Goal: Contribute content: Contribute content

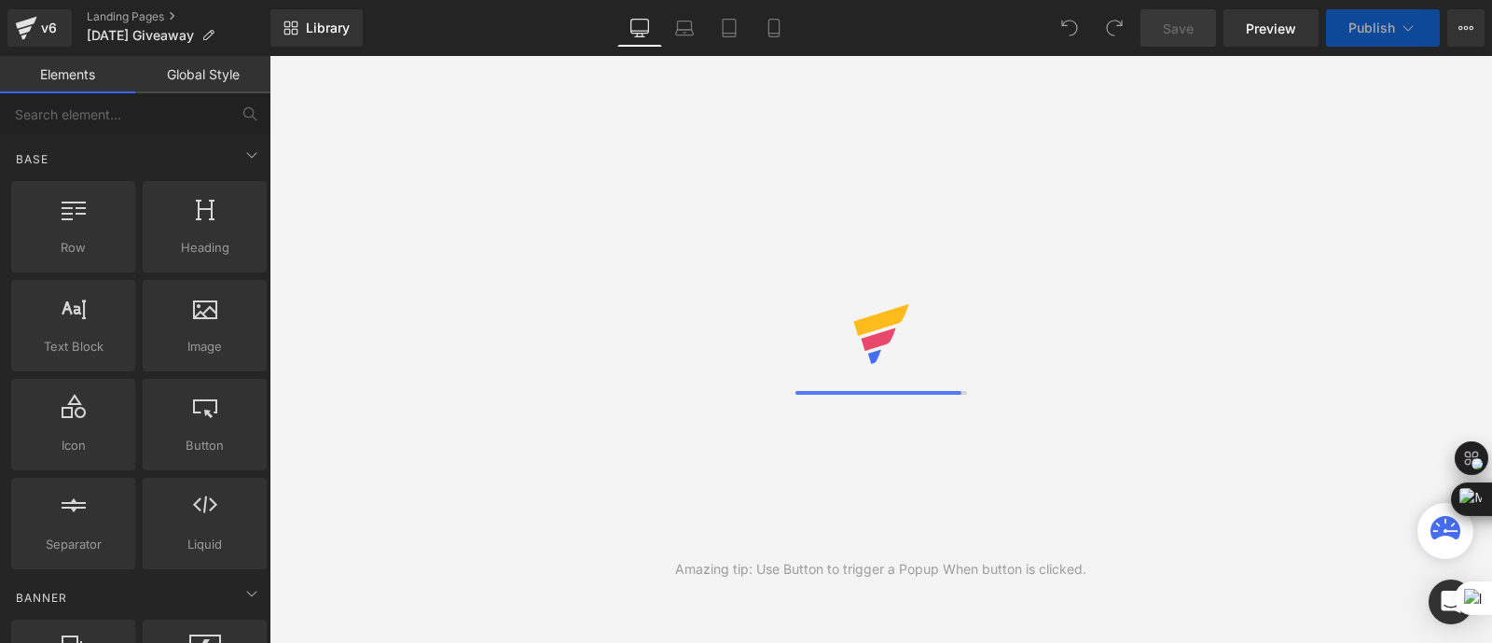
click at [1025, 303] on div "Amazing tip: Use Button to trigger a Popup When button is clicked." at bounding box center [881, 349] width 1223 height 587
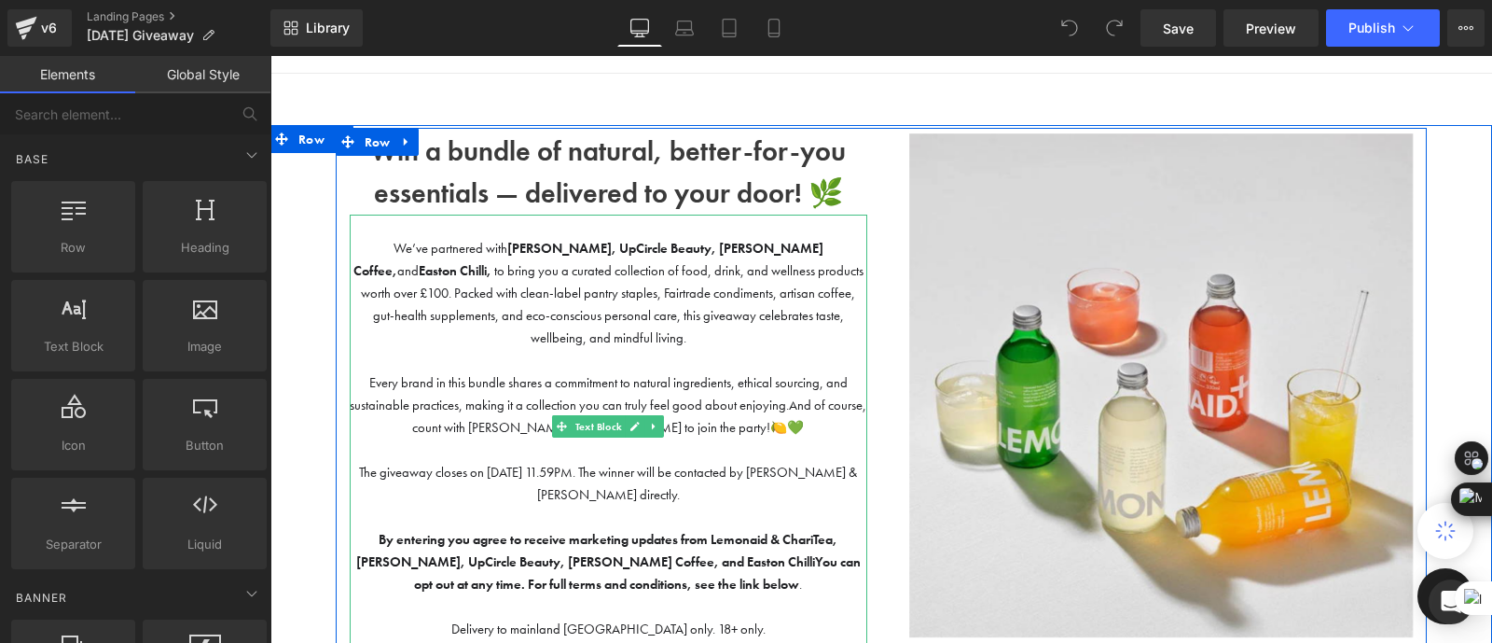
scroll to position [58, 0]
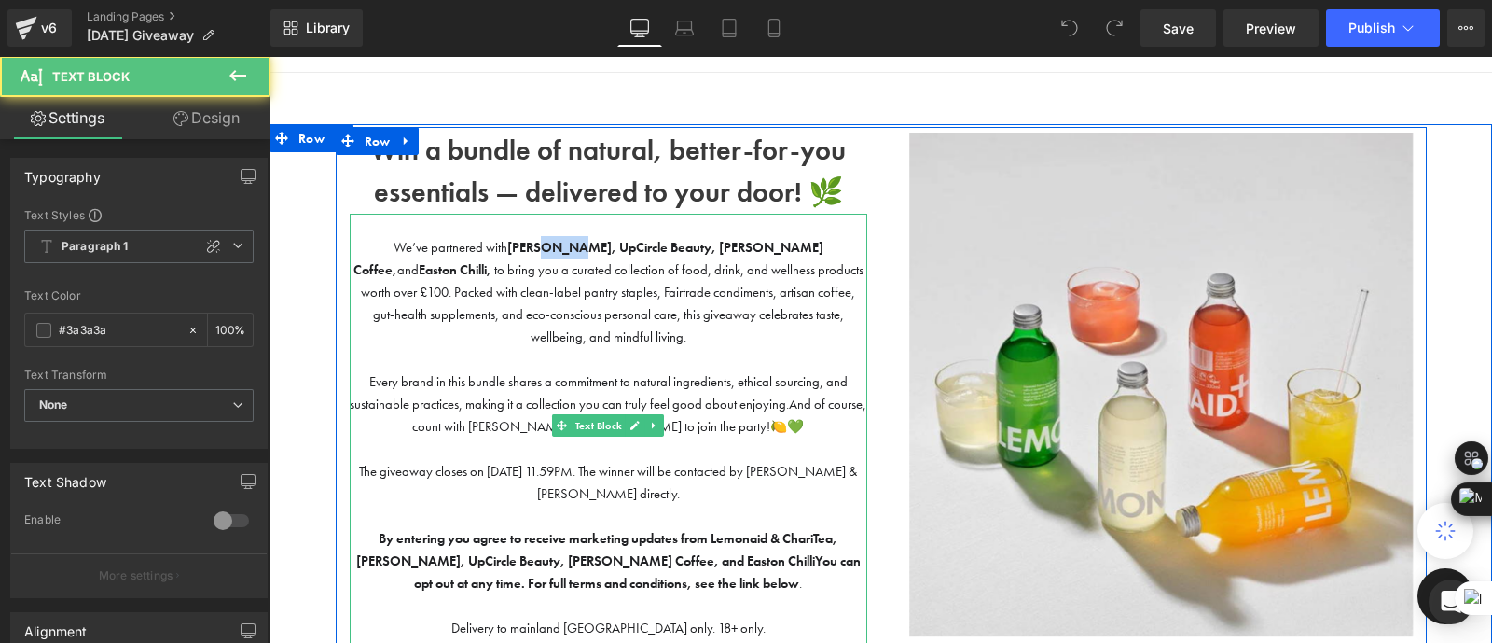
click at [486, 244] on strong "[PERSON_NAME], UpCircle Beauty, [PERSON_NAME] Coffee," at bounding box center [589, 258] width 470 height 39
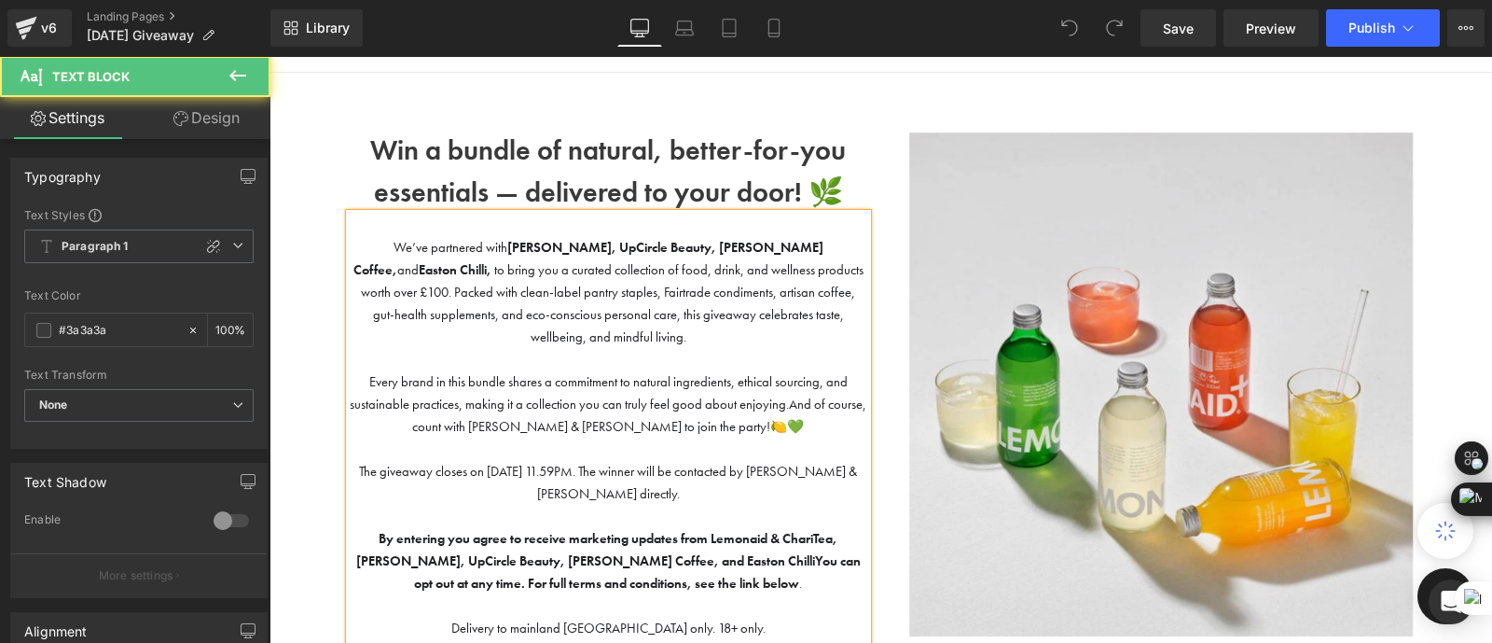
click at [699, 370] on p "Every brand in this bundle shares a commitment to natural ingredients, ethical …" at bounding box center [609, 403] width 518 height 67
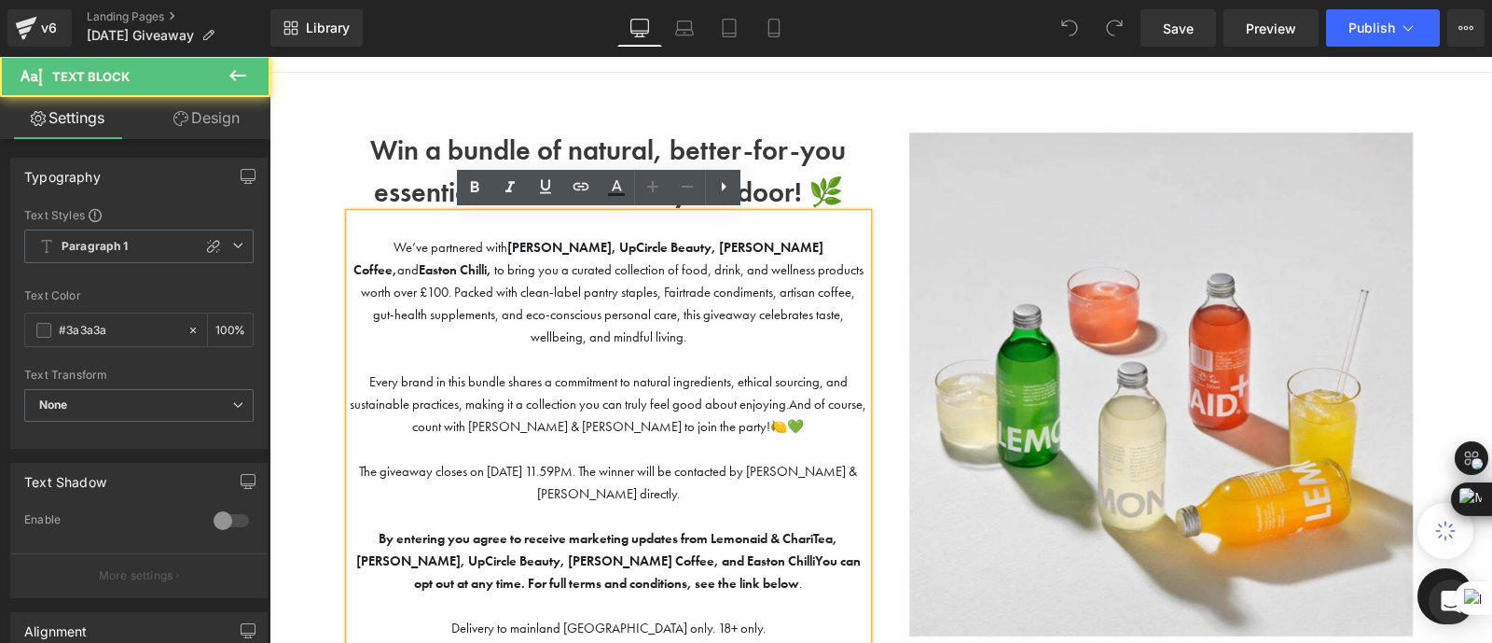
click at [598, 324] on p "We’ve partnered with [PERSON_NAME], UpCircle Beauty, [PERSON_NAME] Coffee, and …" at bounding box center [609, 292] width 518 height 112
drag, startPoint x: 510, startPoint y: 247, endPoint x: 478, endPoint y: 243, distance: 31.9
click at [478, 243] on strong "[PERSON_NAME], UpCircle Beauty, [PERSON_NAME] Coffee," at bounding box center [589, 258] width 470 height 39
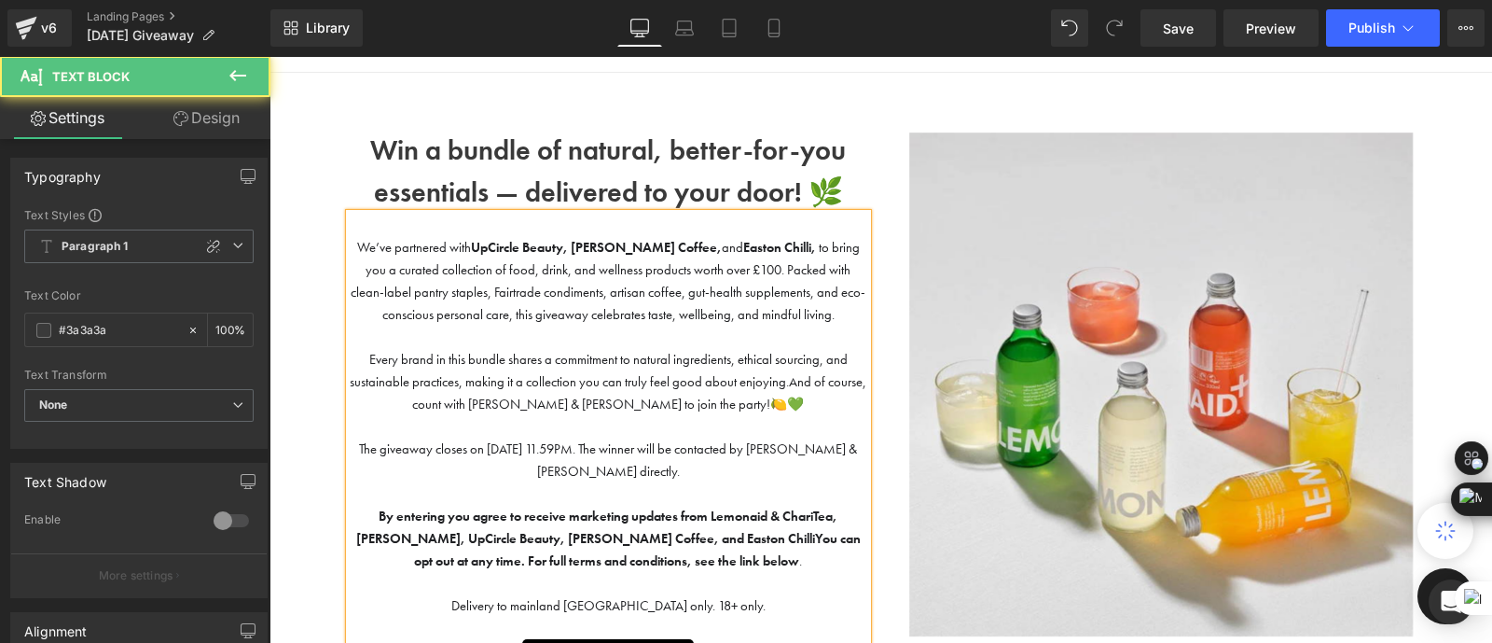
click at [576, 246] on strong "UpCircle Beauty, [PERSON_NAME] Coffee," at bounding box center [596, 247] width 251 height 17
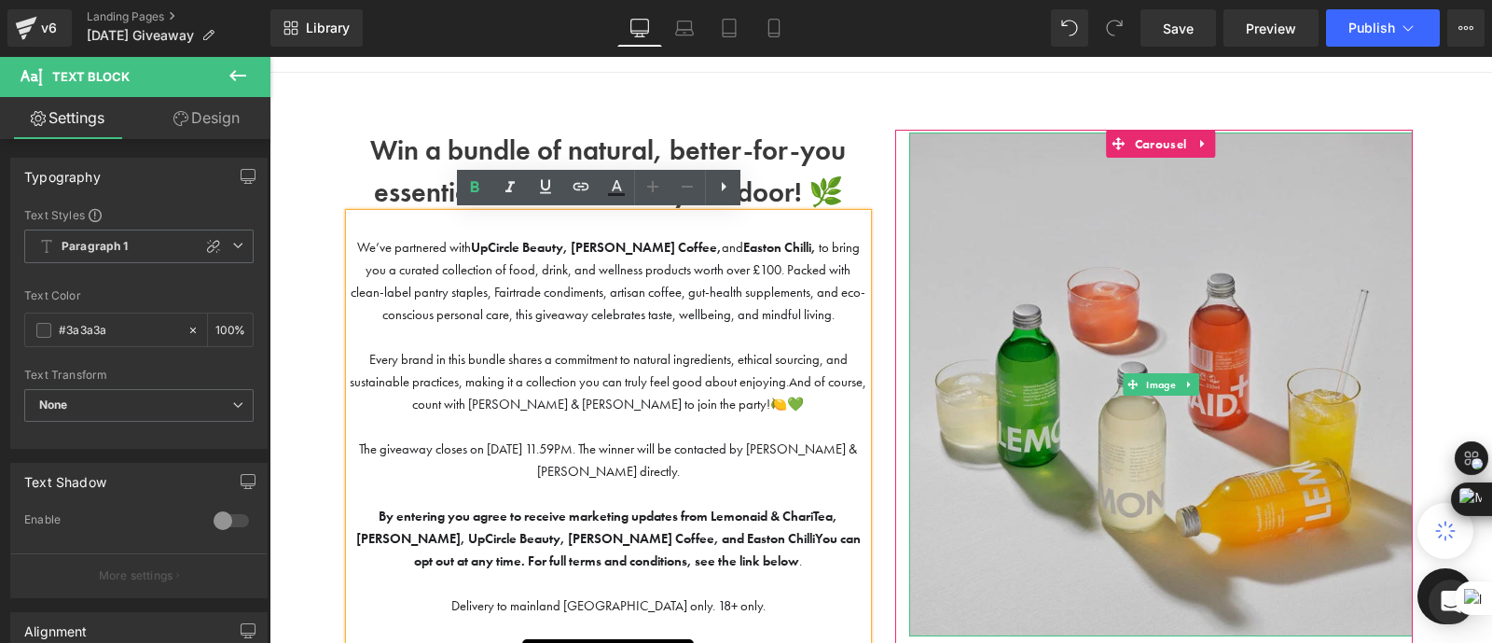
click at [1296, 413] on img at bounding box center [1161, 384] width 504 height 504
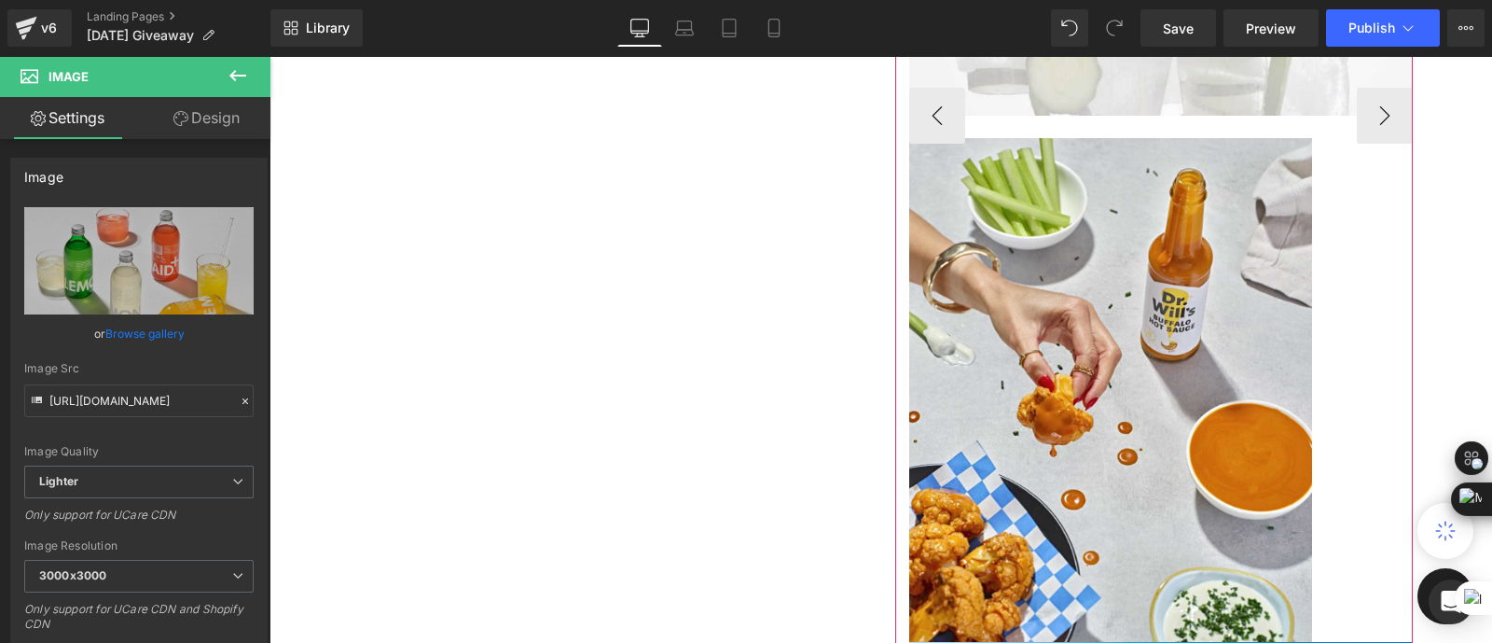
scroll to position [1106, 0]
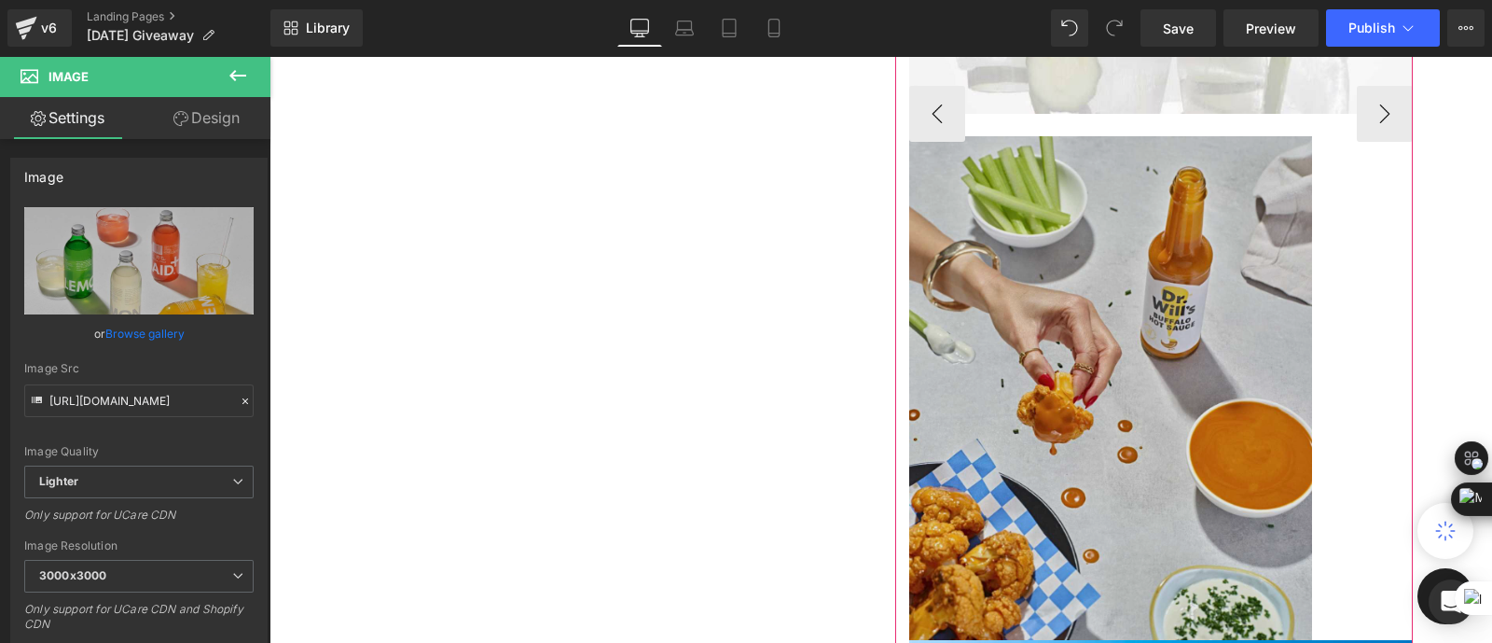
click at [1155, 409] on img at bounding box center [1110, 388] width 403 height 504
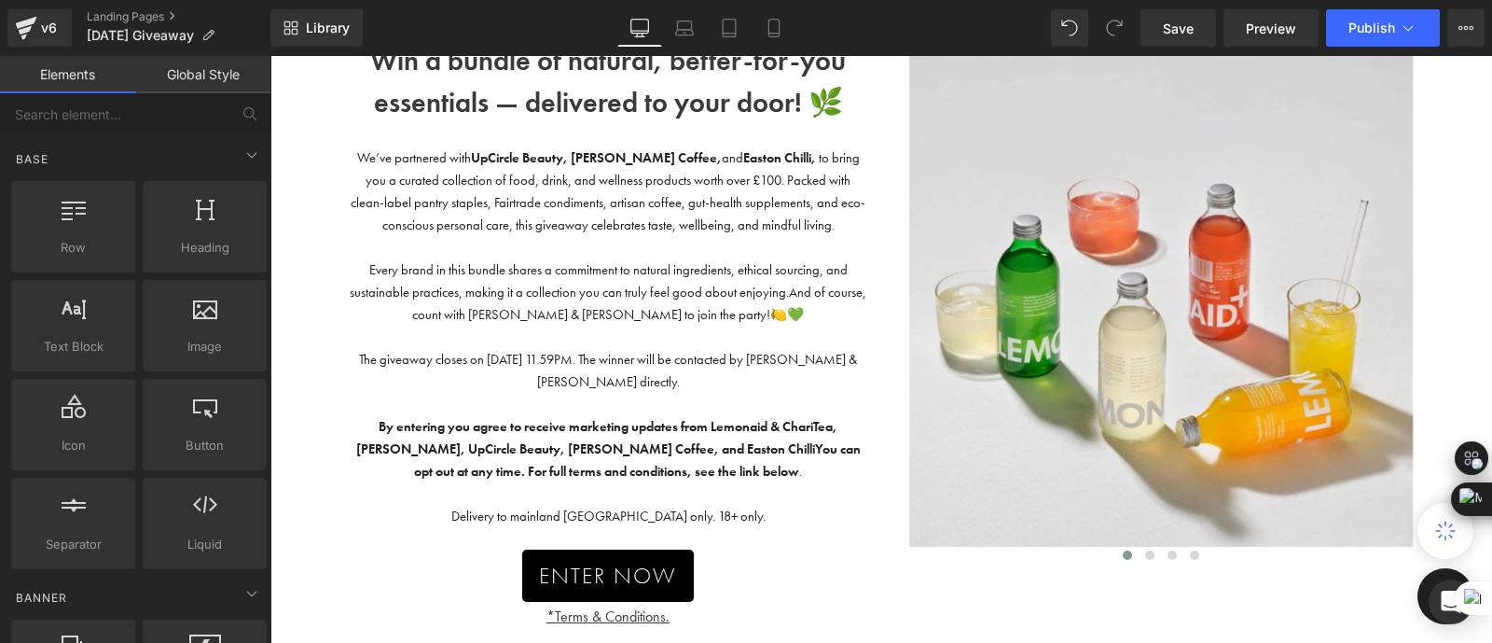
scroll to position [139, 0]
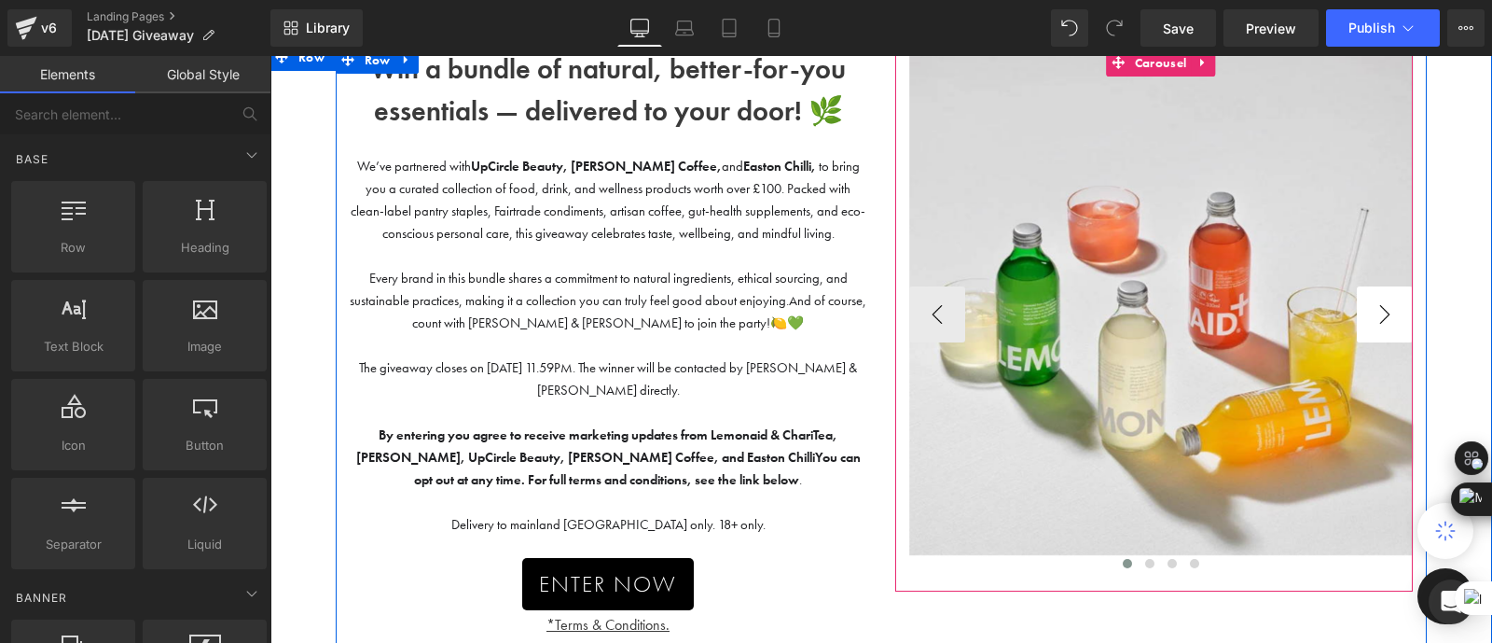
click at [1401, 316] on button "›" at bounding box center [1385, 314] width 56 height 56
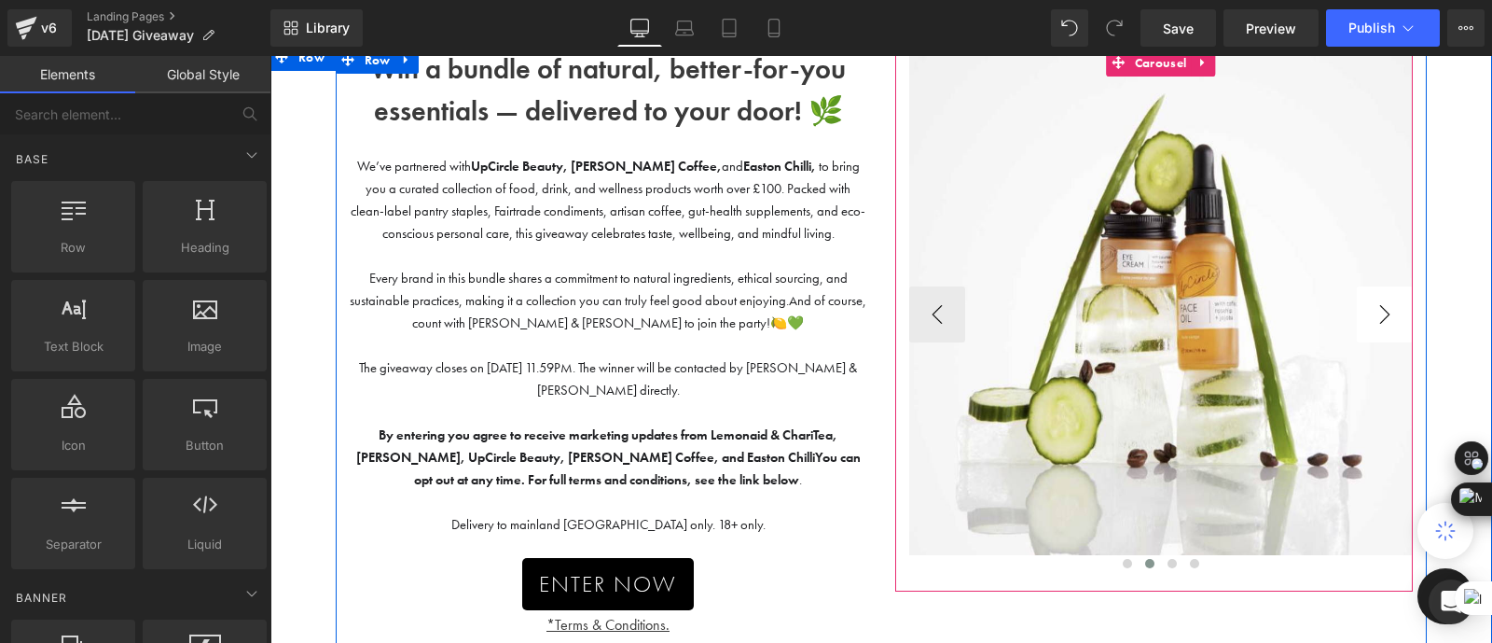
click at [1384, 310] on button "›" at bounding box center [1385, 314] width 56 height 56
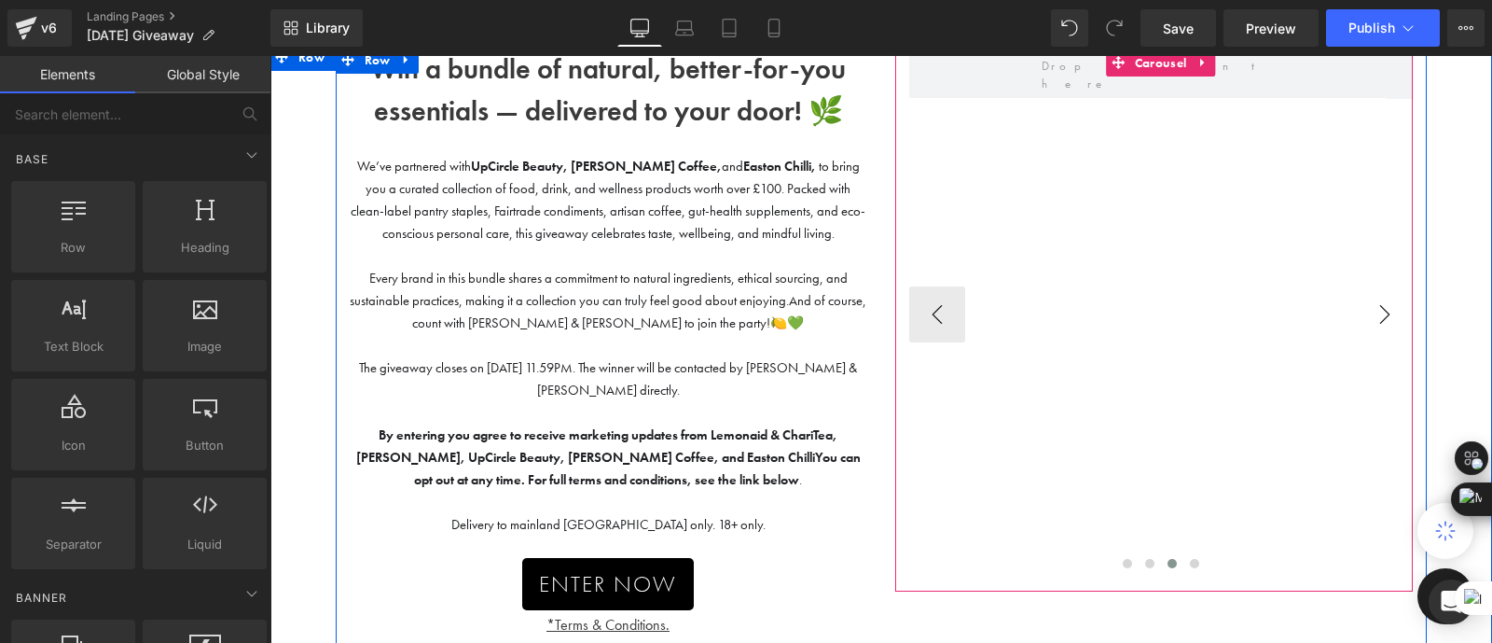
click at [1384, 309] on button "›" at bounding box center [1385, 314] width 56 height 56
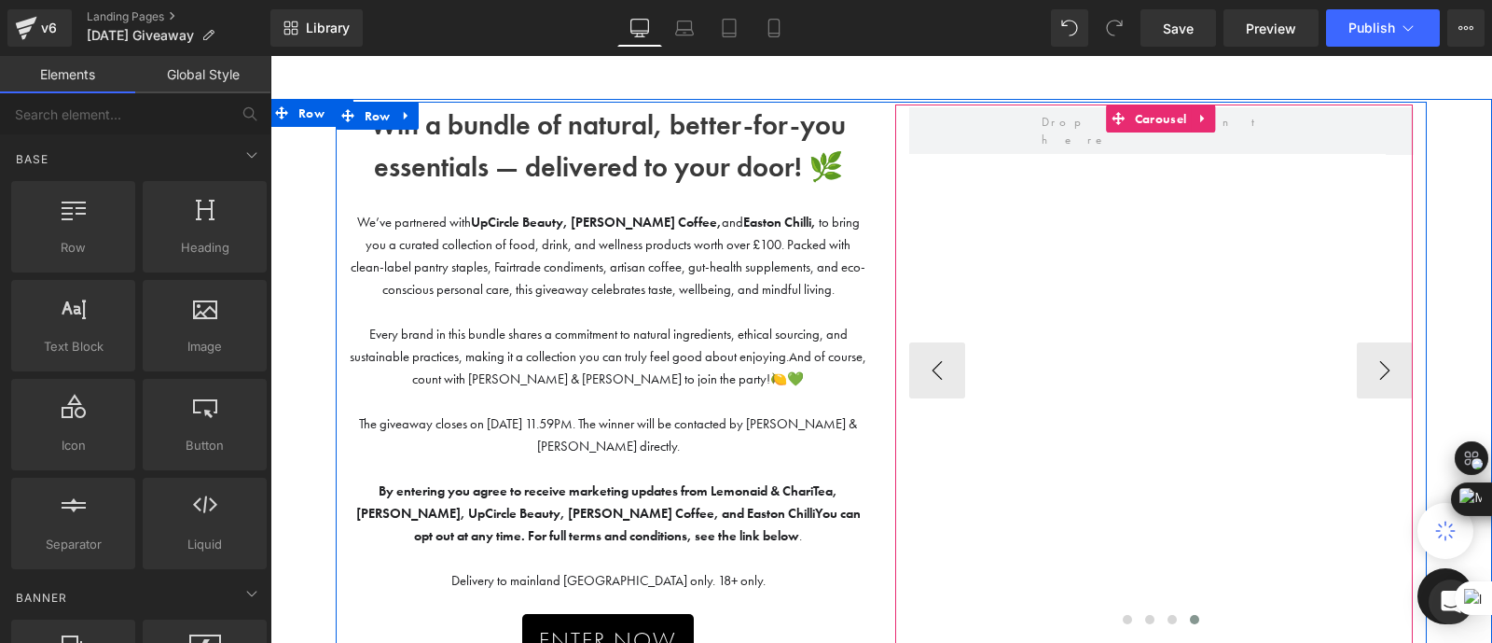
scroll to position [84, 0]
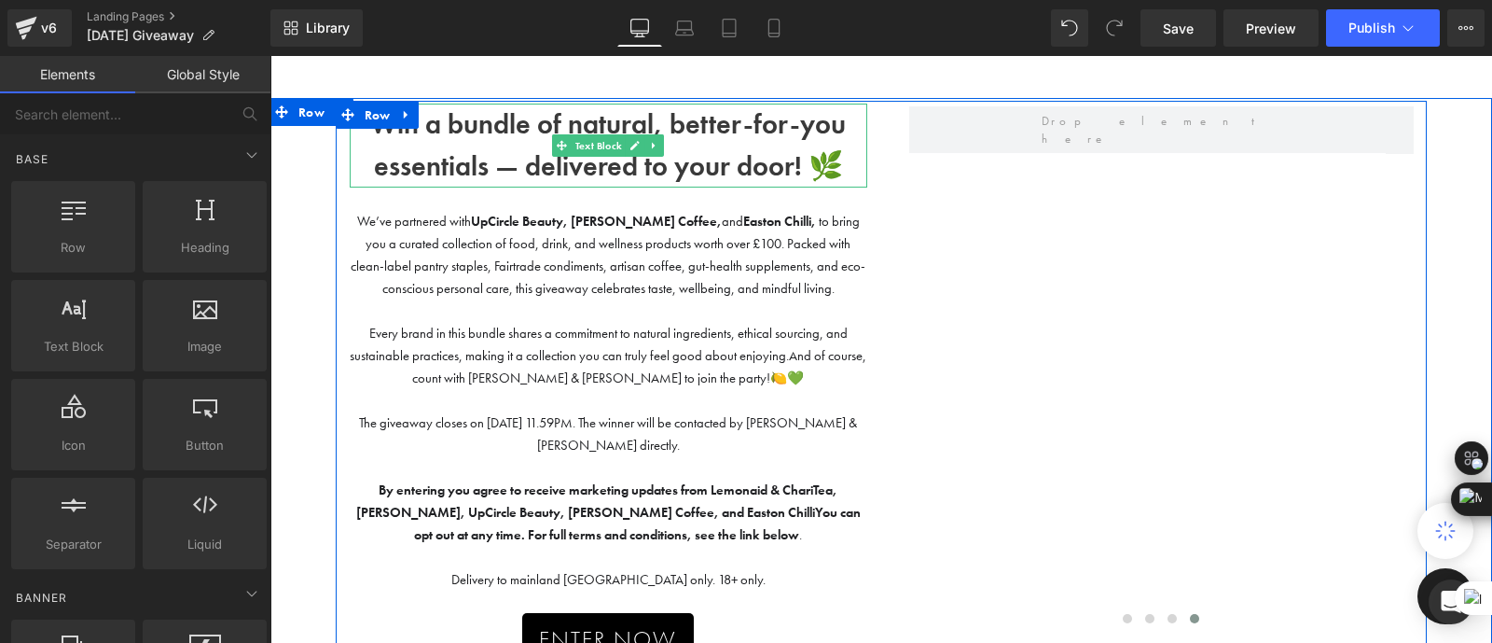
click at [497, 143] on p "Win a bundle of natural, better-for-you essentials — delivered to your door! 🌿" at bounding box center [609, 146] width 518 height 84
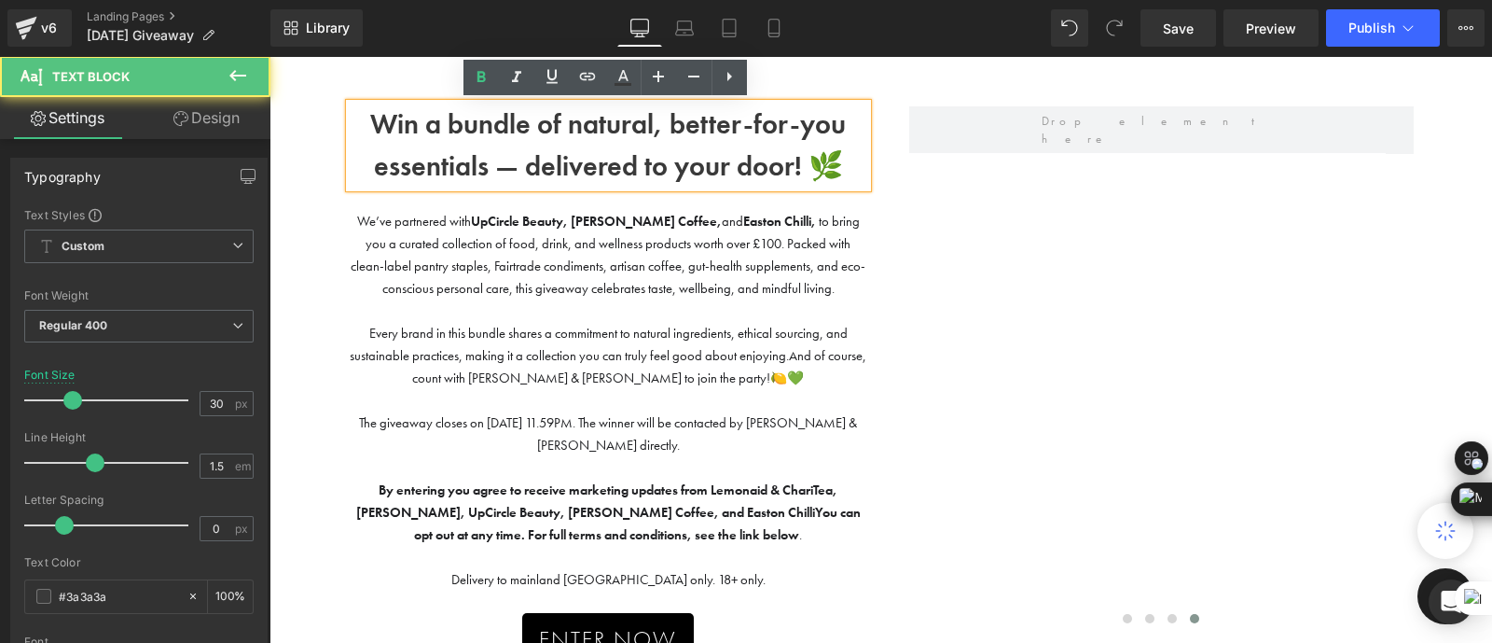
click at [465, 132] on b "Win a bundle of natural, better-for-you essentials — delivered to your door! 🌿" at bounding box center [608, 144] width 476 height 77
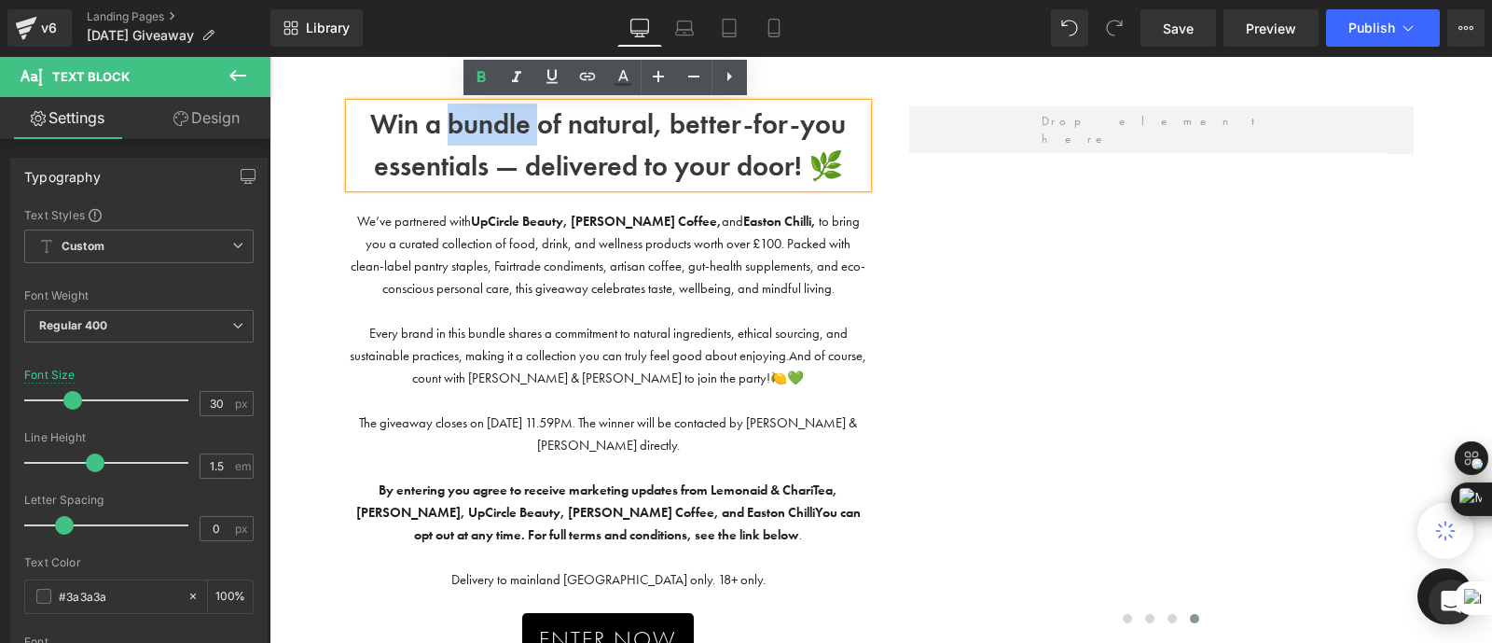
click at [465, 132] on b "Win a bundle of natural, better-for-you essentials — delivered to your door! 🌿" at bounding box center [608, 144] width 476 height 77
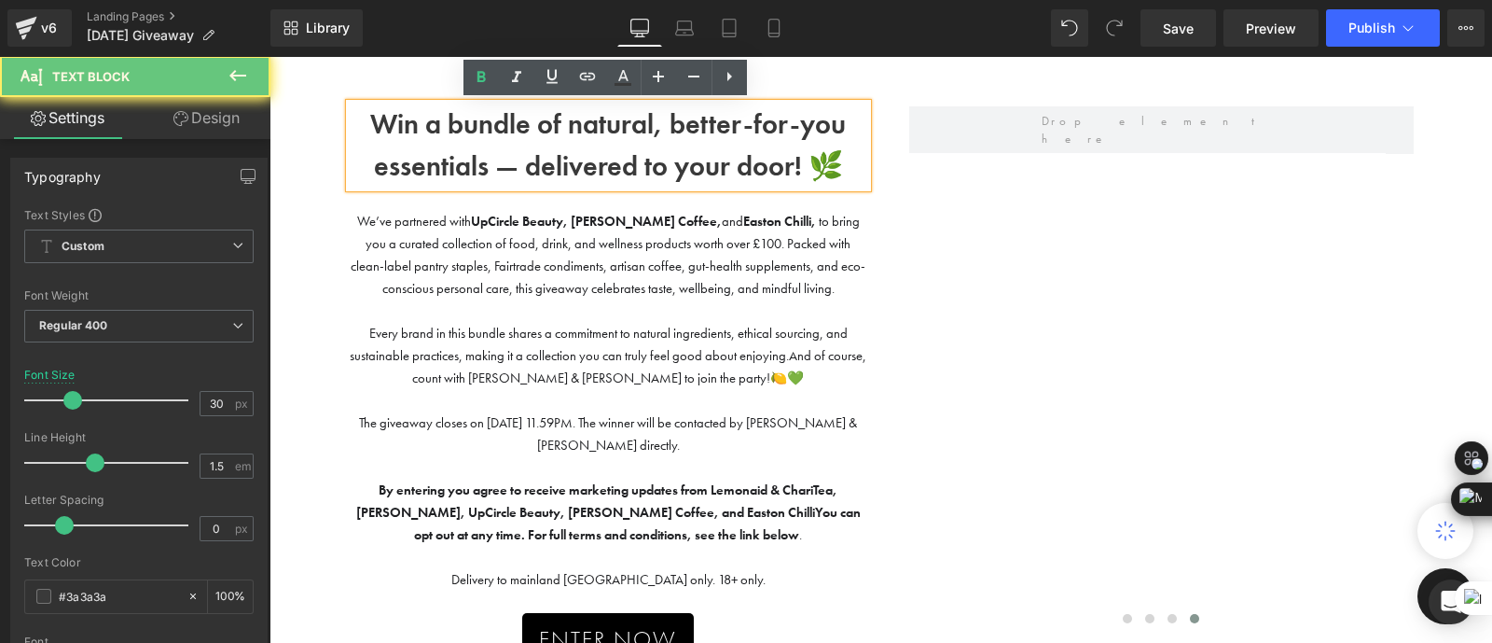
click at [419, 123] on b "Win a bundle of natural, better-for-you essentials — delivered to your door! 🌿" at bounding box center [608, 144] width 476 height 77
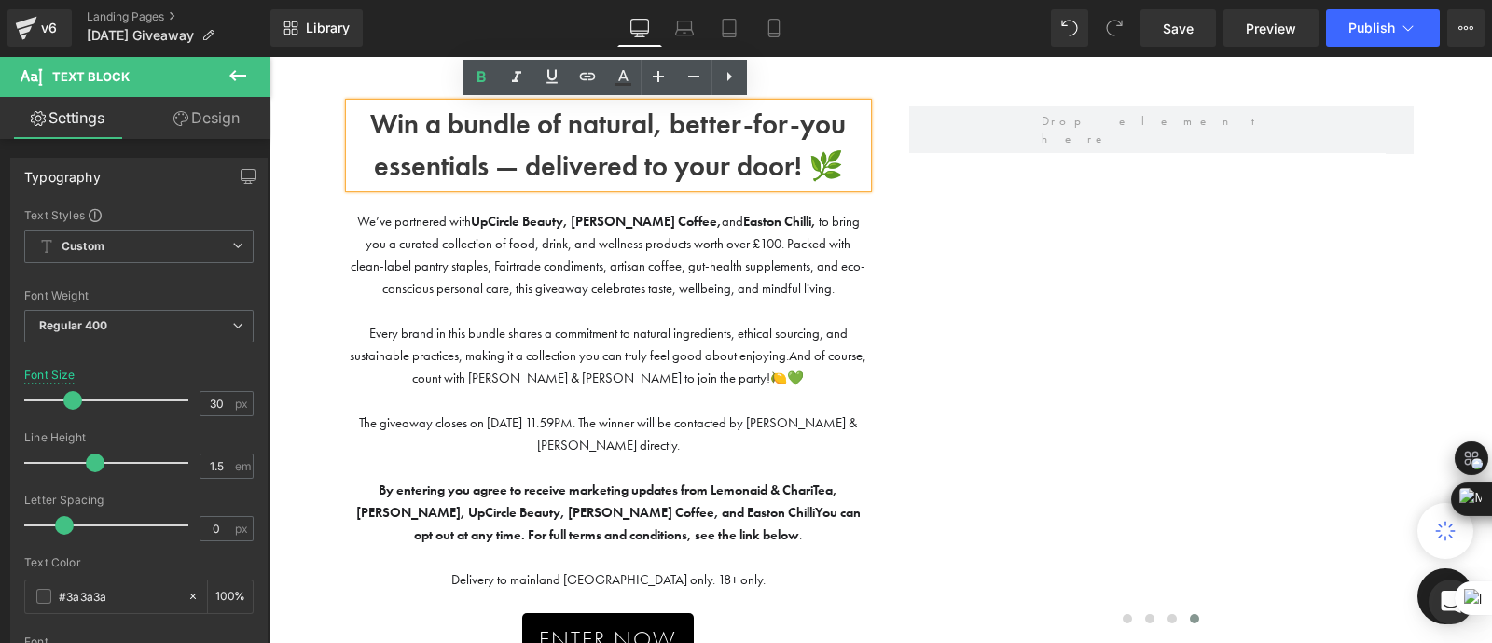
click at [442, 125] on b "Win a bundle of natural, better-for-you essentials — delivered to your door! 🌿" at bounding box center [608, 144] width 476 height 77
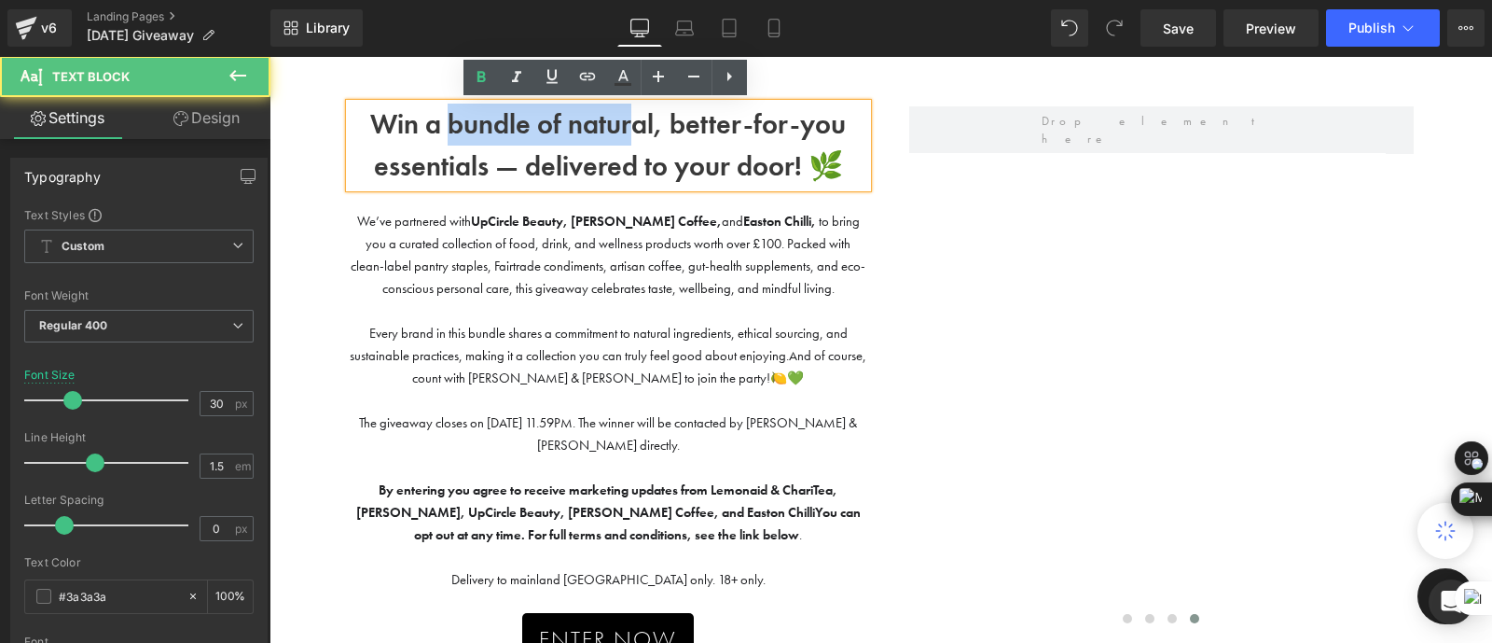
drag, startPoint x: 447, startPoint y: 125, endPoint x: 625, endPoint y: 132, distance: 178.3
click at [625, 132] on b "Win a bundle of natural, better-for-you essentials — delivered to your door! 🌿" at bounding box center [608, 144] width 476 height 77
click at [563, 126] on b "Win a bundle of natural, better-for-you essentials — delivered to your door! 🌿" at bounding box center [608, 144] width 476 height 77
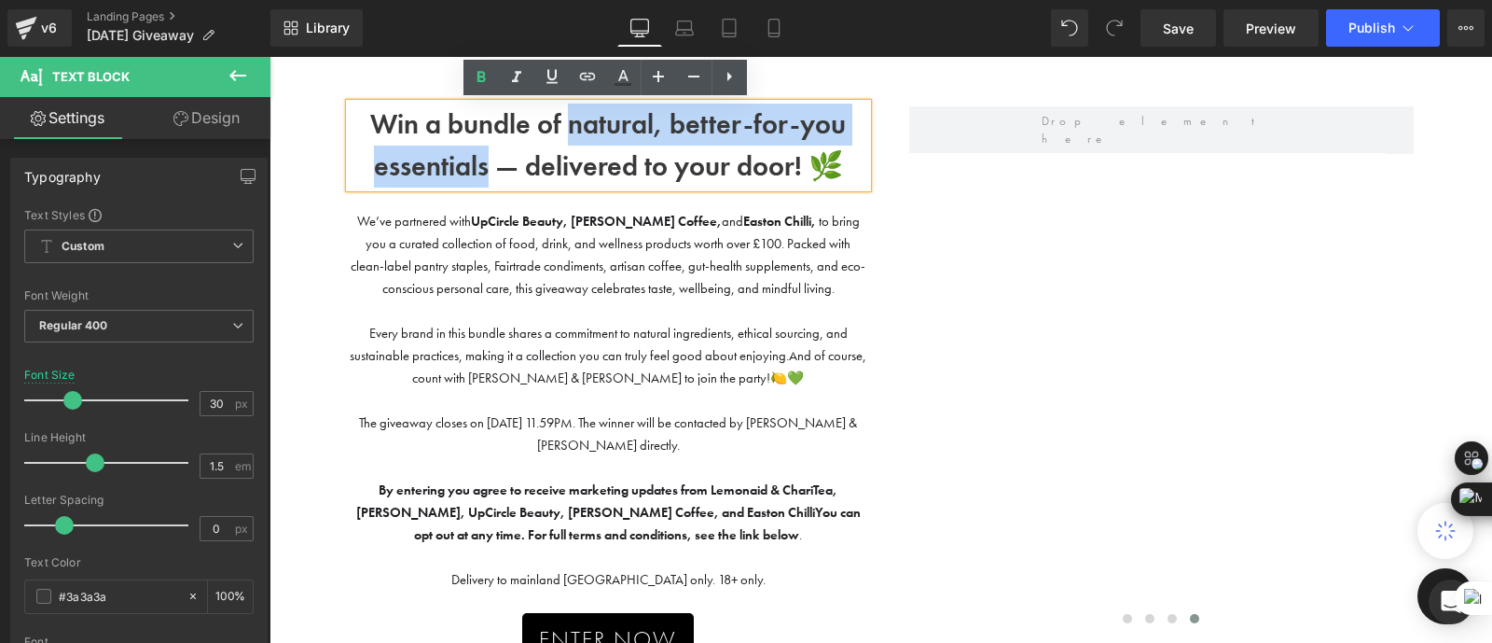
drag, startPoint x: 565, startPoint y: 125, endPoint x: 479, endPoint y: 174, distance: 99.0
click at [479, 174] on b "Win a bundle of natural, better-for-you essentials — delivered to your door! 🌿" at bounding box center [608, 144] width 476 height 77
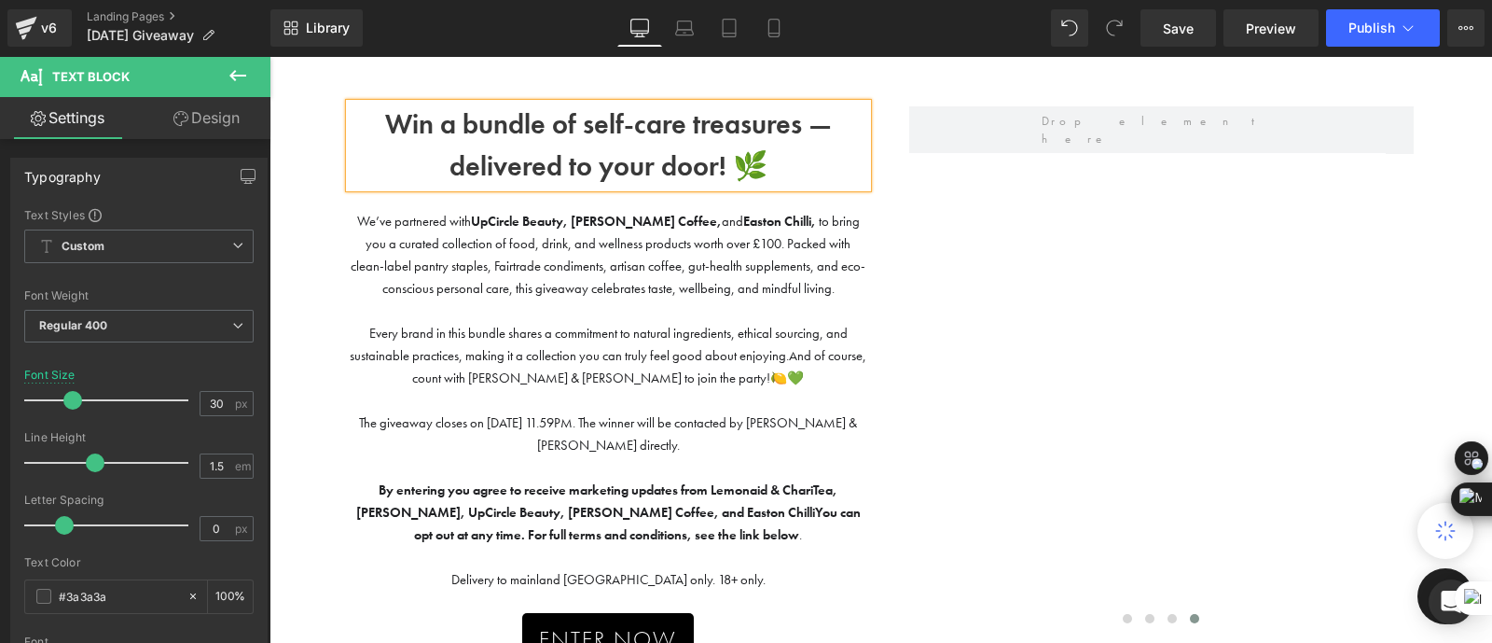
click at [684, 122] on b "Win a bundle of self-care treasures — delivered to your door! 🌿" at bounding box center [608, 144] width 447 height 77
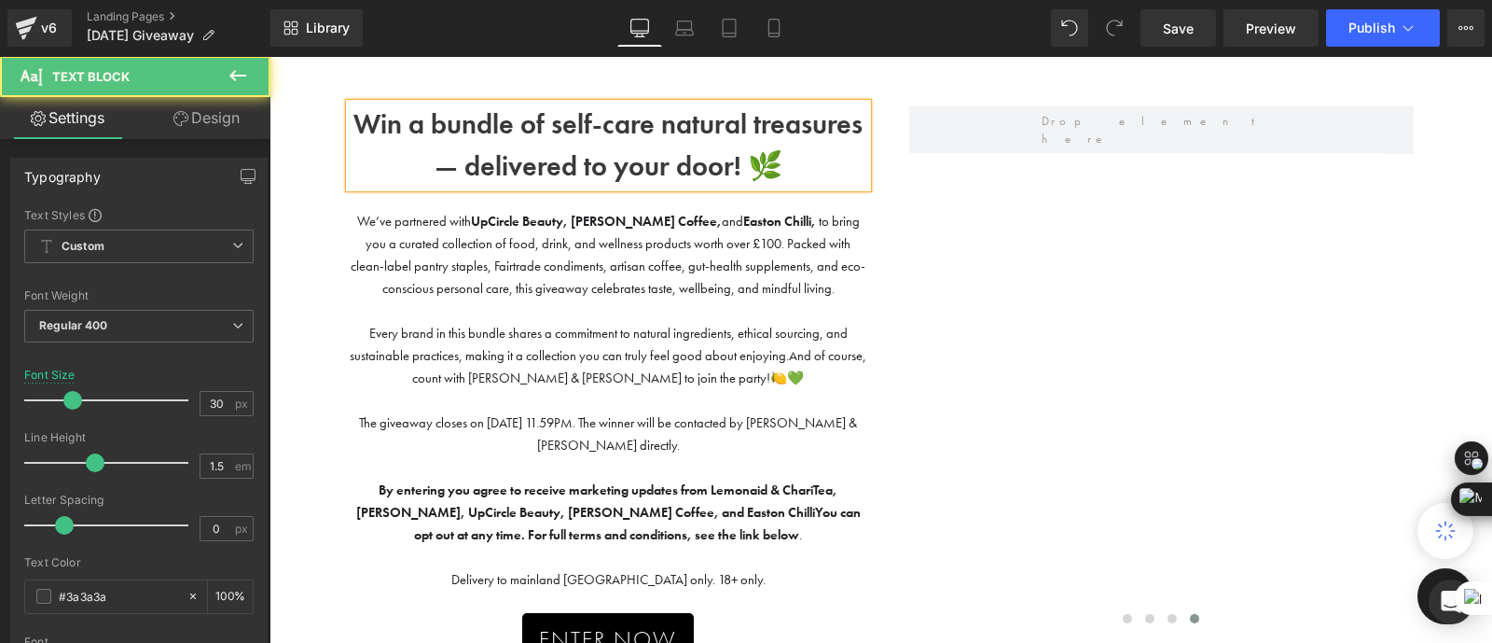
click at [603, 170] on b "Win a bundle of self-care natural treasures — delivered to your door! 🌿" at bounding box center [608, 144] width 509 height 77
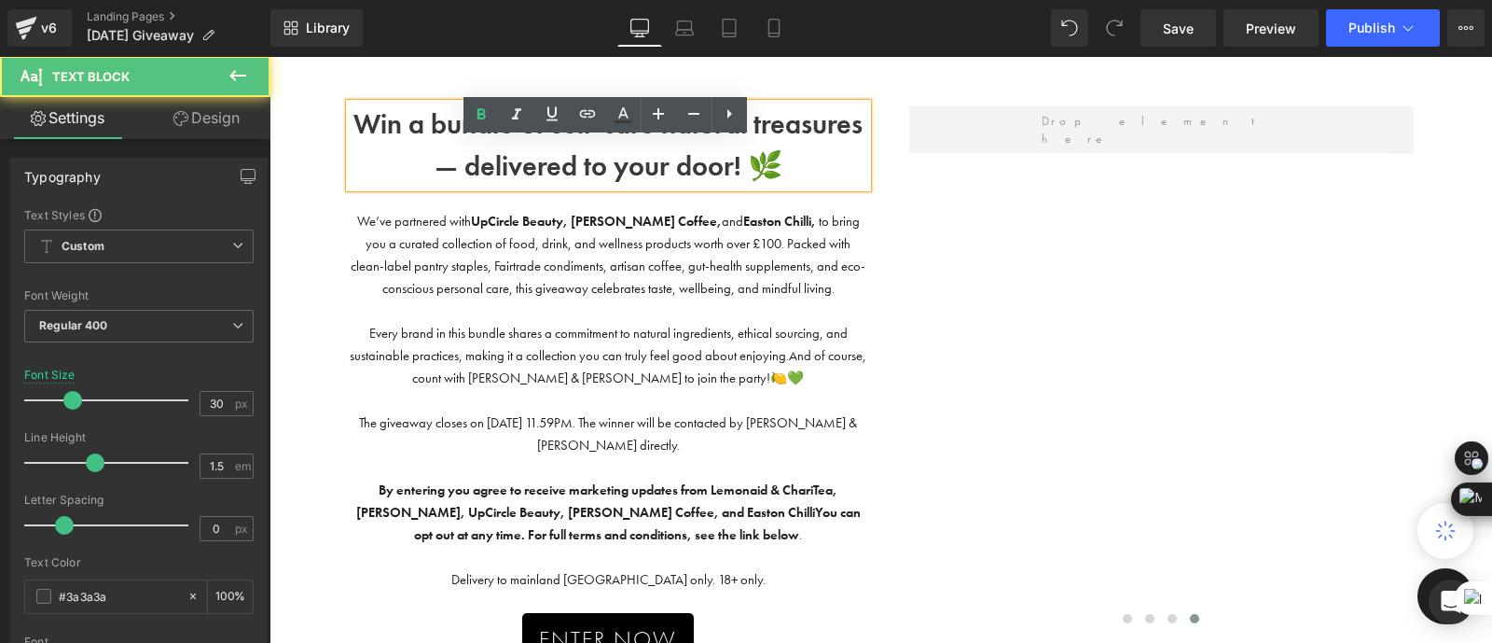
scroll to position [0, 0]
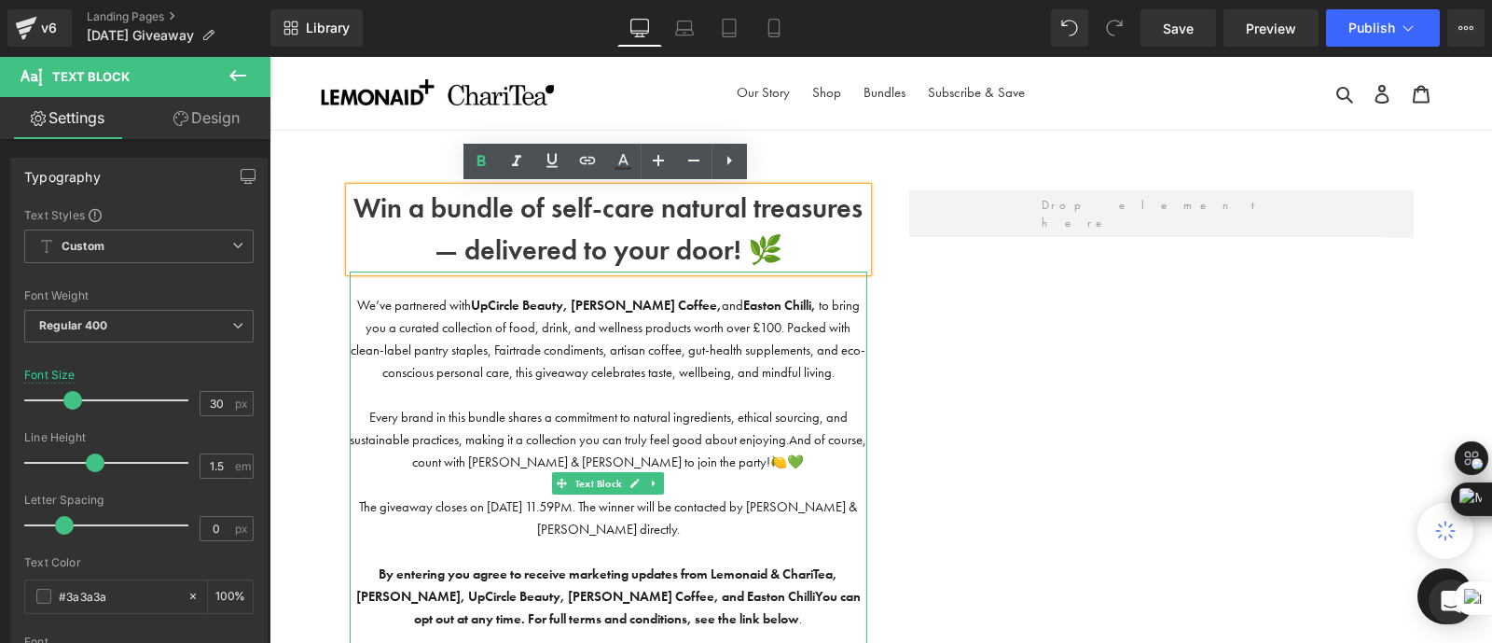
click at [675, 380] on span "We’ve partnered with UpCircle Beauty, [PERSON_NAME] Coffee, and Easton Chilli, …" at bounding box center [608, 339] width 515 height 84
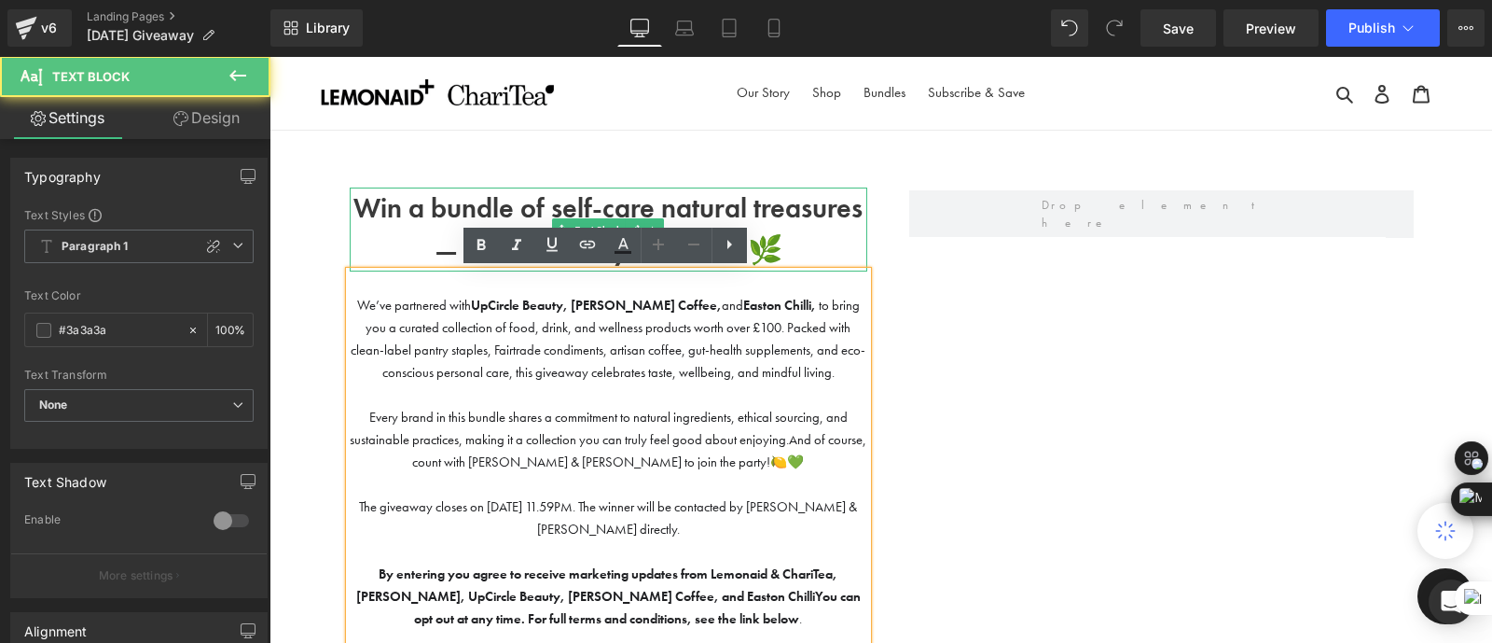
click at [770, 256] on b "Win a bundle of self-care natural treasures — delivered to your door! 🌿" at bounding box center [608, 228] width 509 height 77
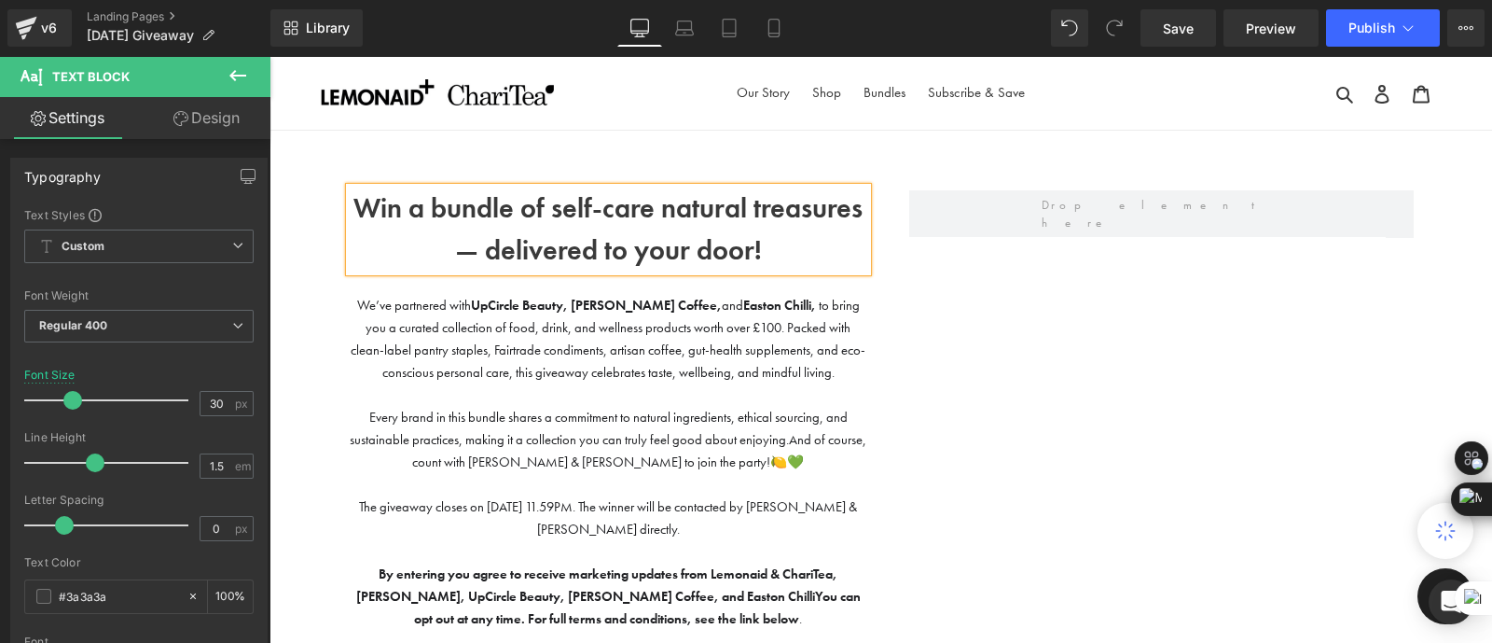
click at [686, 409] on span "Every brand in this bundle shares a commitment to natural ingredients, ethical …" at bounding box center [599, 428] width 498 height 39
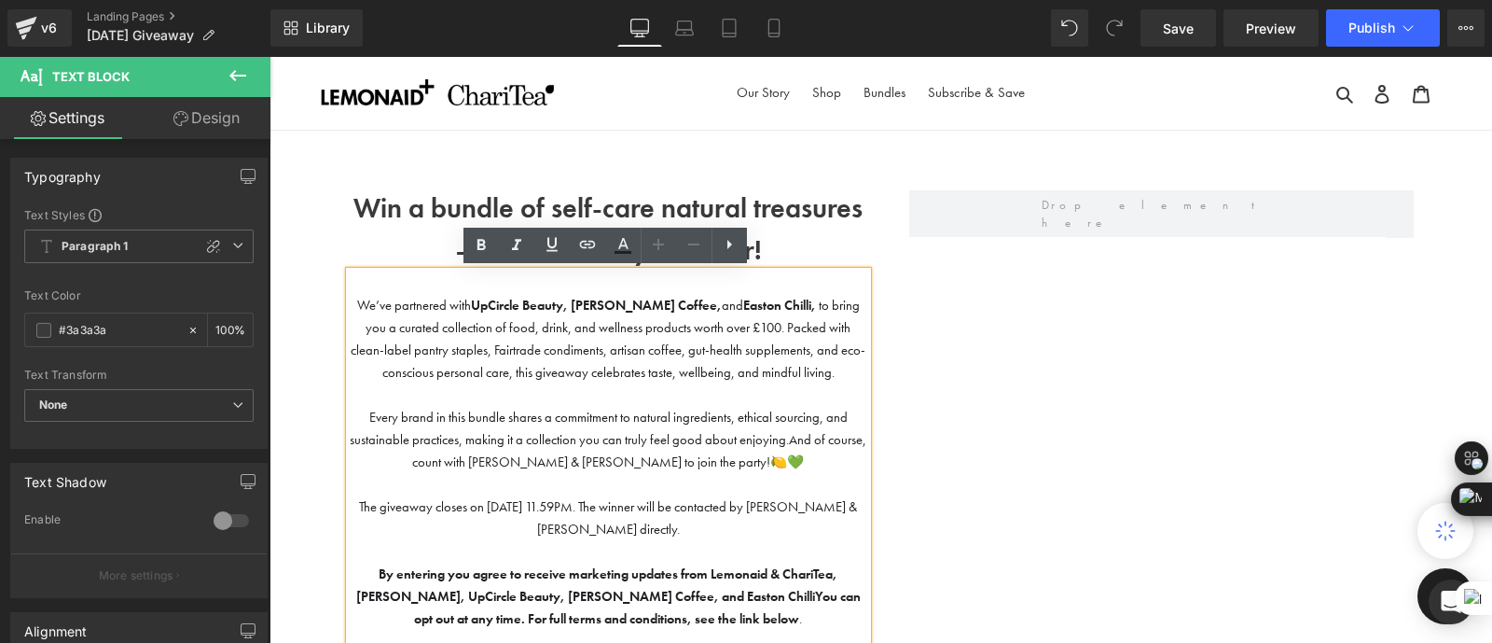
click at [615, 312] on strong "UpCircle Beauty, [PERSON_NAME] Coffee," at bounding box center [596, 305] width 251 height 17
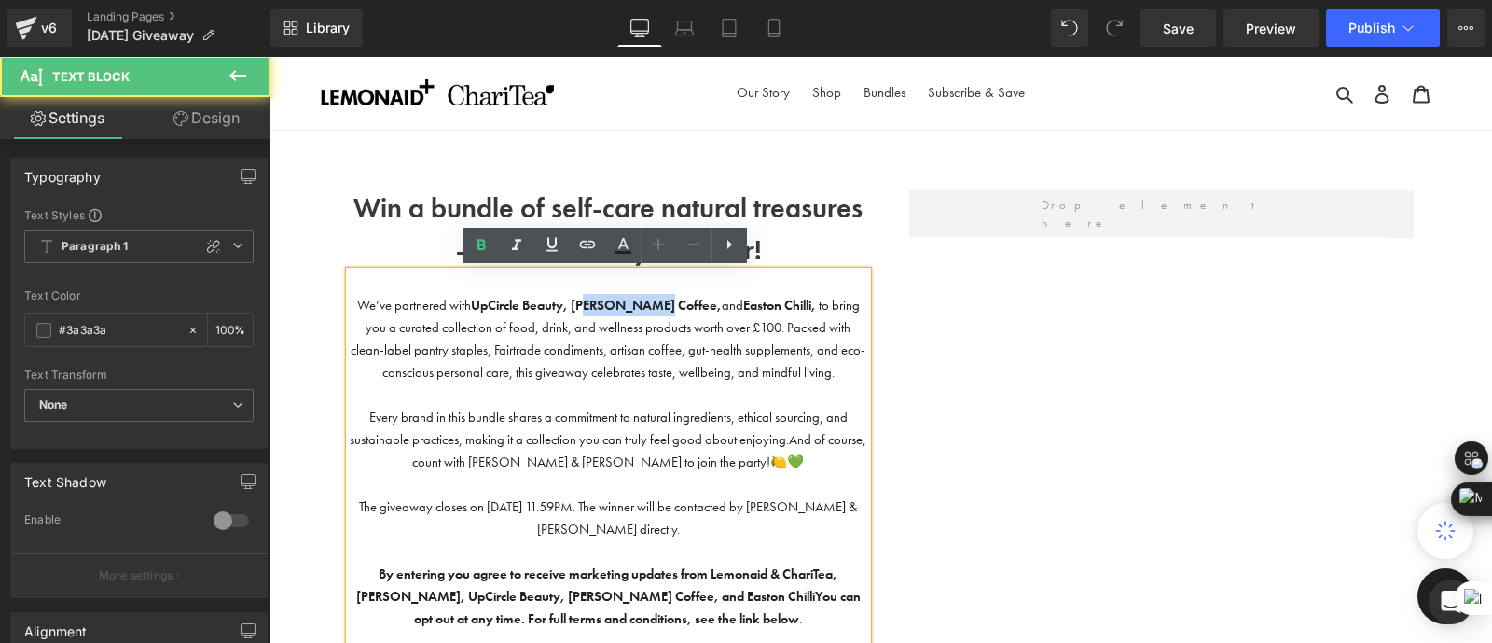
drag, startPoint x: 664, startPoint y: 305, endPoint x: 589, endPoint y: 304, distance: 74.6
click at [589, 304] on strong "UpCircle Beauty, [PERSON_NAME] Coffee," at bounding box center [596, 305] width 251 height 17
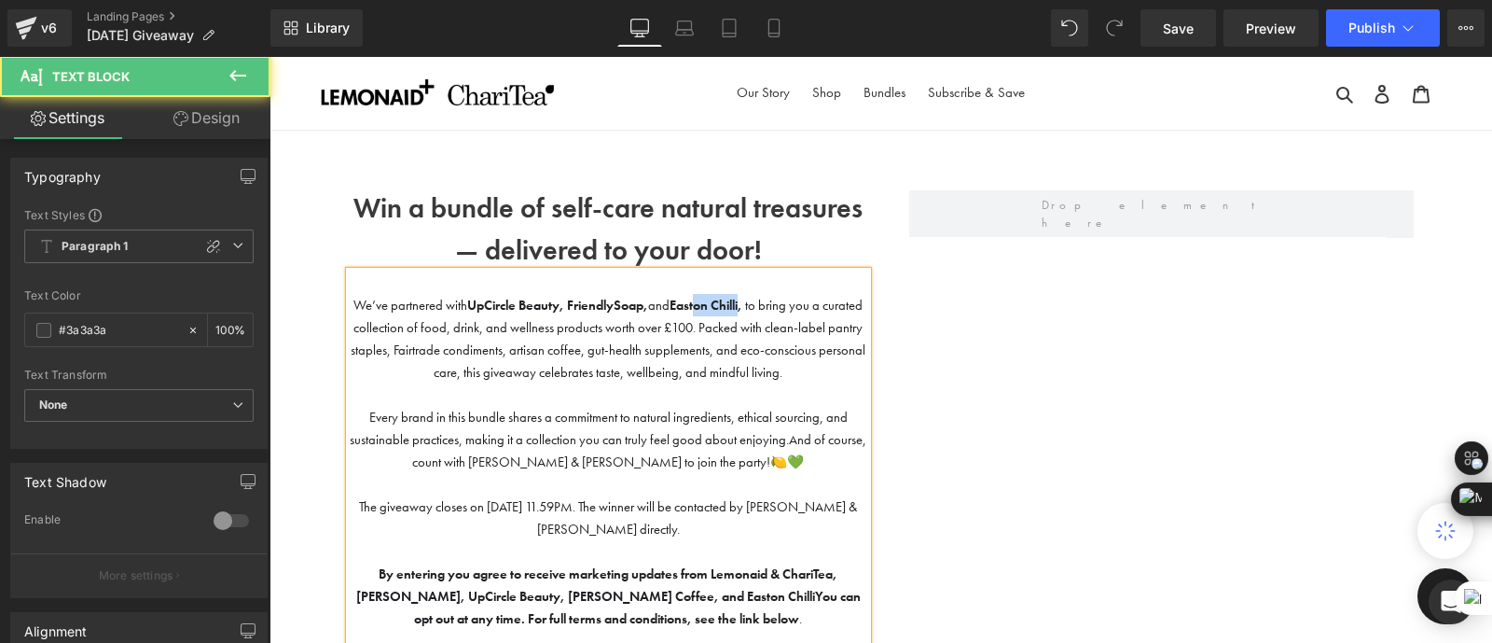
drag, startPoint x: 761, startPoint y: 300, endPoint x: 710, endPoint y: 303, distance: 51.4
click at [710, 303] on strong "Easton Chilli," at bounding box center [706, 305] width 73 height 17
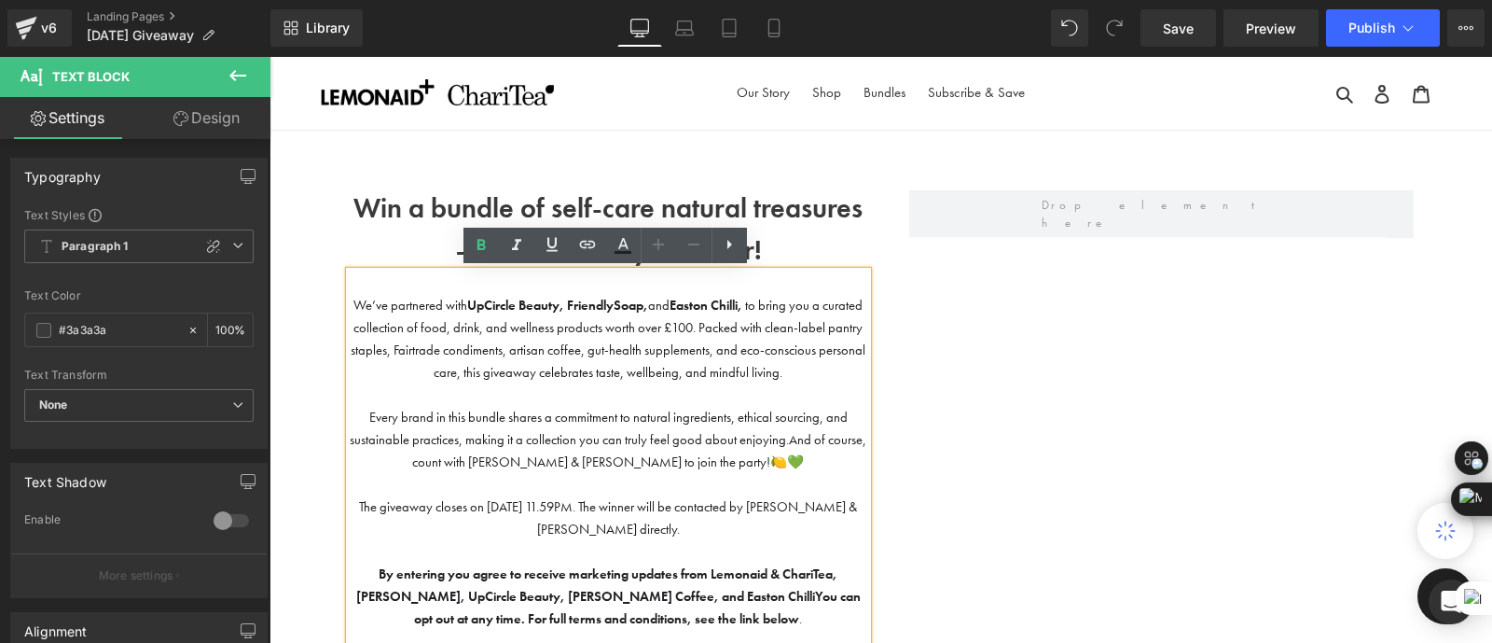
click at [745, 302] on strong at bounding box center [743, 305] width 3 height 17
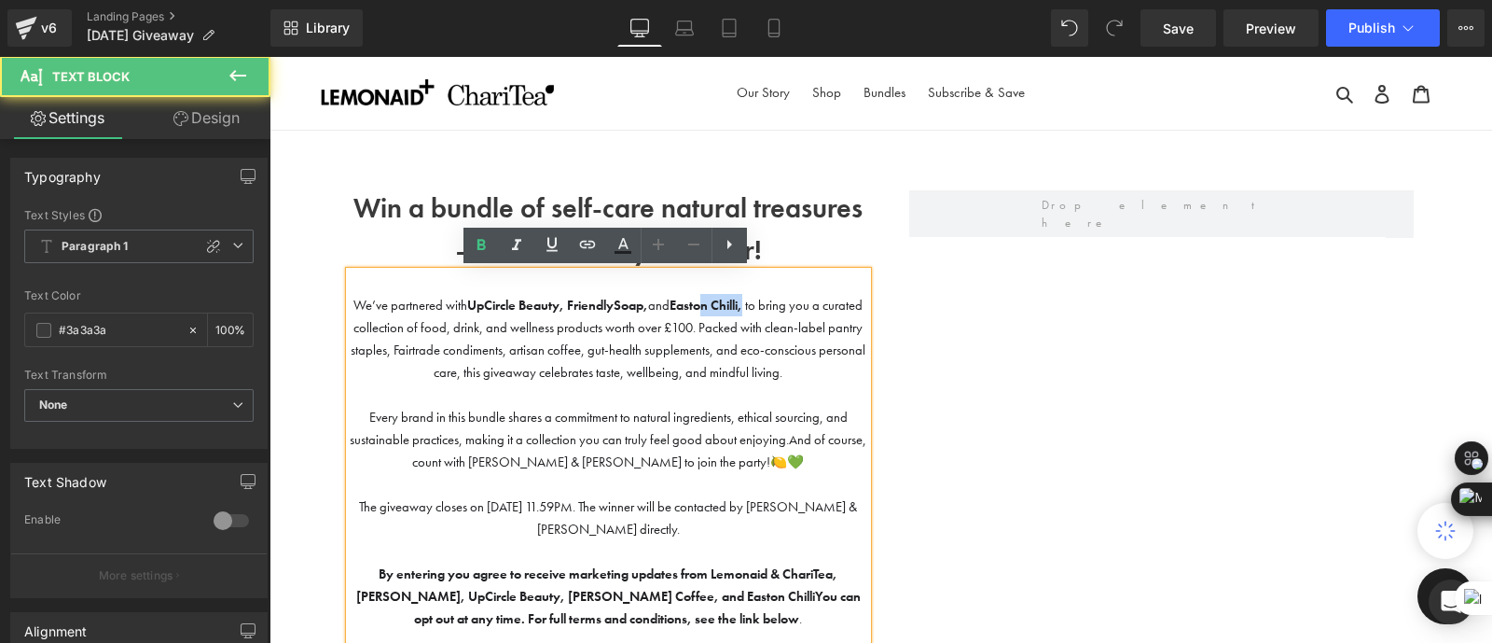
drag, startPoint x: 764, startPoint y: 302, endPoint x: 720, endPoint y: 307, distance: 44.1
click at [720, 307] on strong "Easton Chilli," at bounding box center [706, 305] width 73 height 17
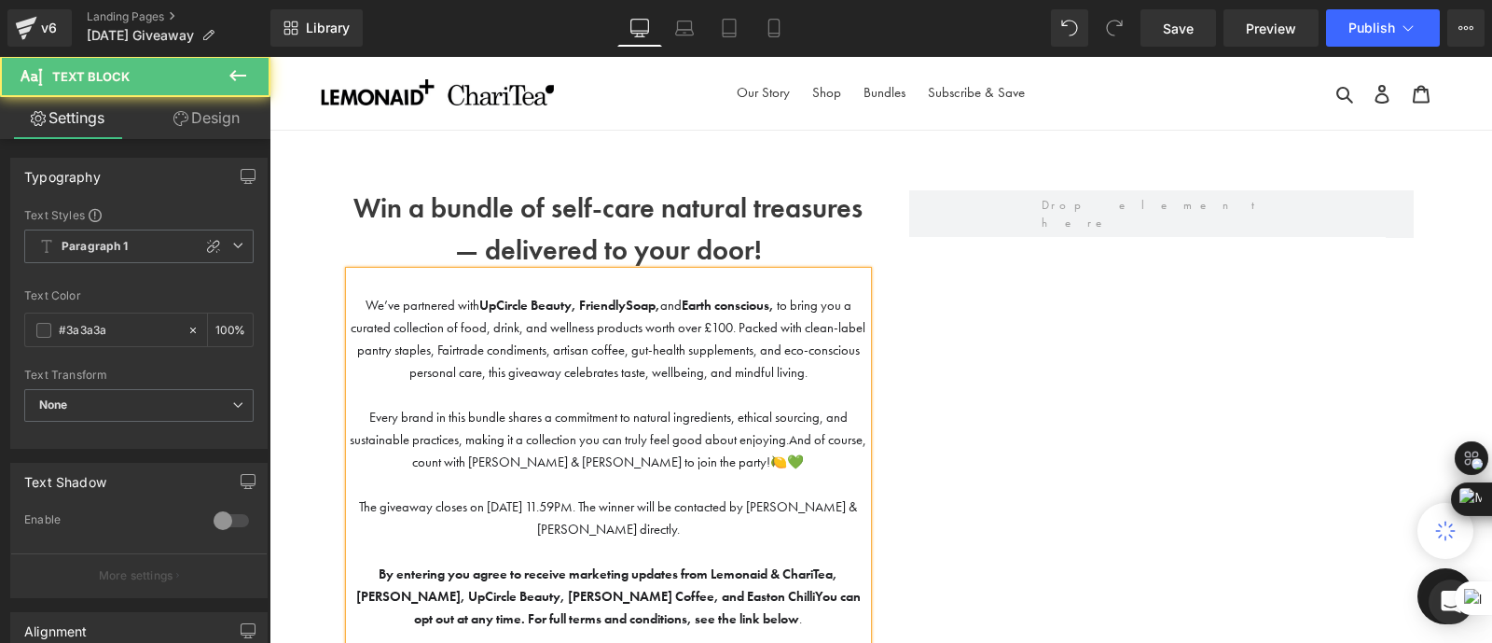
click at [624, 351] on span "We’ve partnered with UpCircle Beauty, FriendlySoap, and Earth conscious, to bri…" at bounding box center [608, 339] width 515 height 84
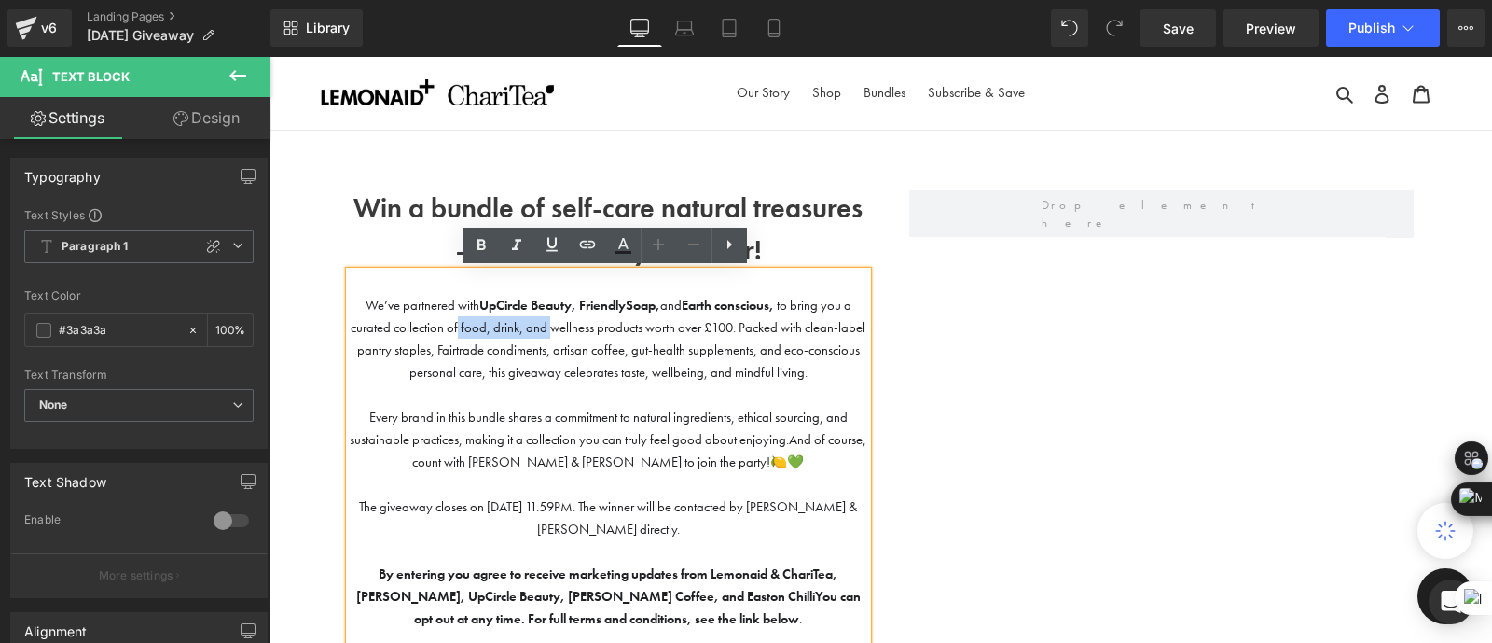
drag, startPoint x: 466, startPoint y: 328, endPoint x: 559, endPoint y: 328, distance: 92.3
click at [559, 328] on span "We’ve partnered with UpCircle Beauty, FriendlySoap, and Earth conscious, to bri…" at bounding box center [608, 339] width 515 height 84
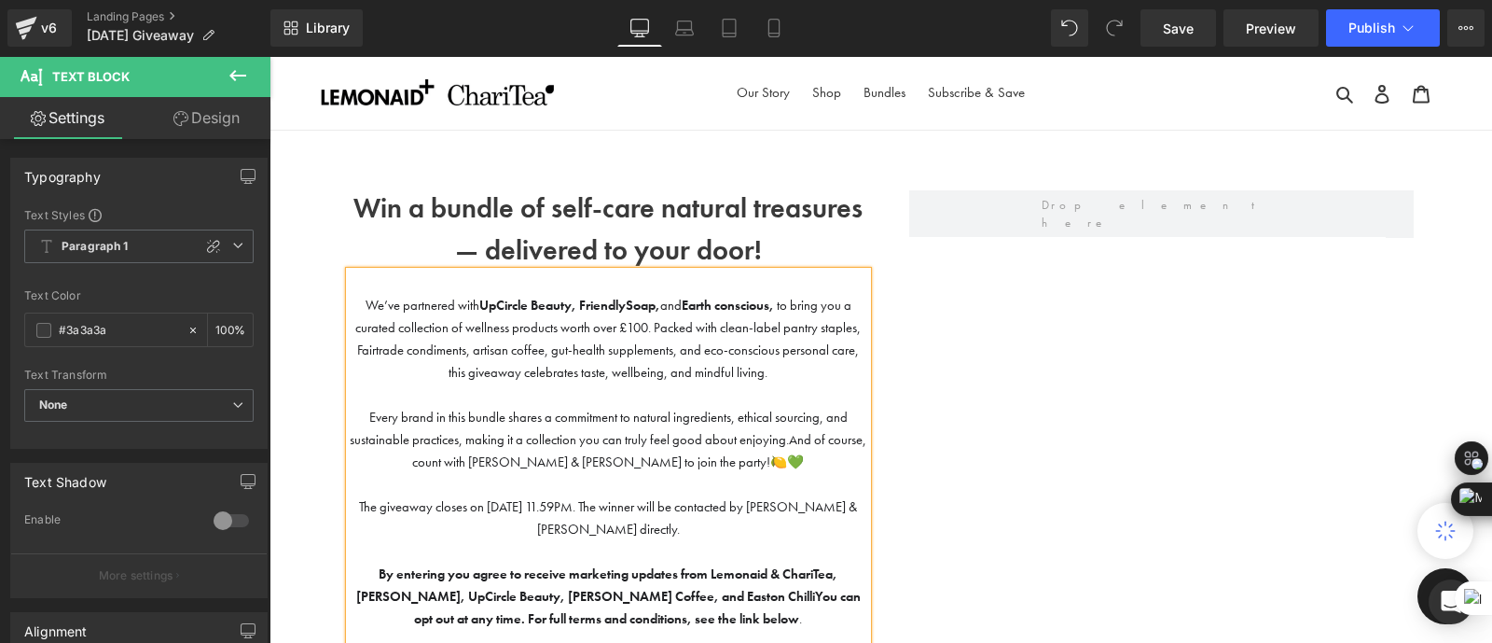
click at [653, 324] on span "We’ve partnered with UpCircle Beauty, FriendlySoap, and Earth conscious, to bri…" at bounding box center [608, 339] width 506 height 84
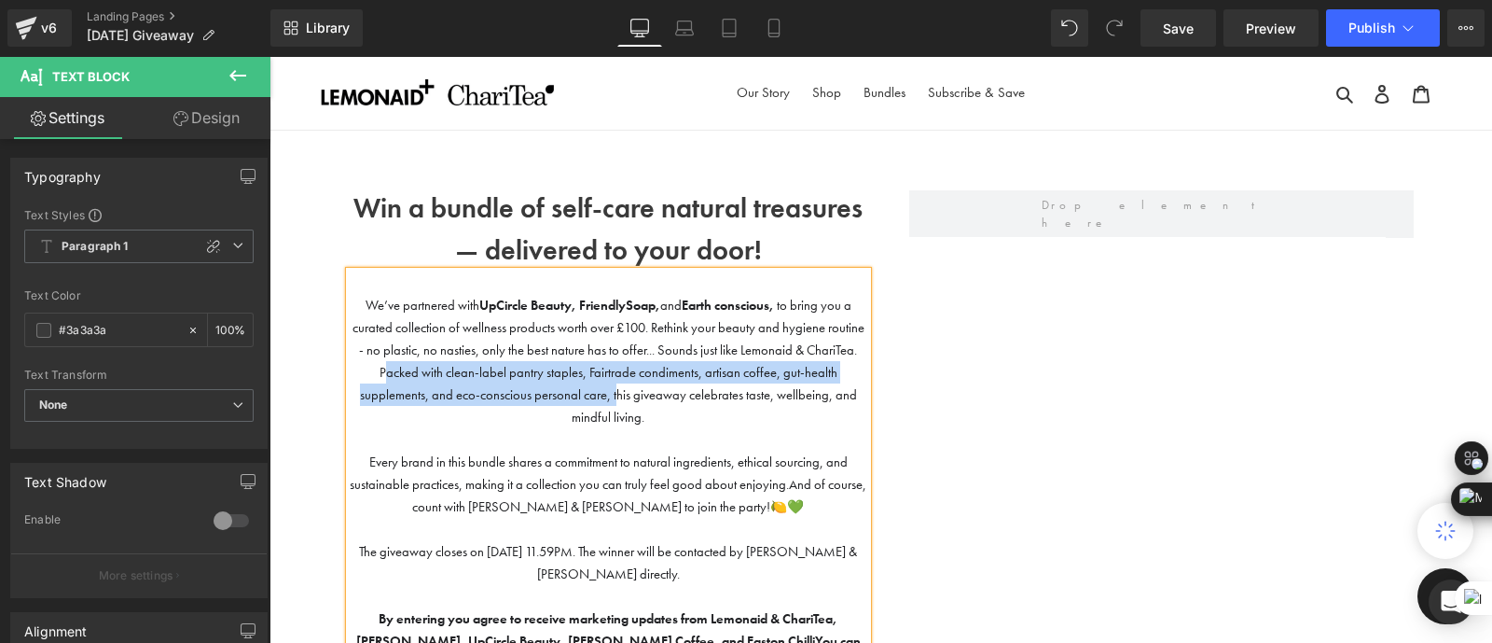
drag, startPoint x: 380, startPoint y: 373, endPoint x: 613, endPoint y: 398, distance: 234.5
click at [613, 398] on span "We’ve partnered with UpCircle Beauty, FriendlySoap, and Earth conscious, to bri…" at bounding box center [609, 361] width 512 height 129
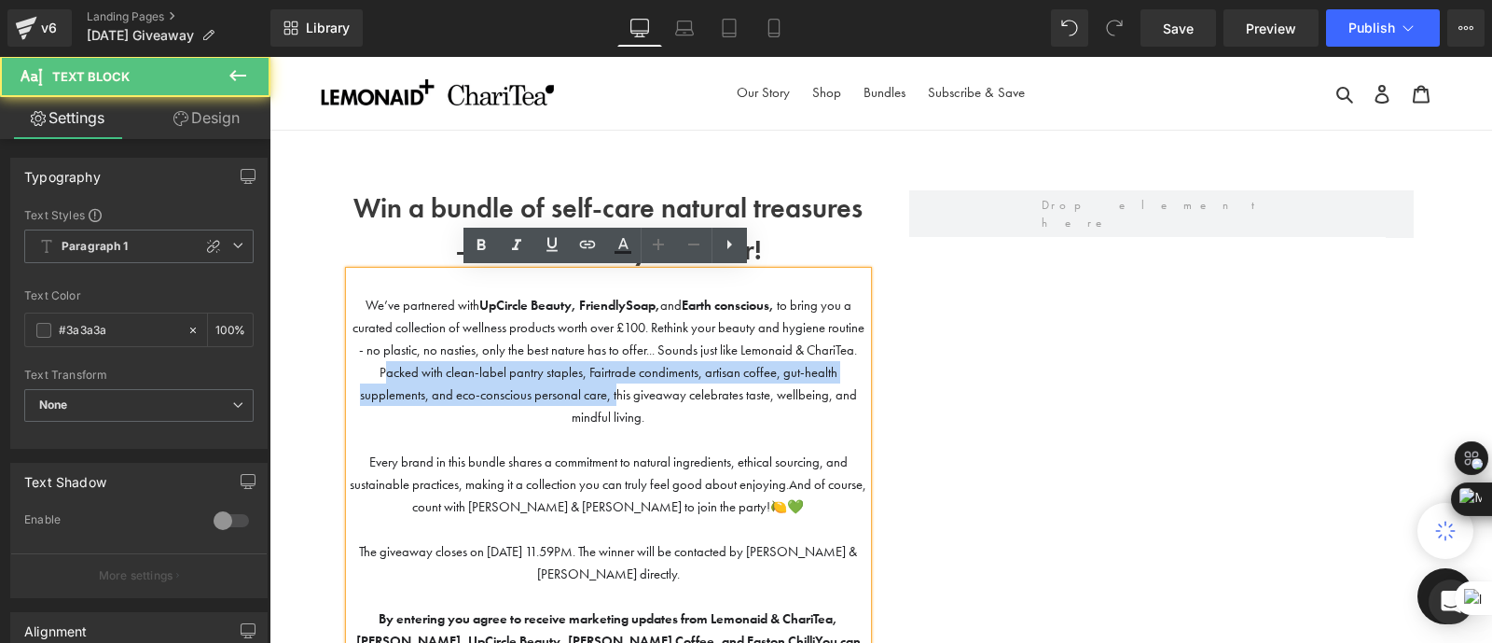
click at [540, 390] on span "We’ve partnered with UpCircle Beauty, FriendlySoap, and Earth conscious, to bri…" at bounding box center [609, 361] width 512 height 129
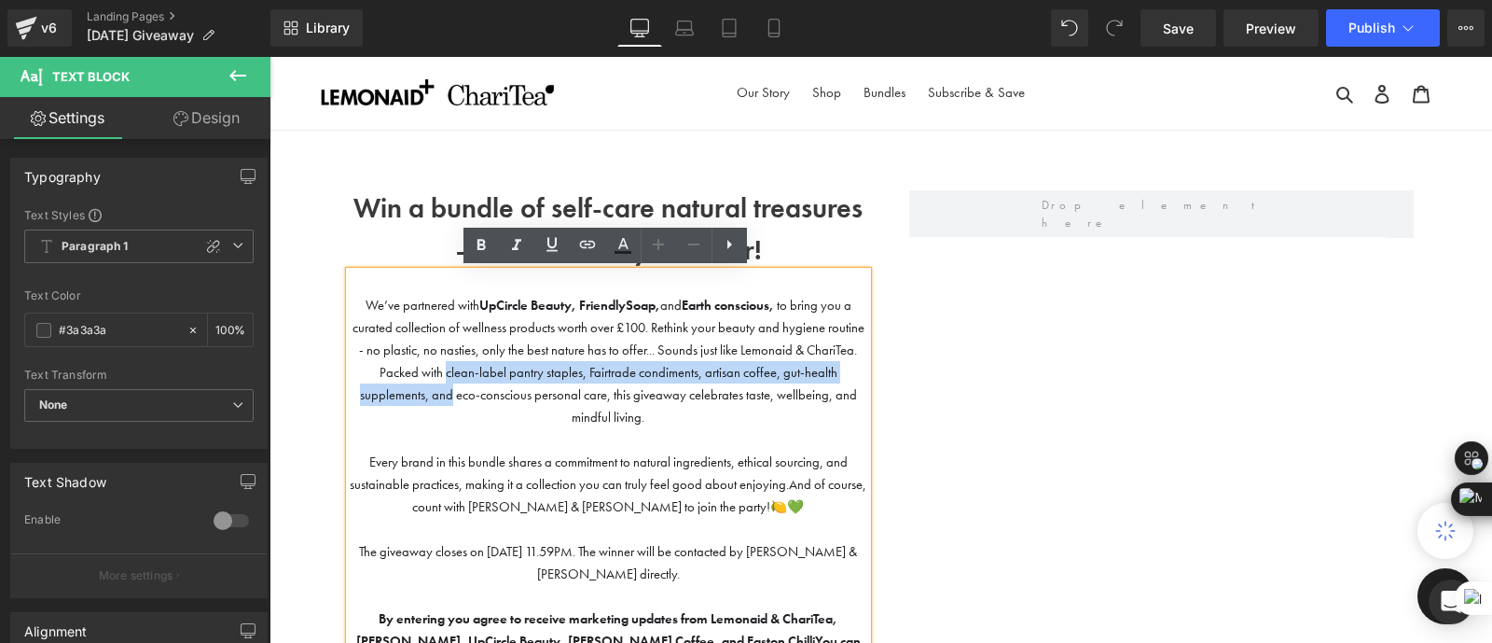
drag, startPoint x: 449, startPoint y: 391, endPoint x: 442, endPoint y: 371, distance: 20.6
click at [442, 371] on span "We’ve partnered with UpCircle Beauty, FriendlySoap, and Earth conscious, to bri…" at bounding box center [609, 361] width 512 height 129
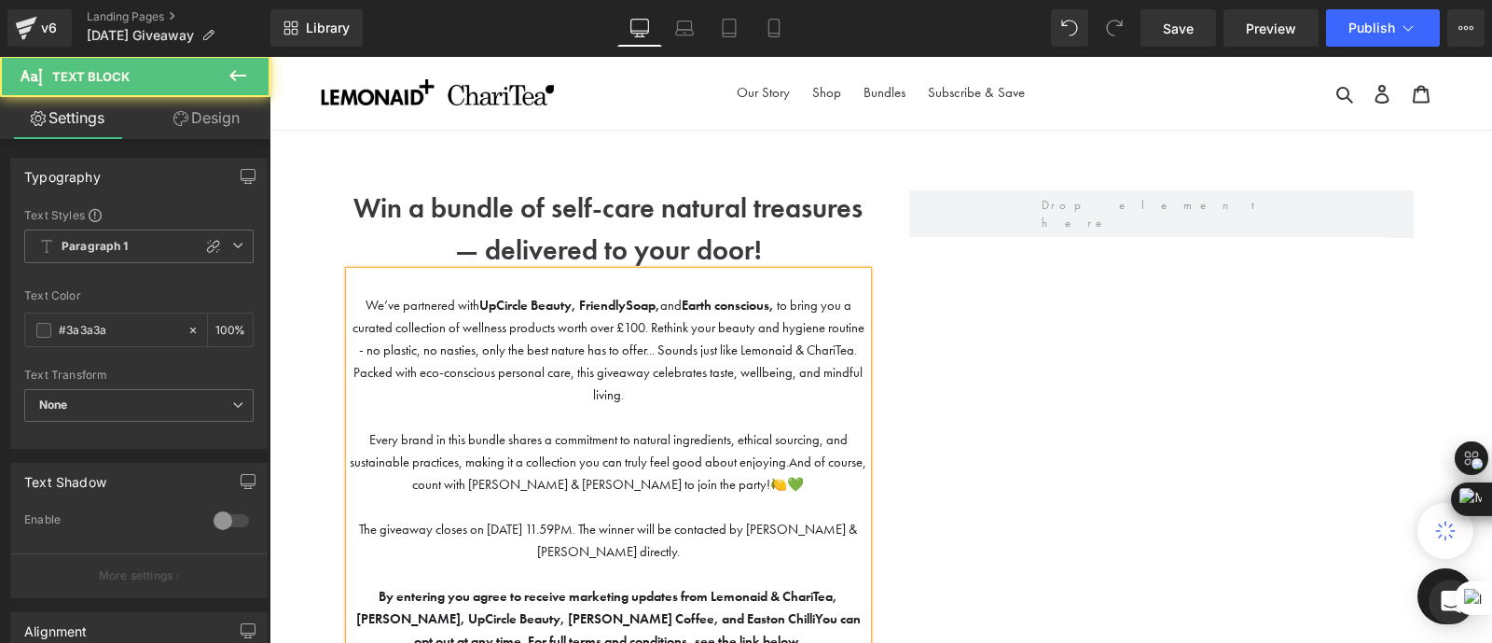
click at [678, 384] on p "We’ve partnered with UpCircle Beauty, FriendlySoap, and Earth conscious, to bri…" at bounding box center [609, 350] width 518 height 112
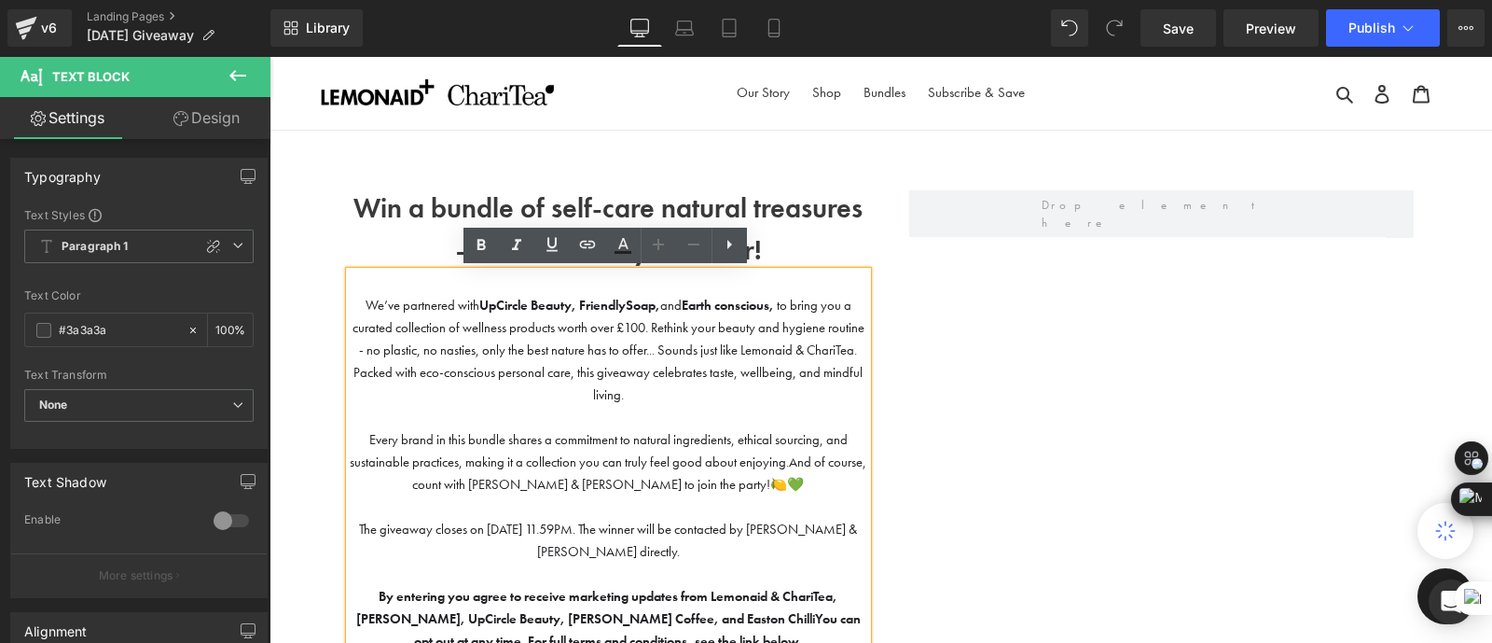
click at [612, 417] on p at bounding box center [609, 417] width 518 height 22
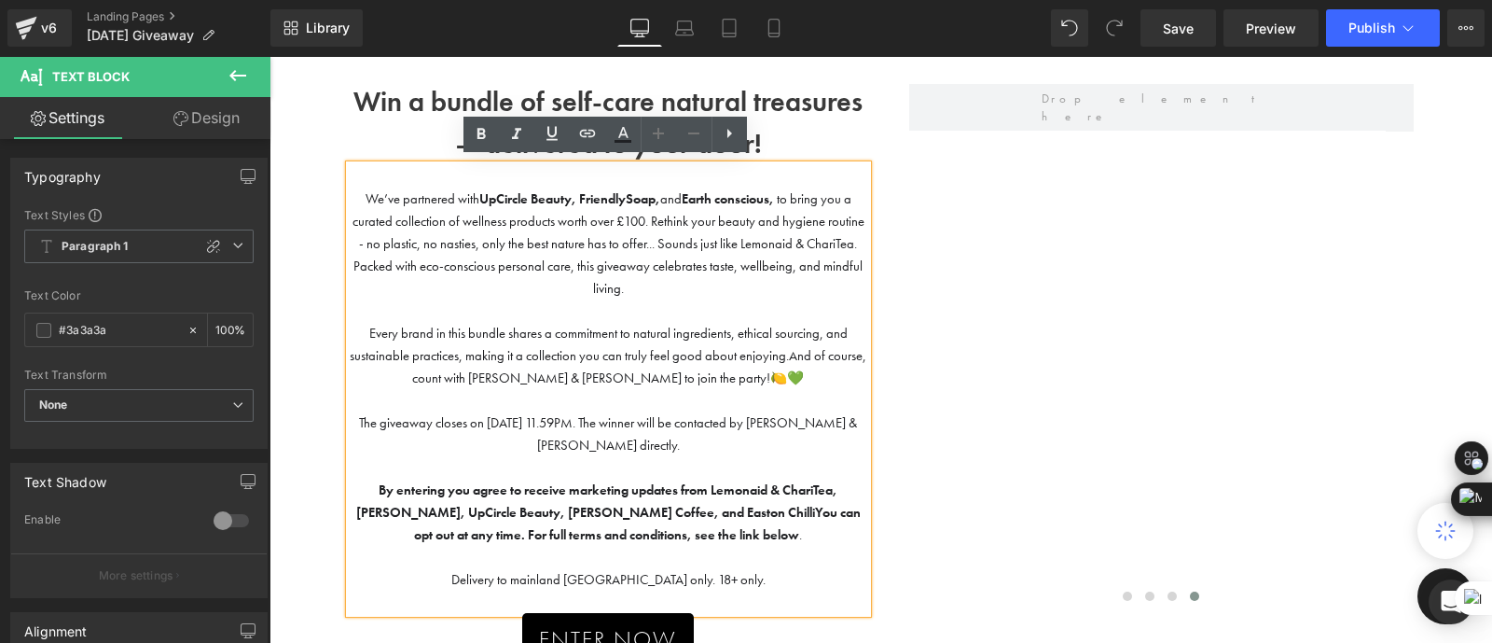
scroll to position [111, 0]
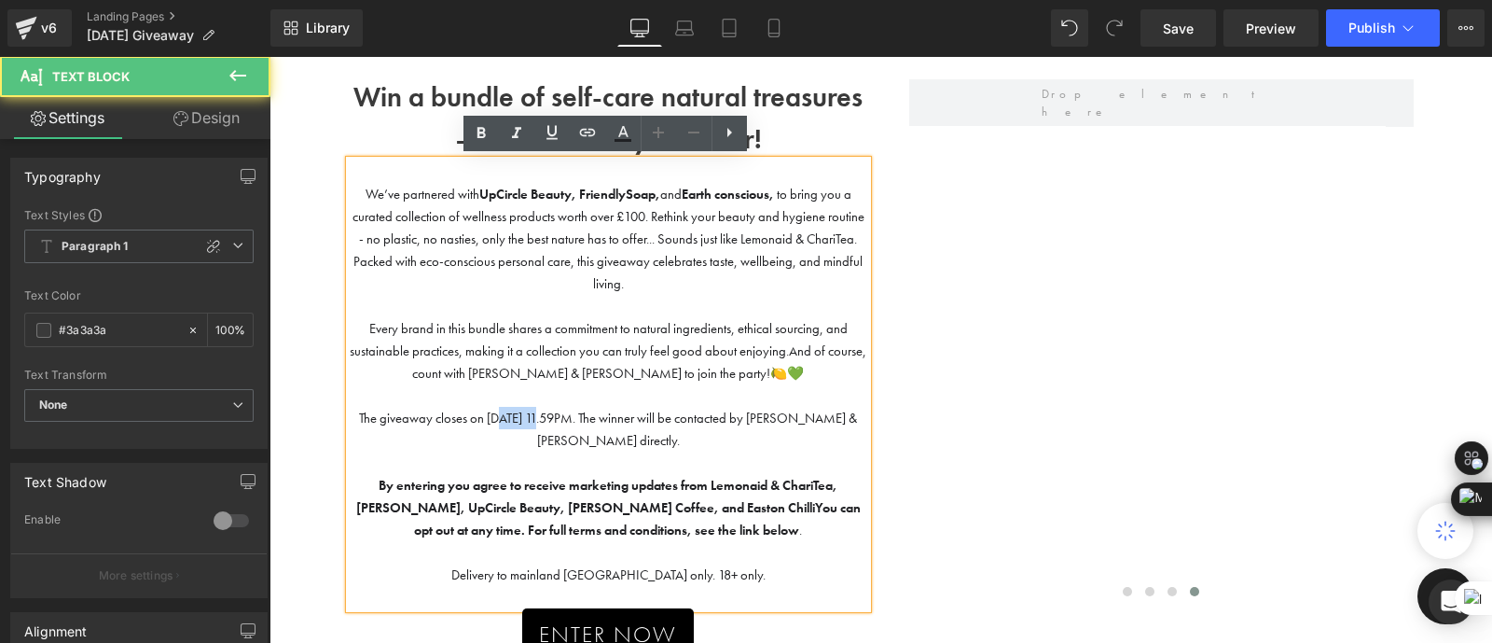
drag, startPoint x: 535, startPoint y: 415, endPoint x: 490, endPoint y: 415, distance: 45.7
click at [490, 415] on span "The giveaway closes on [DATE] 11.59PM. The winner will be contacted by [PERSON_…" at bounding box center [608, 428] width 498 height 39
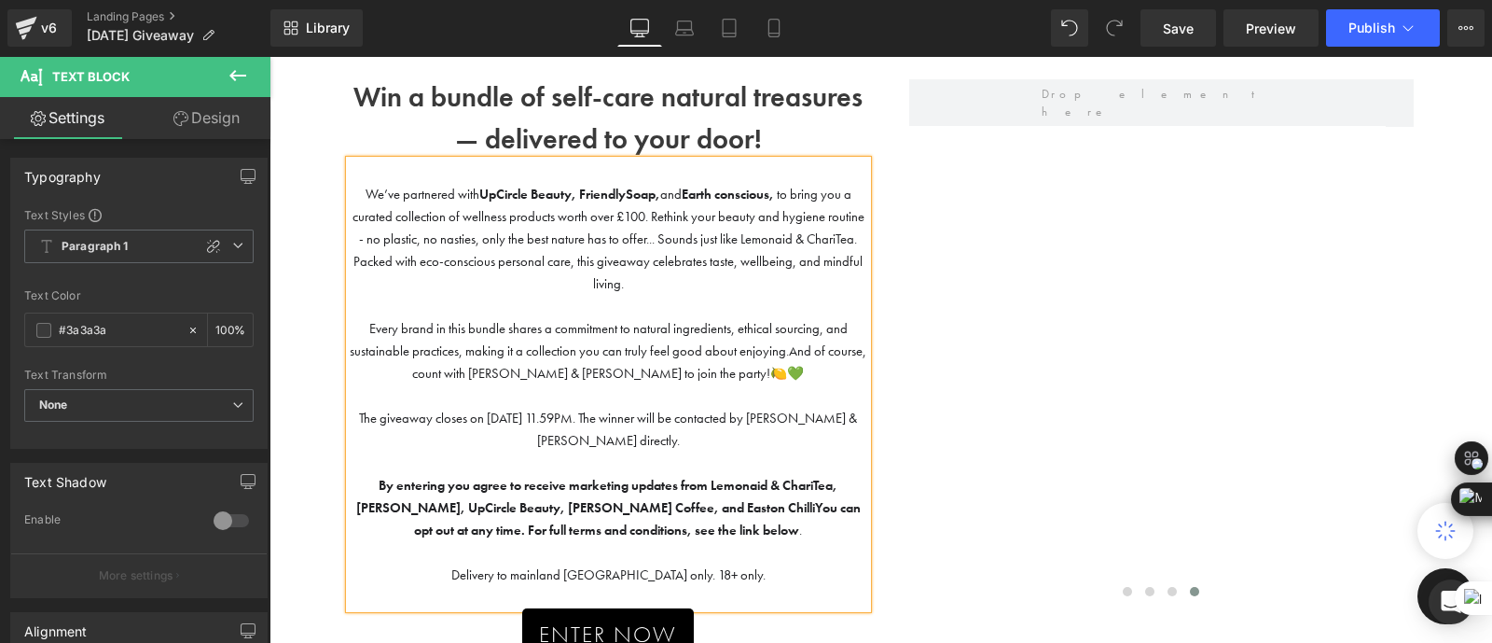
scroll to position [136, 0]
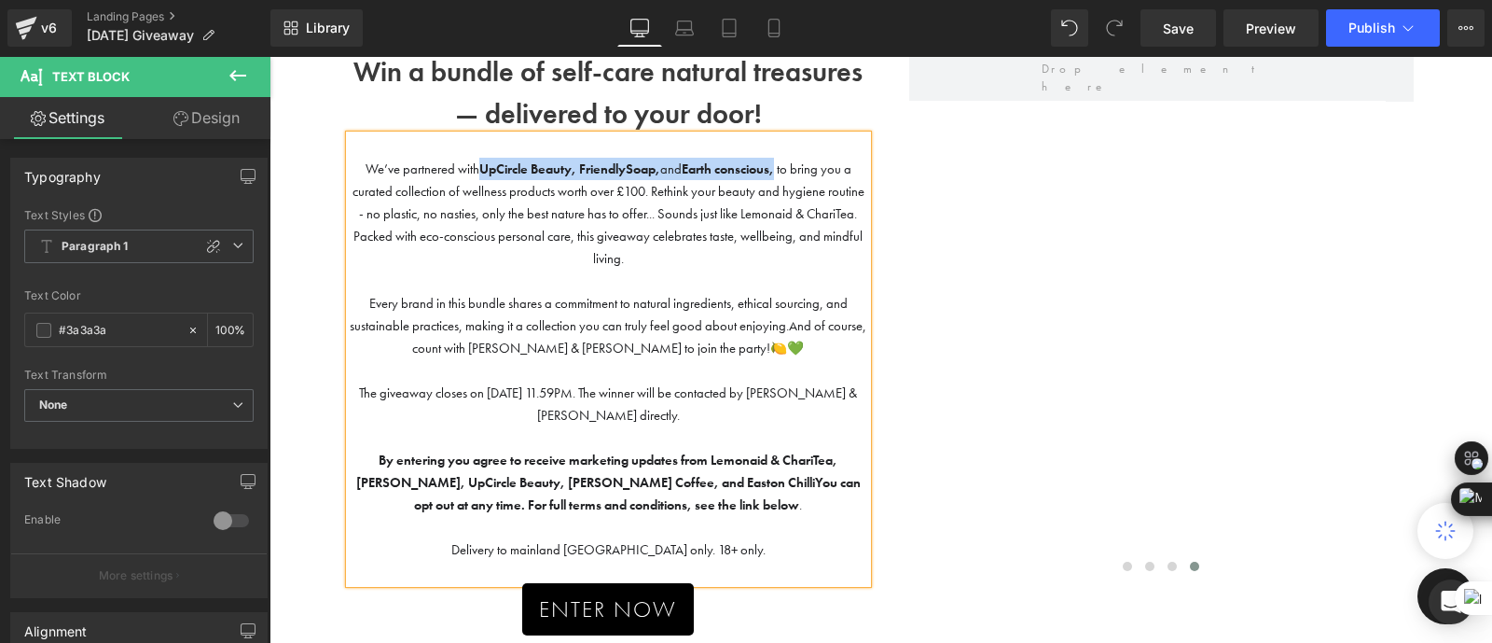
drag, startPoint x: 470, startPoint y: 163, endPoint x: 774, endPoint y: 170, distance: 304.1
click at [774, 170] on span "We’ve partnered with UpCircle Beauty, FriendlySoap, and Earth conscious, to bri…" at bounding box center [609, 213] width 512 height 106
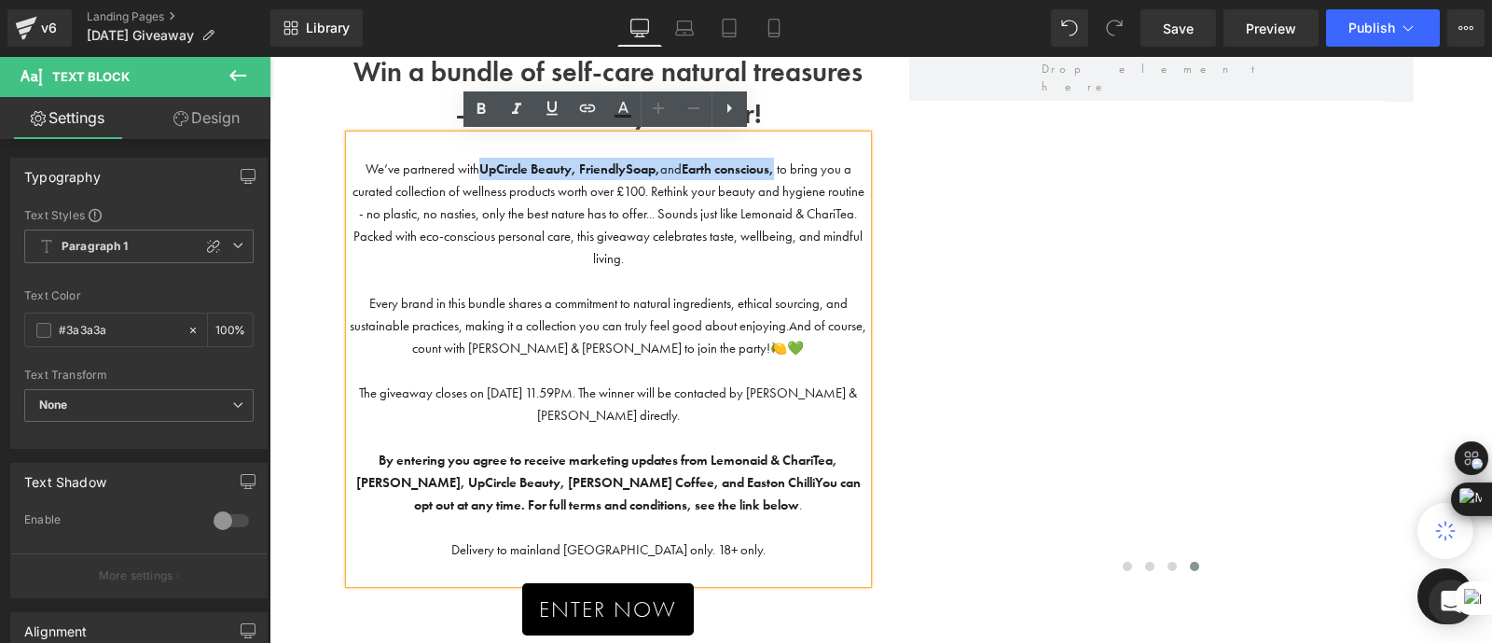
copy span "UpCircle Beauty, FriendlySoap, and Earth conscious"
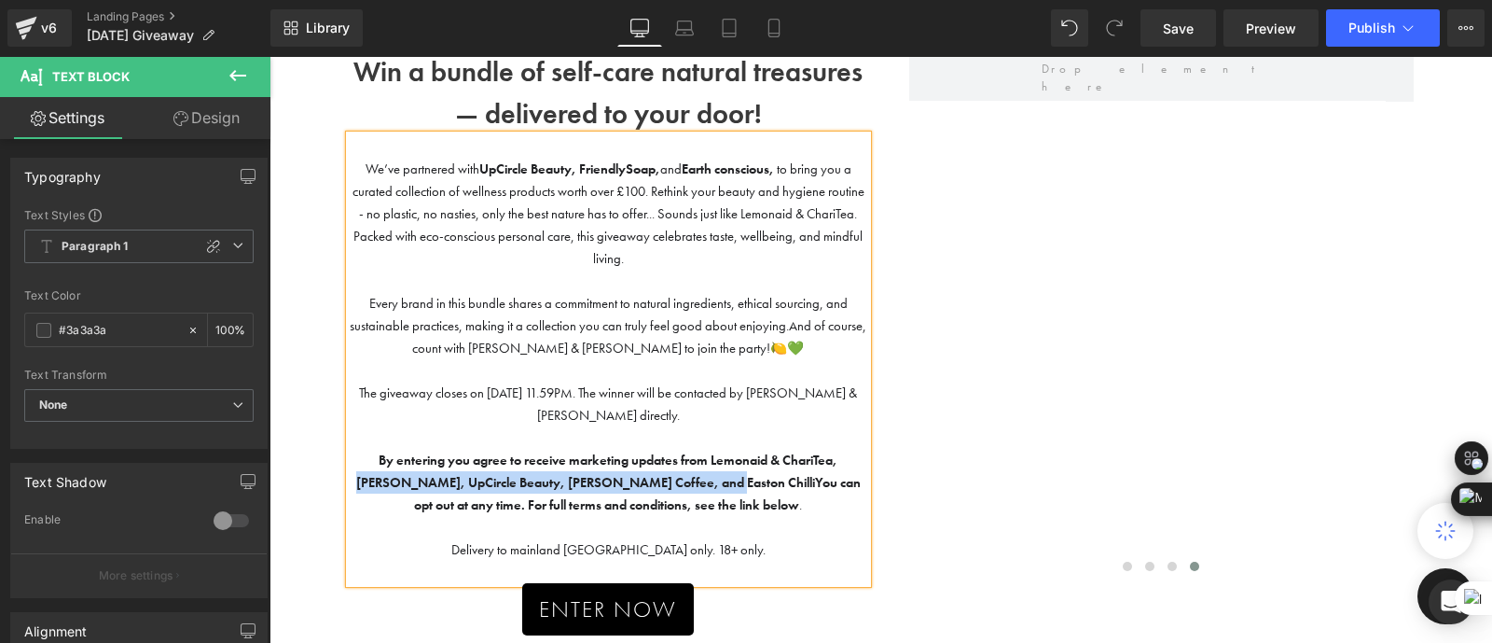
drag, startPoint x: 829, startPoint y: 455, endPoint x: 674, endPoint y: 478, distance: 156.6
click at [674, 478] on strong "By entering you agree to receive marketing updates from Lemonaid & ChariTea, [P…" at bounding box center [597, 470] width 482 height 39
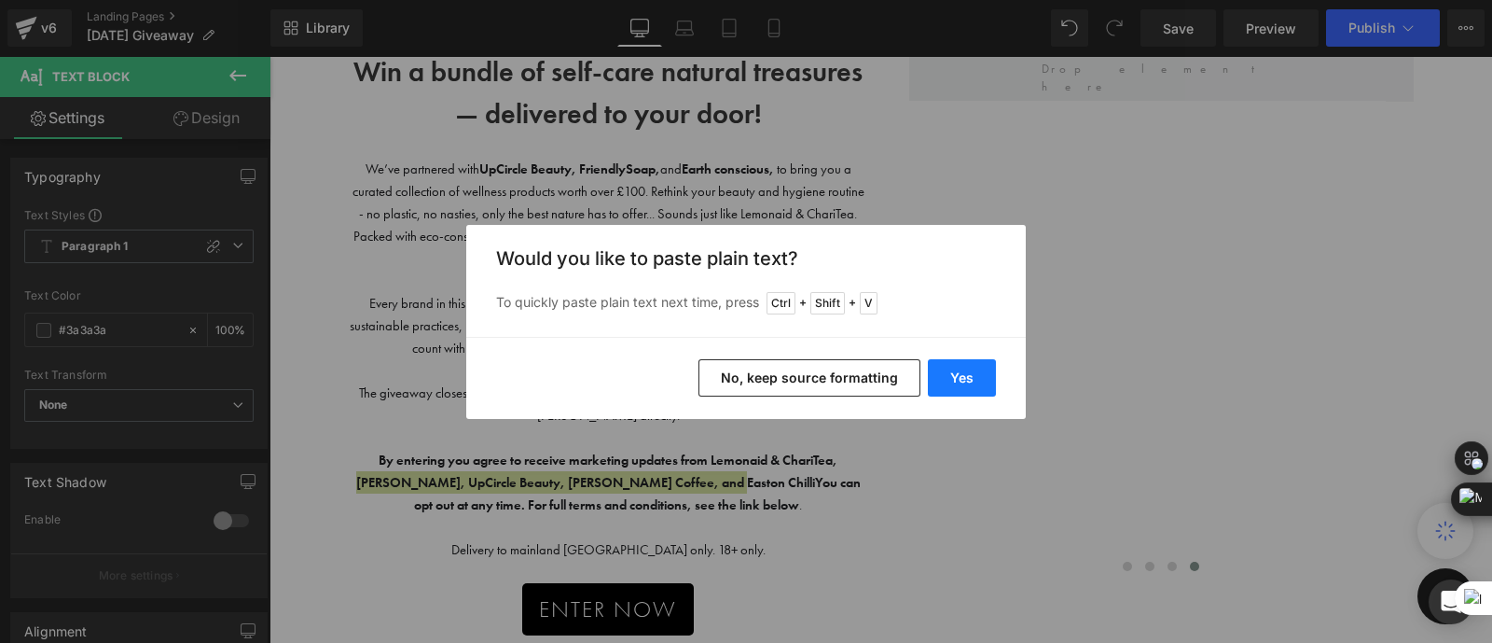
click at [977, 379] on button "Yes" at bounding box center [962, 377] width 68 height 37
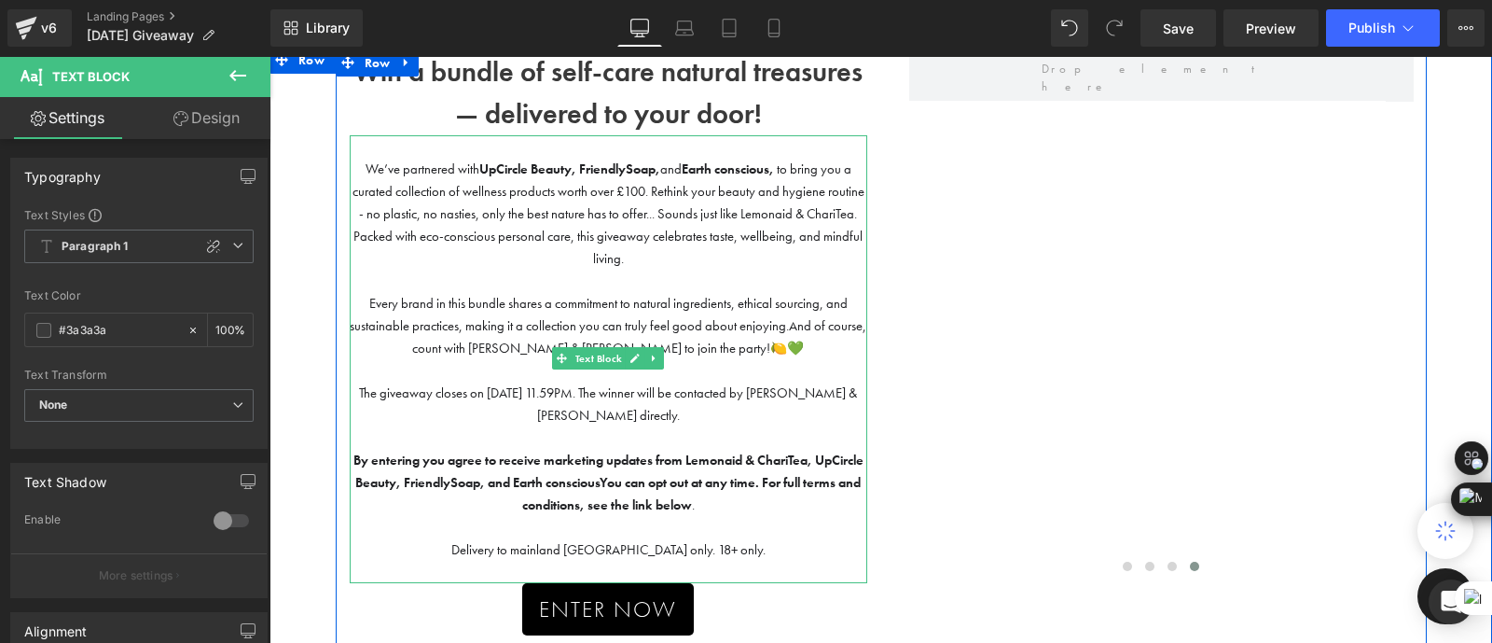
click at [656, 483] on strong "You can opt out at any time. For full terms and conditions, see the link below" at bounding box center [692, 493] width 340 height 39
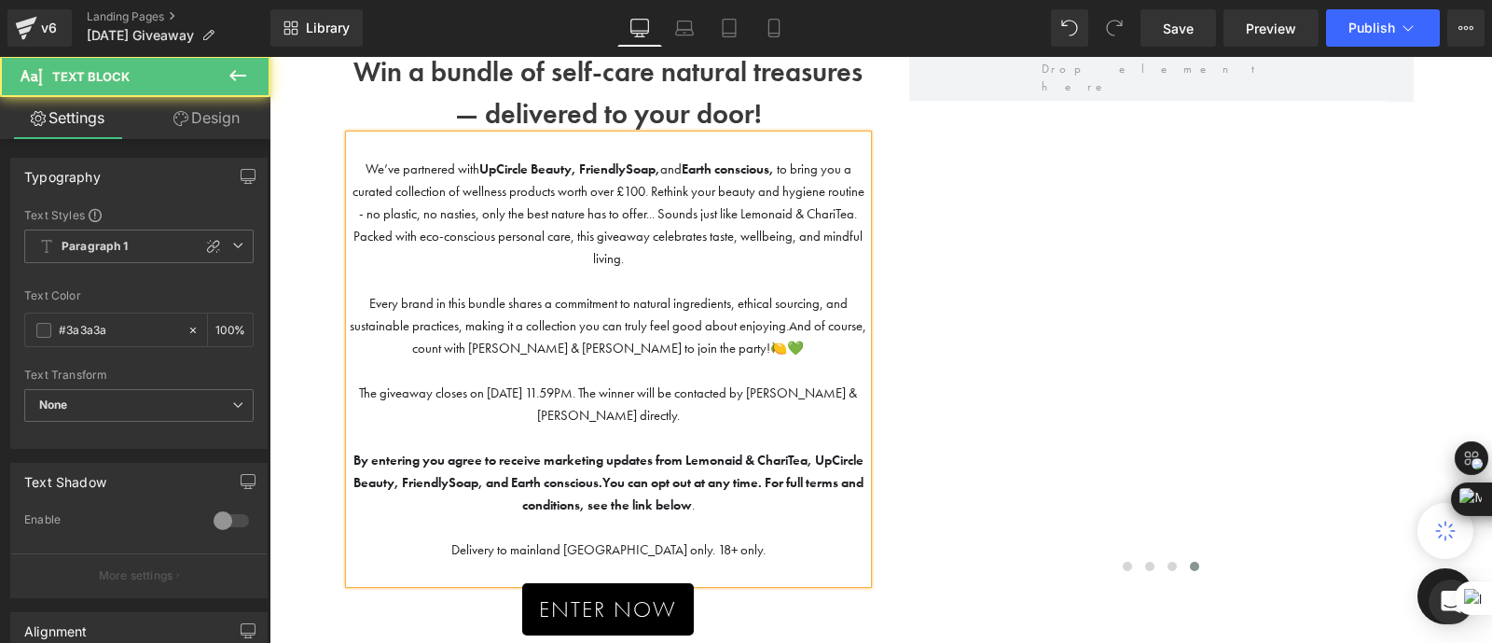
click at [728, 510] on p "By entering you agree to receive marketing updates from Lemonaid & ChariTea, Up…" at bounding box center [609, 482] width 518 height 67
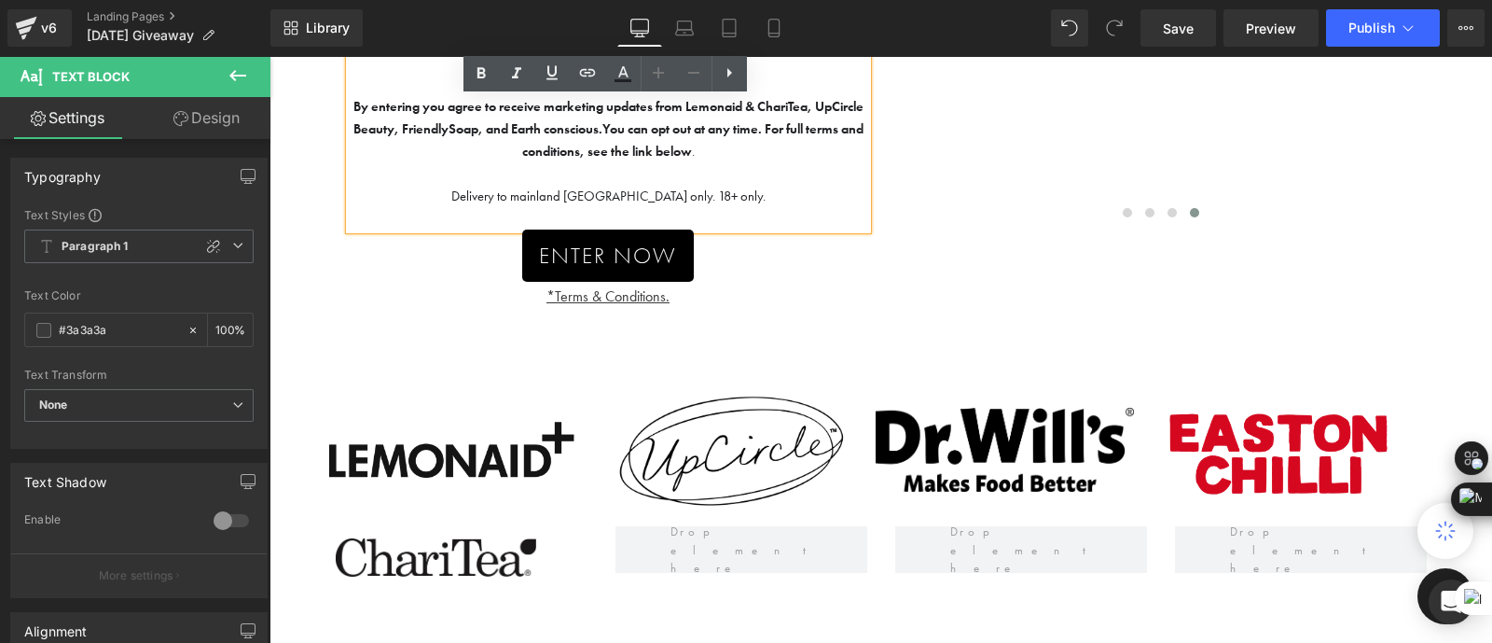
scroll to position [491, 0]
click at [1008, 301] on div "Image Text Block Image Text Block ‹ ›" at bounding box center [1154, 24] width 546 height 655
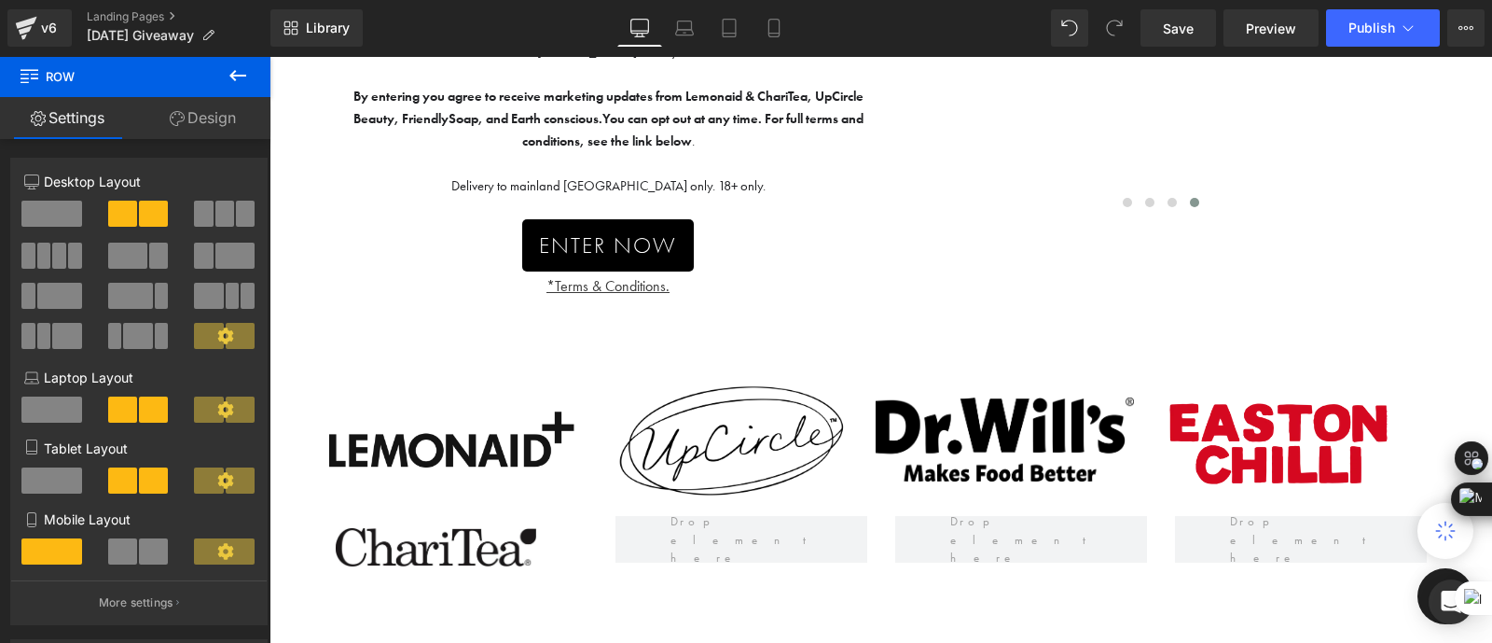
scroll to position [520, 0]
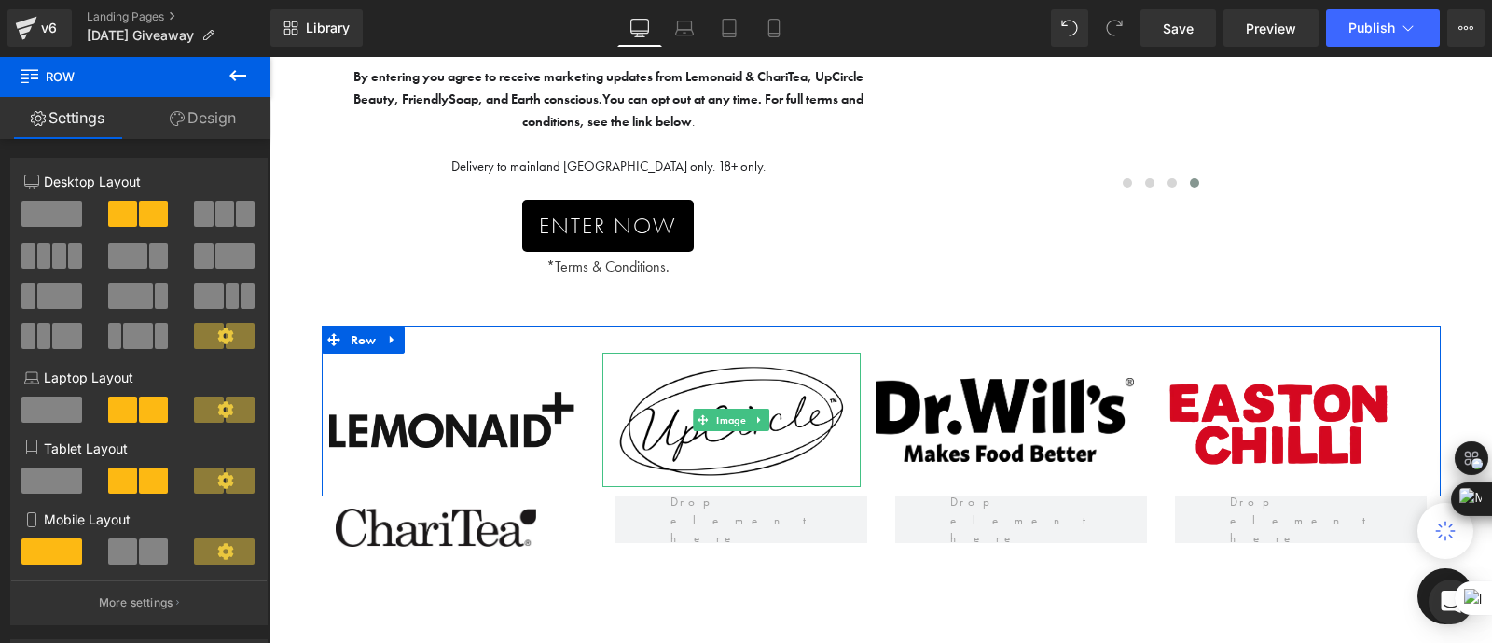
click at [752, 450] on img at bounding box center [732, 420] width 258 height 135
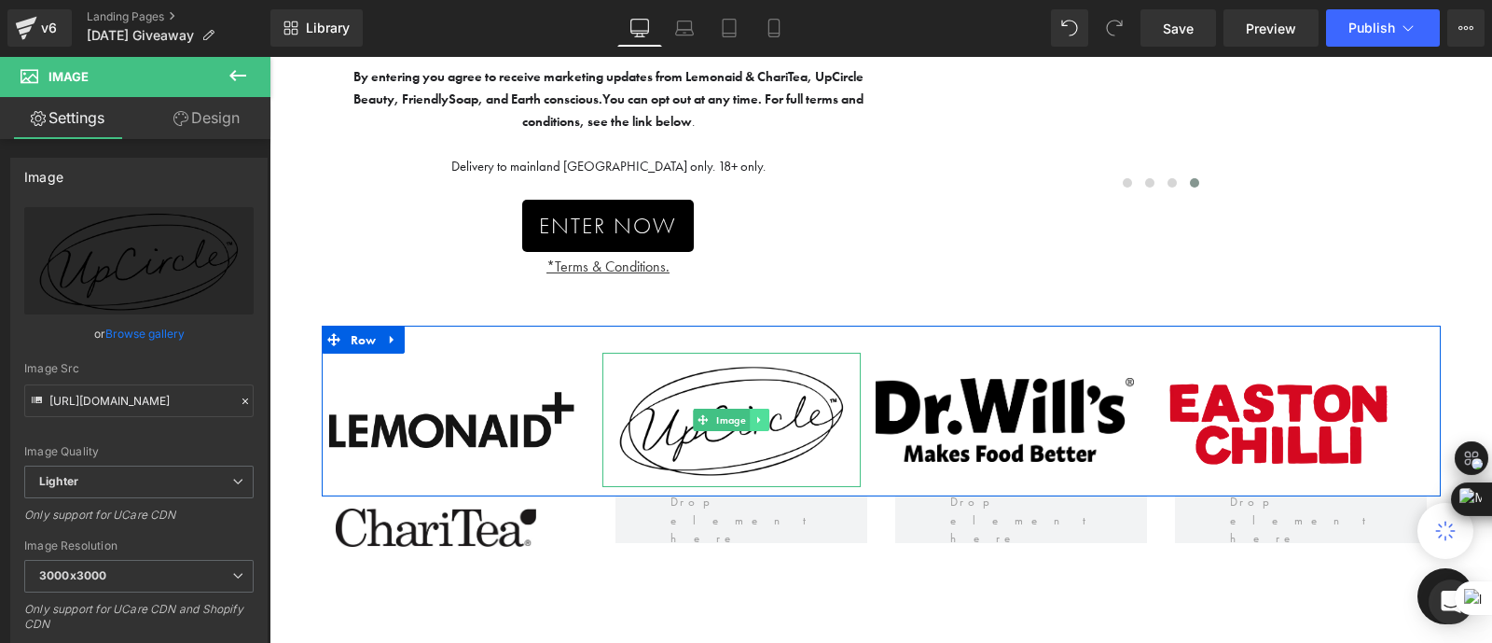
click at [759, 418] on icon at bounding box center [760, 419] width 10 height 11
click at [991, 451] on img at bounding box center [1005, 420] width 258 height 84
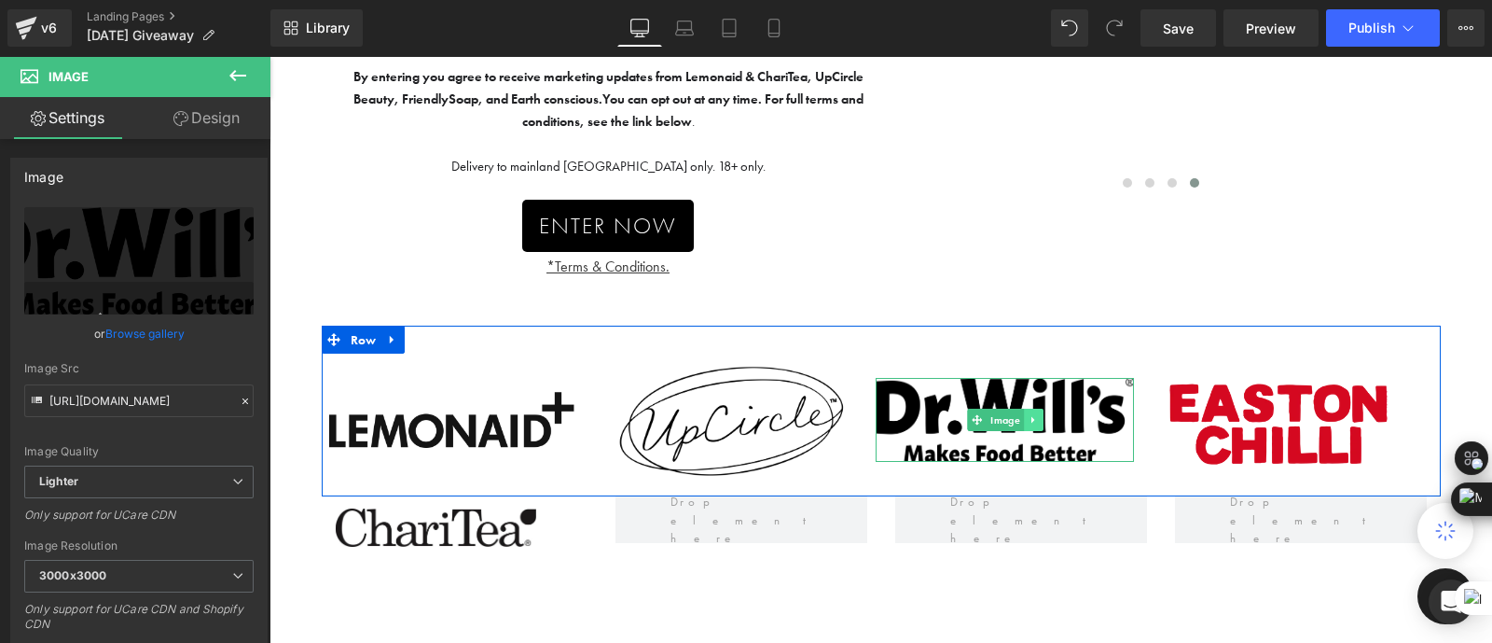
click at [1031, 419] on icon at bounding box center [1033, 419] width 10 height 11
click at [1038, 417] on icon at bounding box center [1043, 419] width 10 height 10
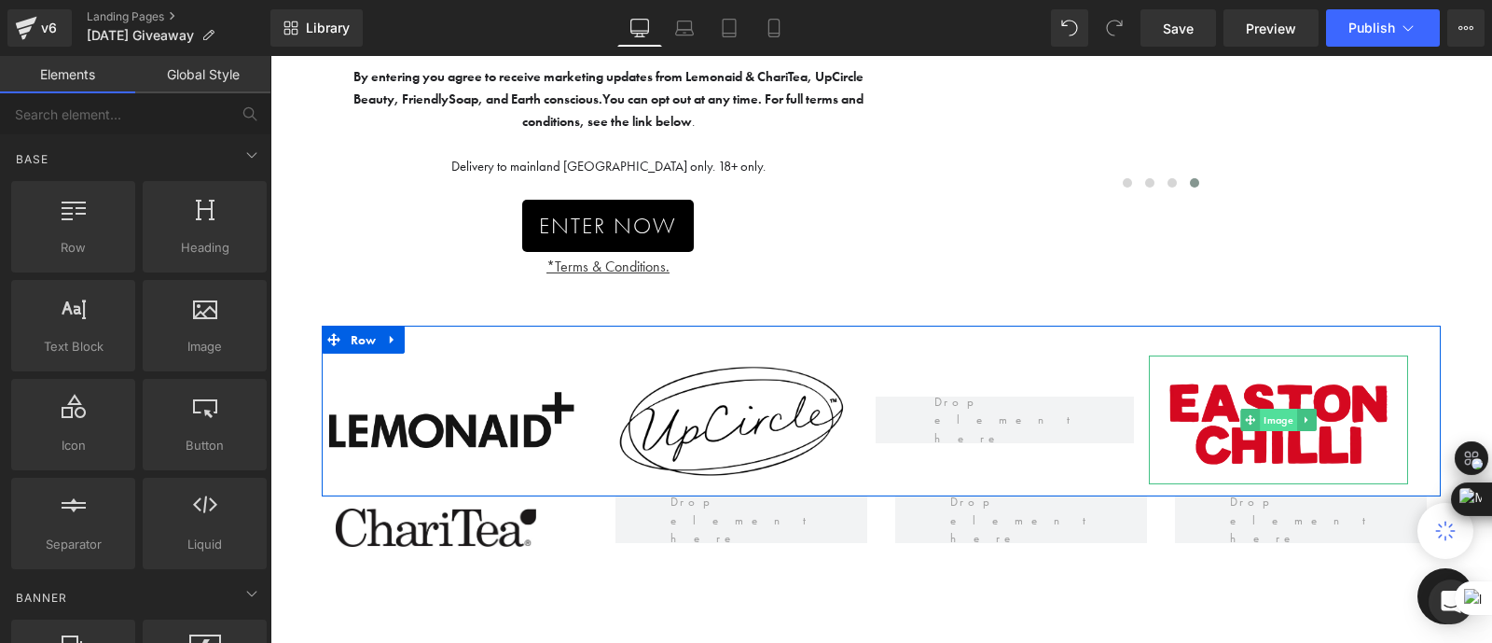
click at [1290, 426] on span "Image" at bounding box center [1278, 420] width 37 height 22
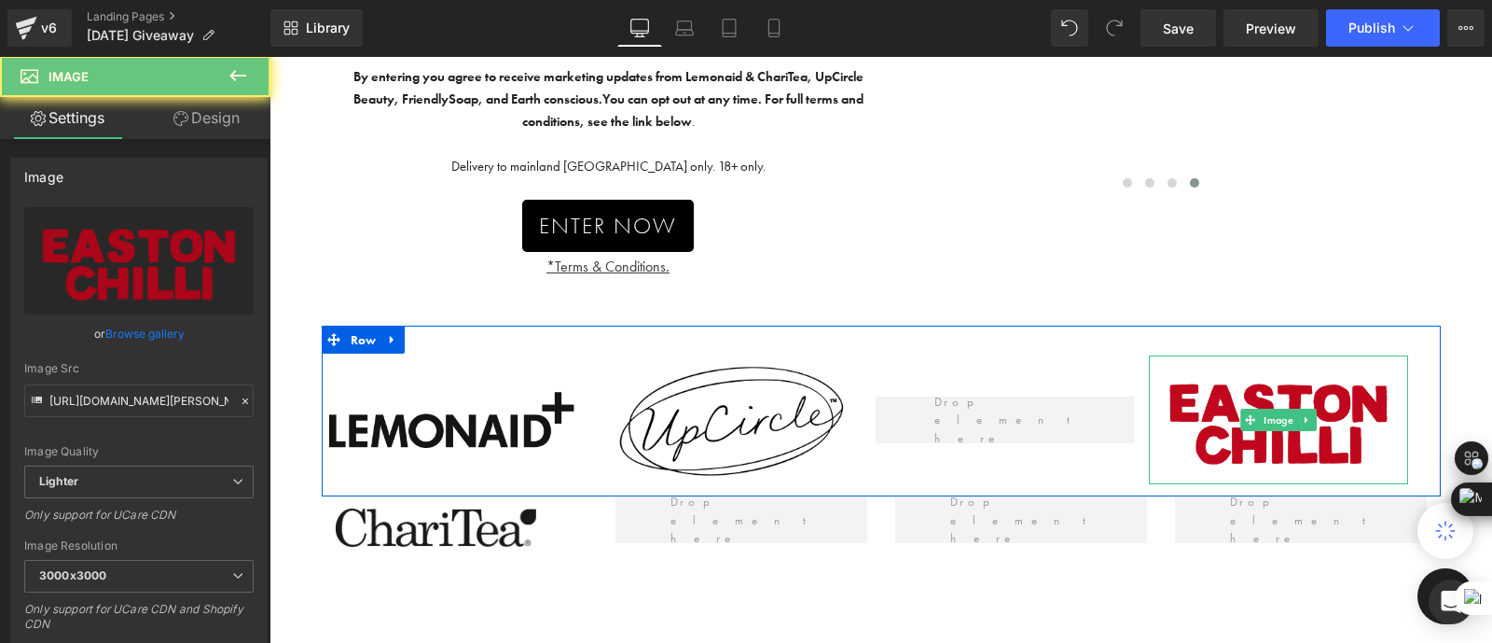
click at [1369, 429] on img at bounding box center [1278, 420] width 258 height 130
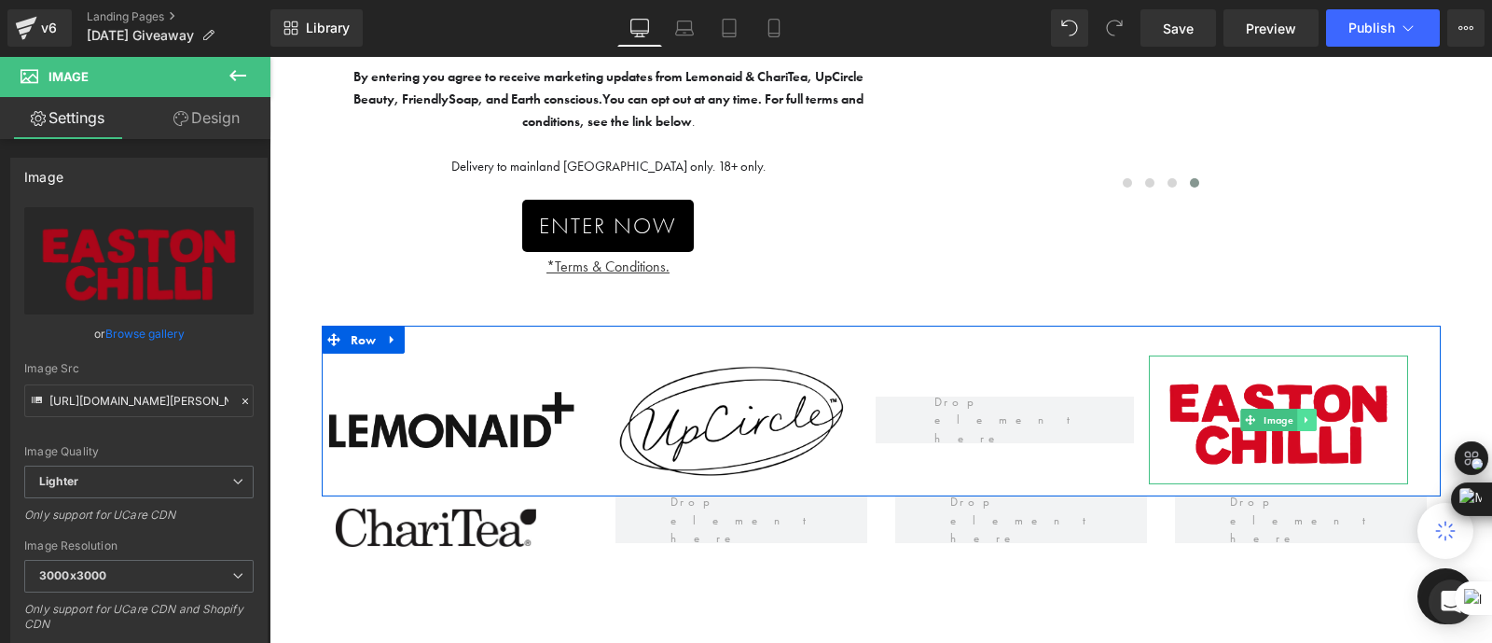
click at [1310, 419] on link at bounding box center [1307, 420] width 20 height 22
click at [1312, 417] on icon at bounding box center [1316, 419] width 10 height 10
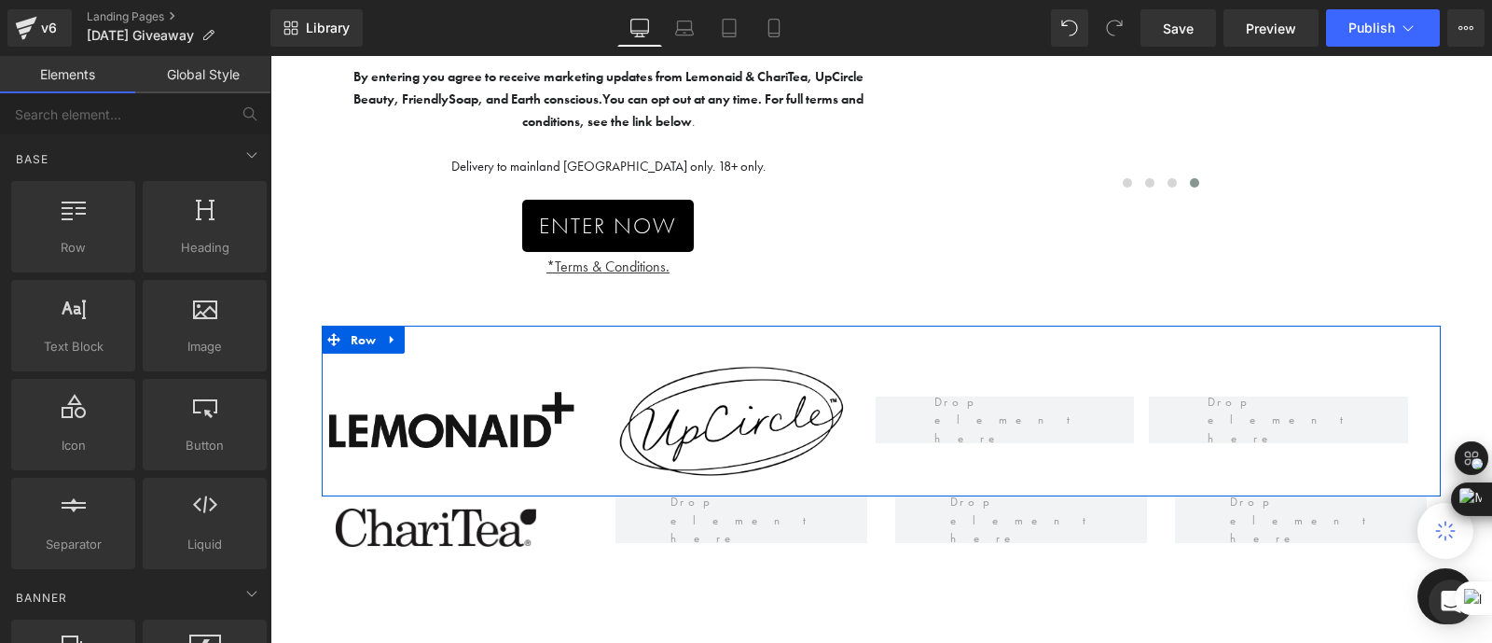
click at [959, 468] on div at bounding box center [1004, 420] width 273 height 135
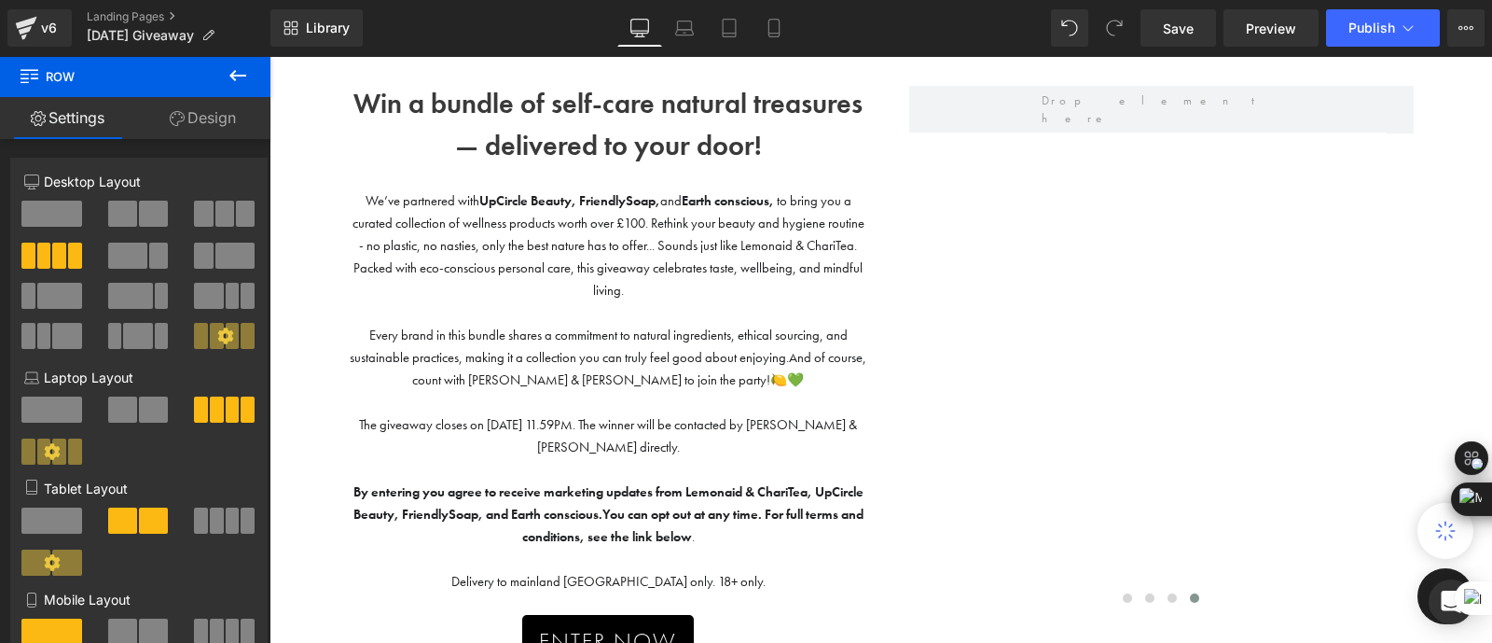
scroll to position [90, 0]
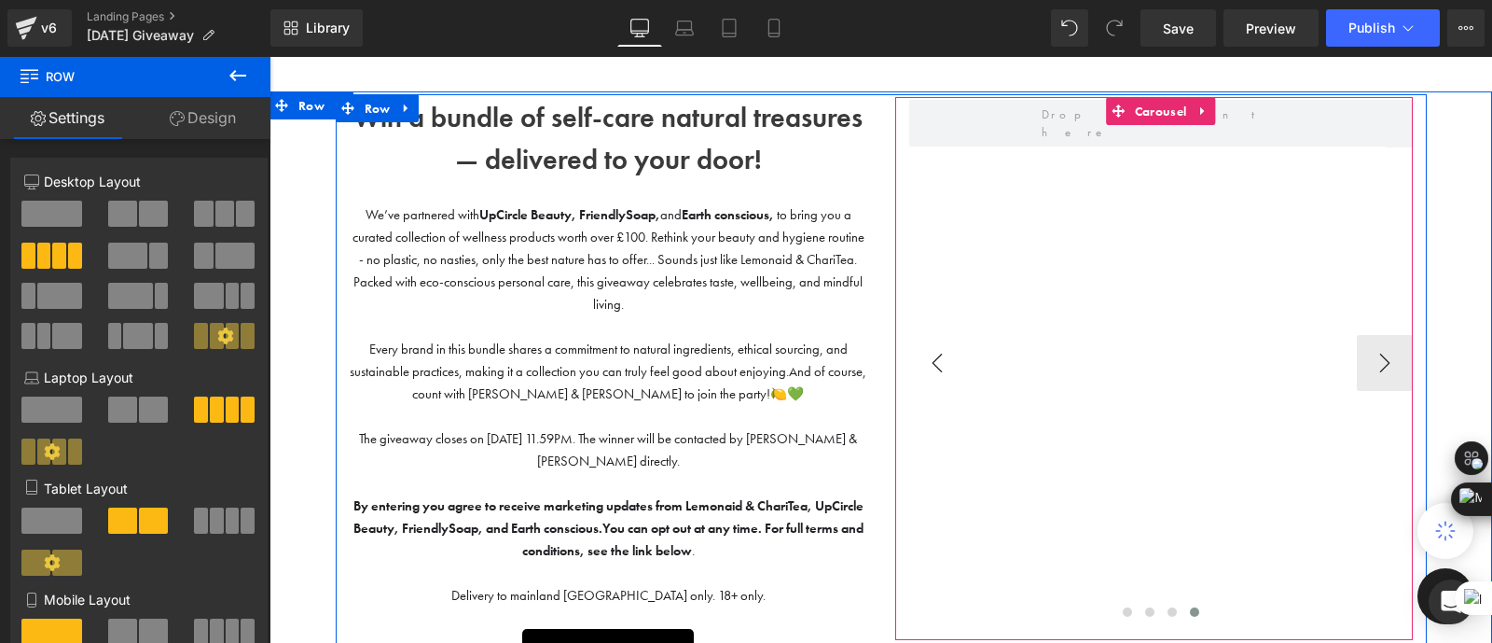
click at [938, 361] on button "‹" at bounding box center [937, 363] width 56 height 56
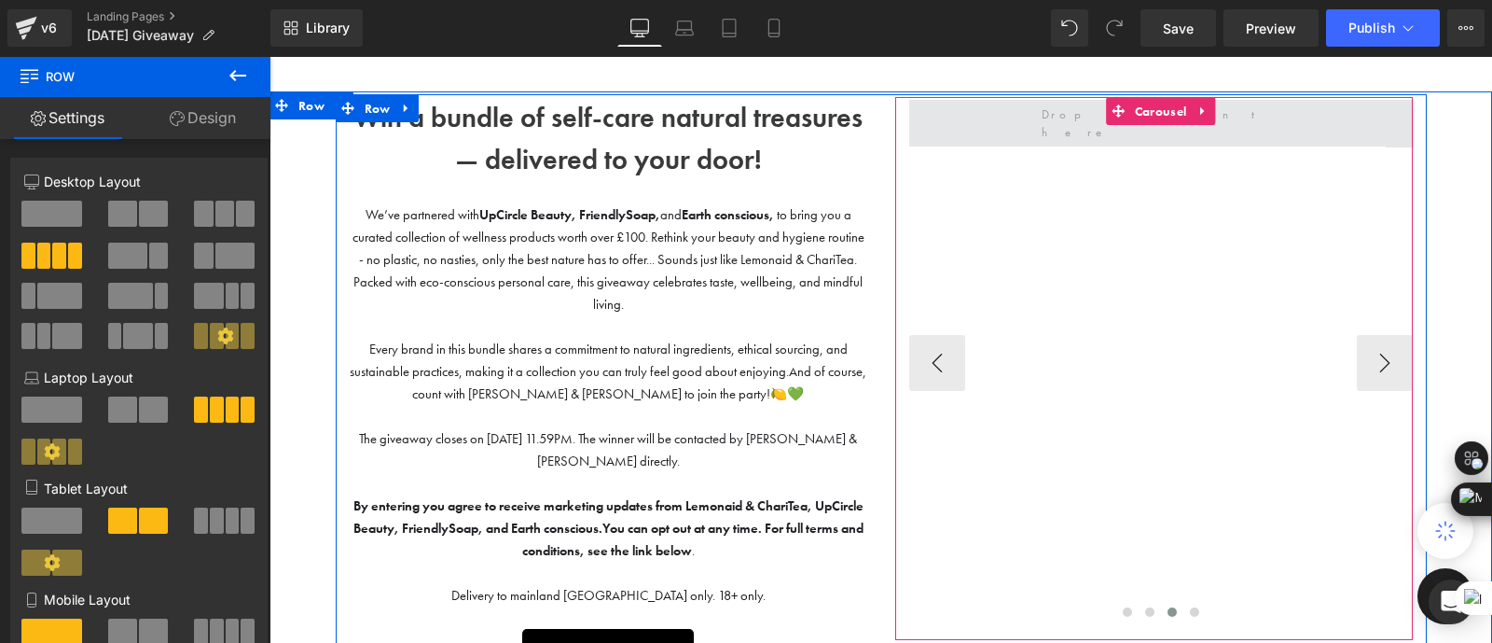
click at [1057, 121] on span at bounding box center [1161, 123] width 504 height 47
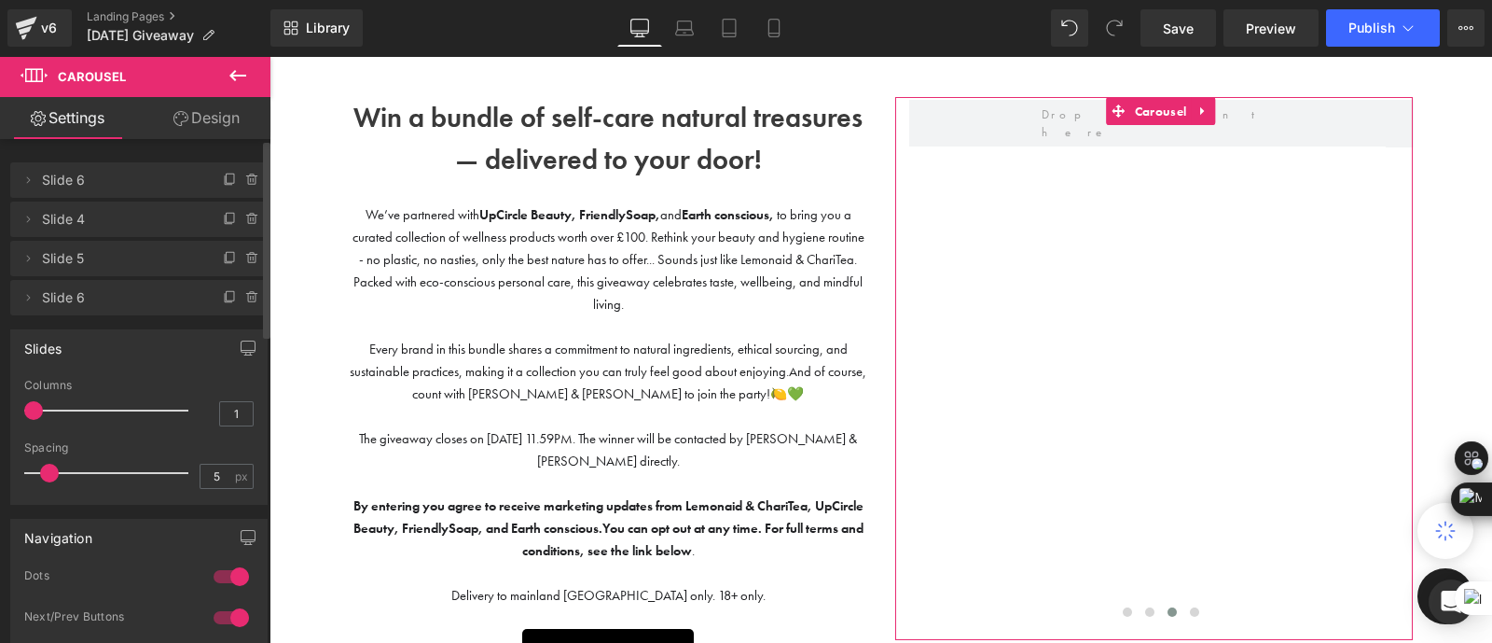
click at [109, 260] on span "Slide 5" at bounding box center [120, 258] width 157 height 35
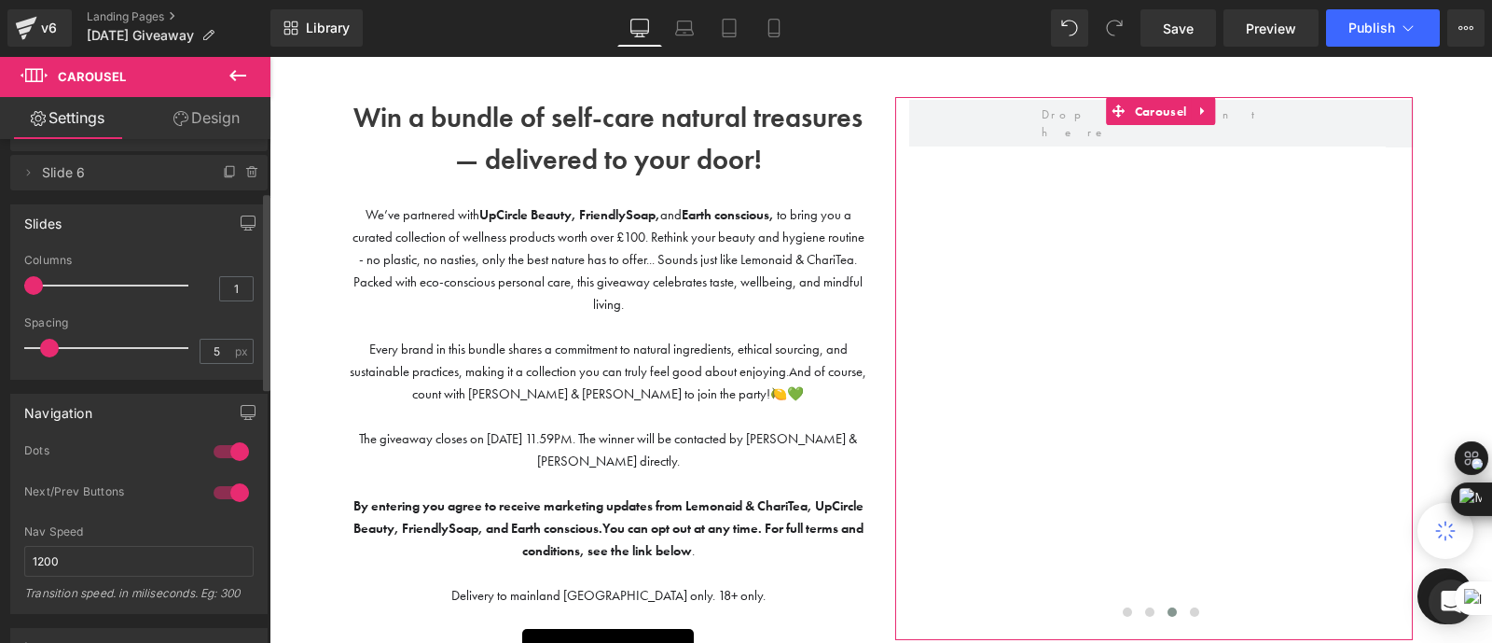
scroll to position [89, 0]
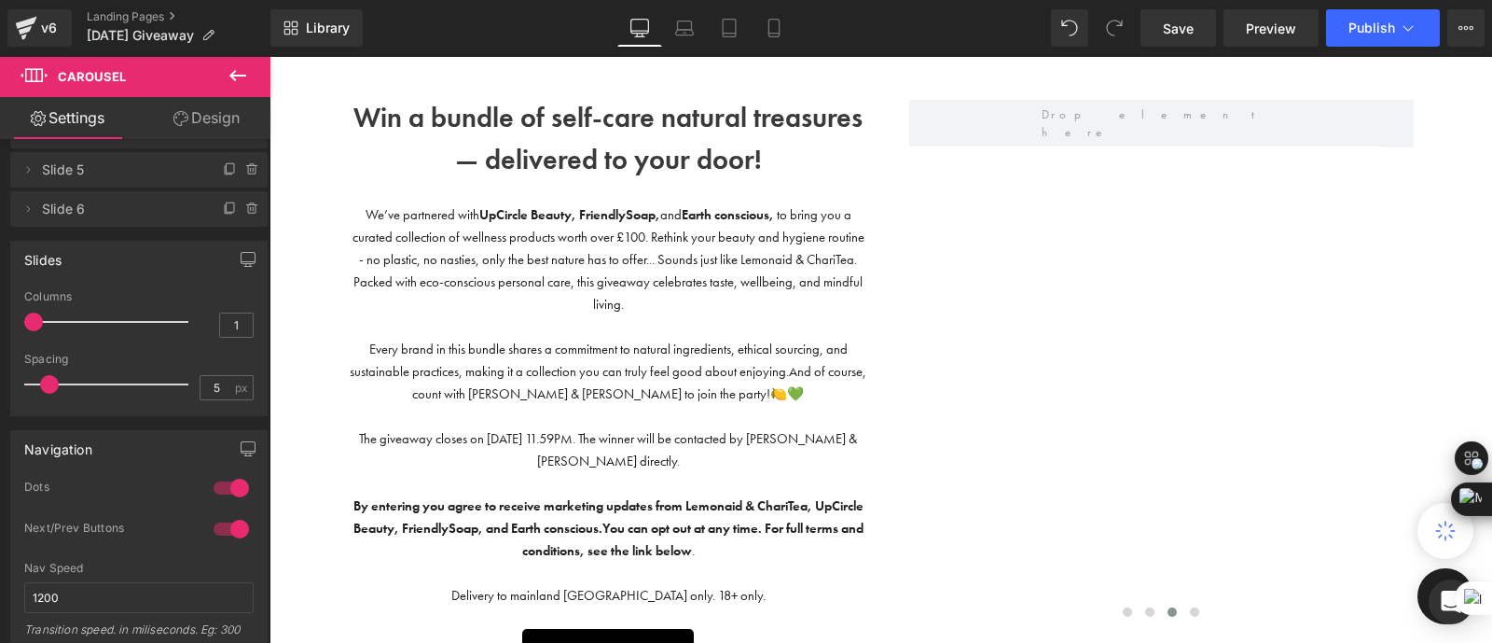
click at [238, 74] on icon at bounding box center [238, 75] width 22 height 22
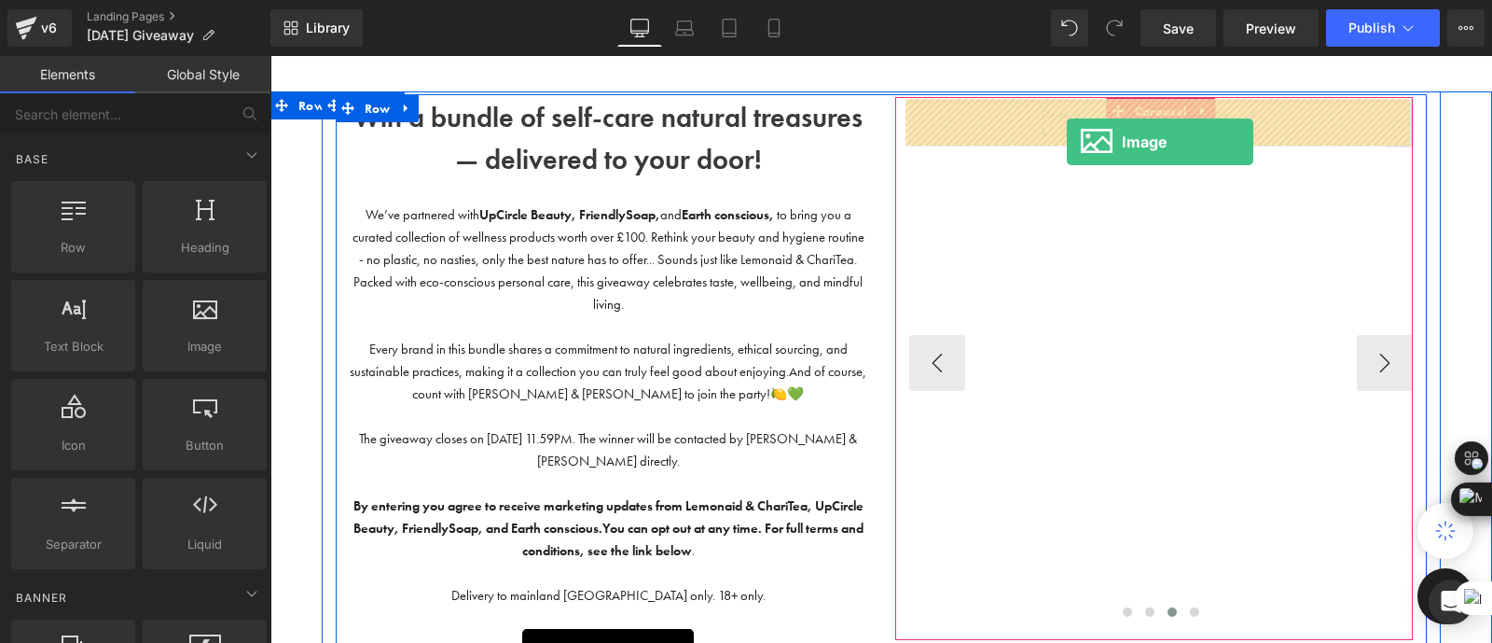
drag, startPoint x: 479, startPoint y: 405, endPoint x: 1067, endPoint y: 139, distance: 644.9
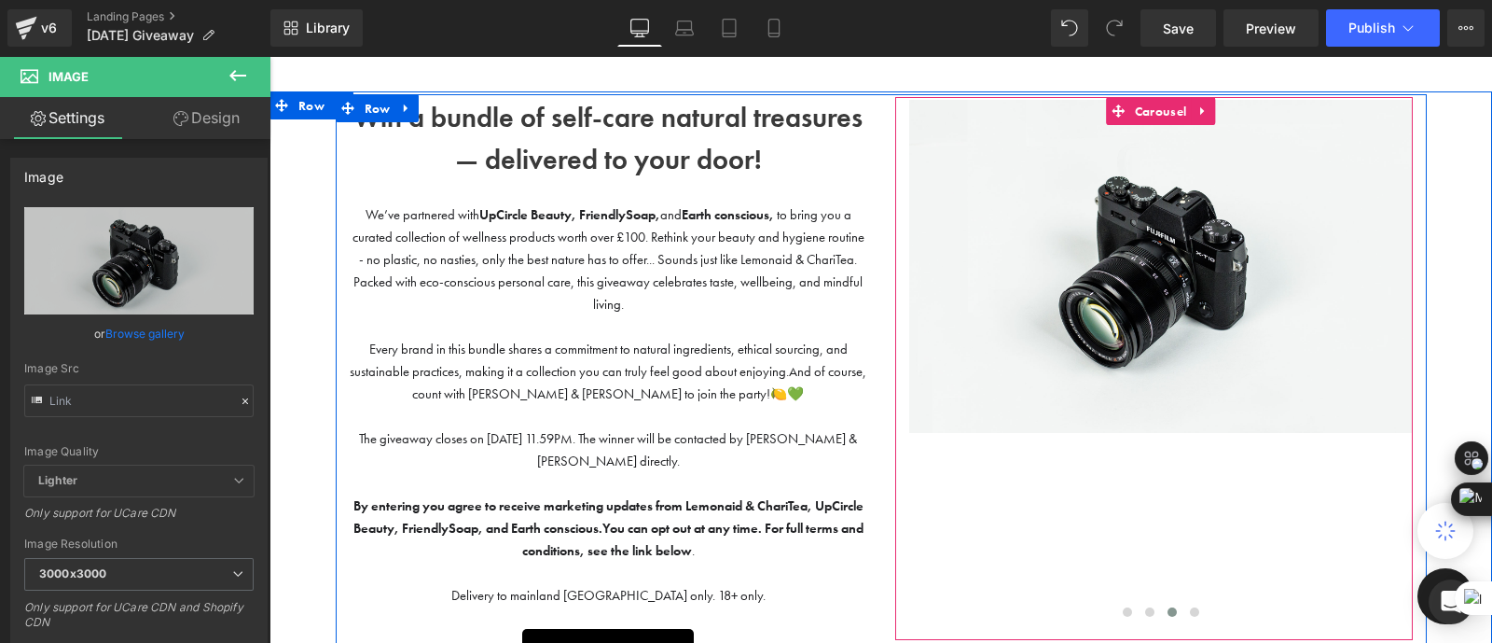
type input "//[DOMAIN_NAME][URL]"
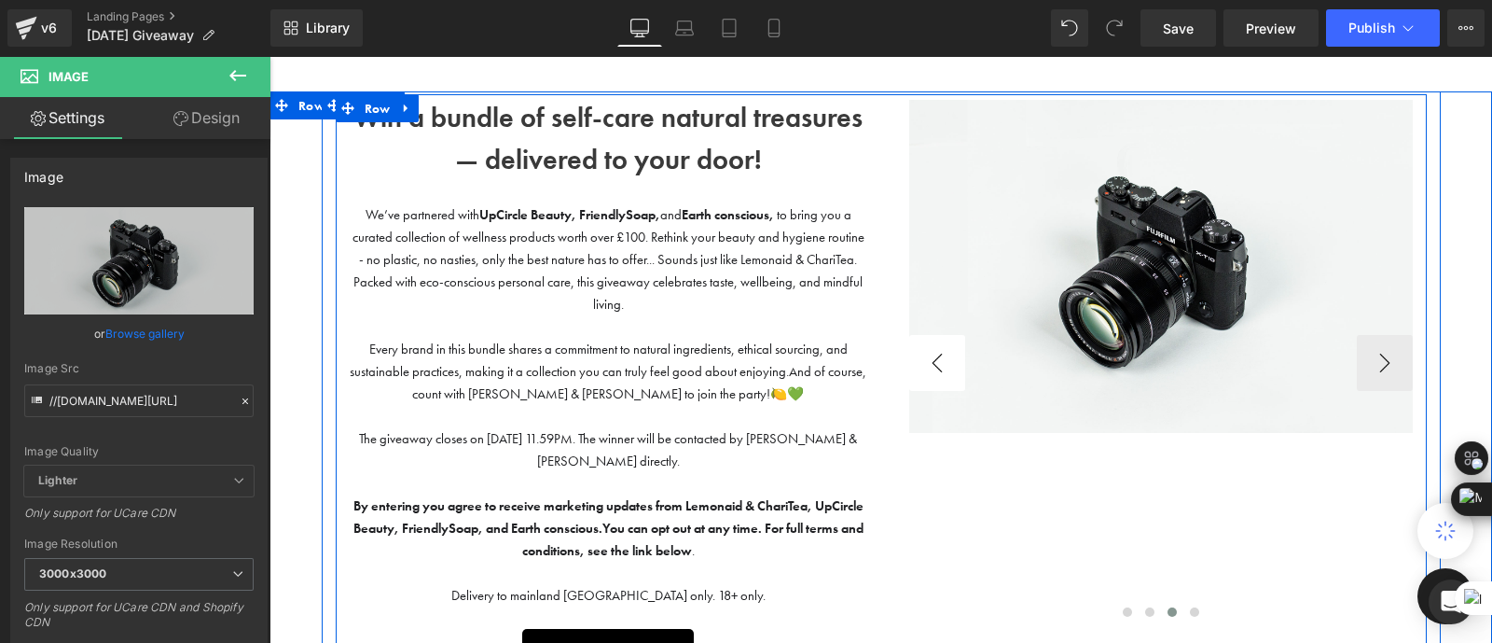
click at [922, 361] on button "‹" at bounding box center [937, 363] width 56 height 56
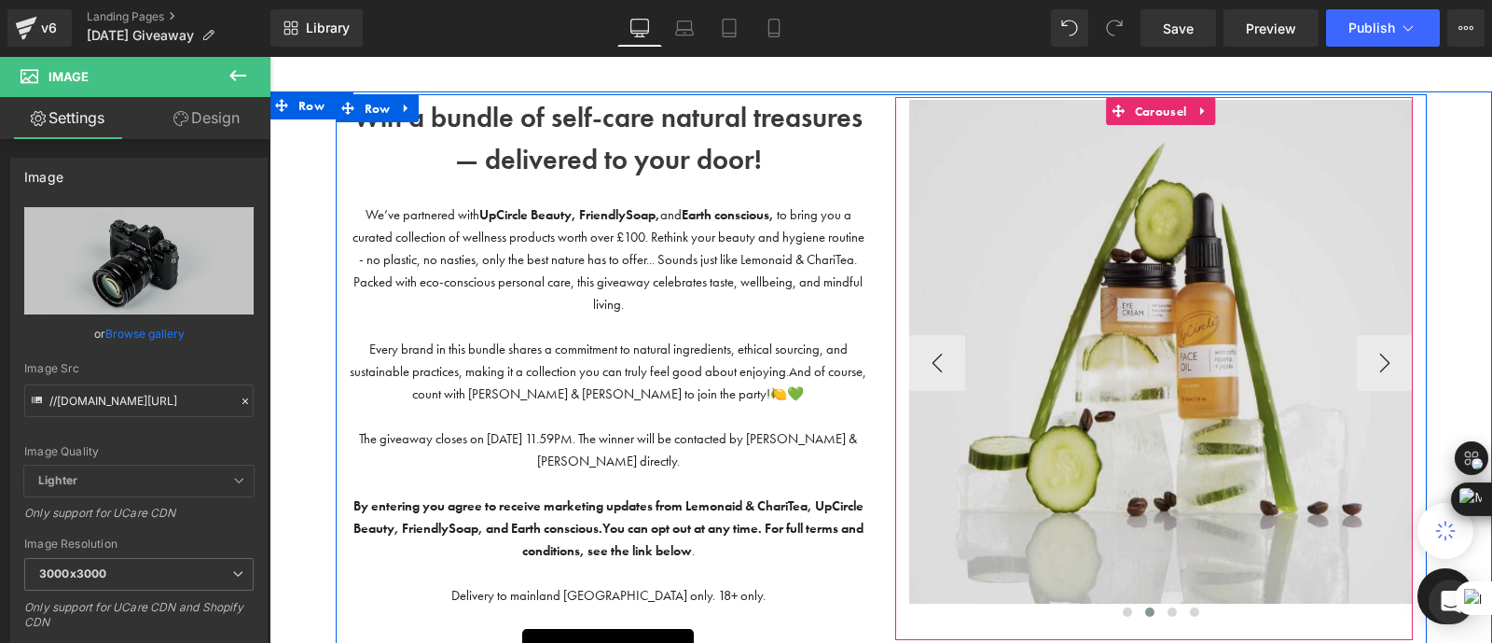
click at [1186, 400] on img at bounding box center [1161, 352] width 504 height 504
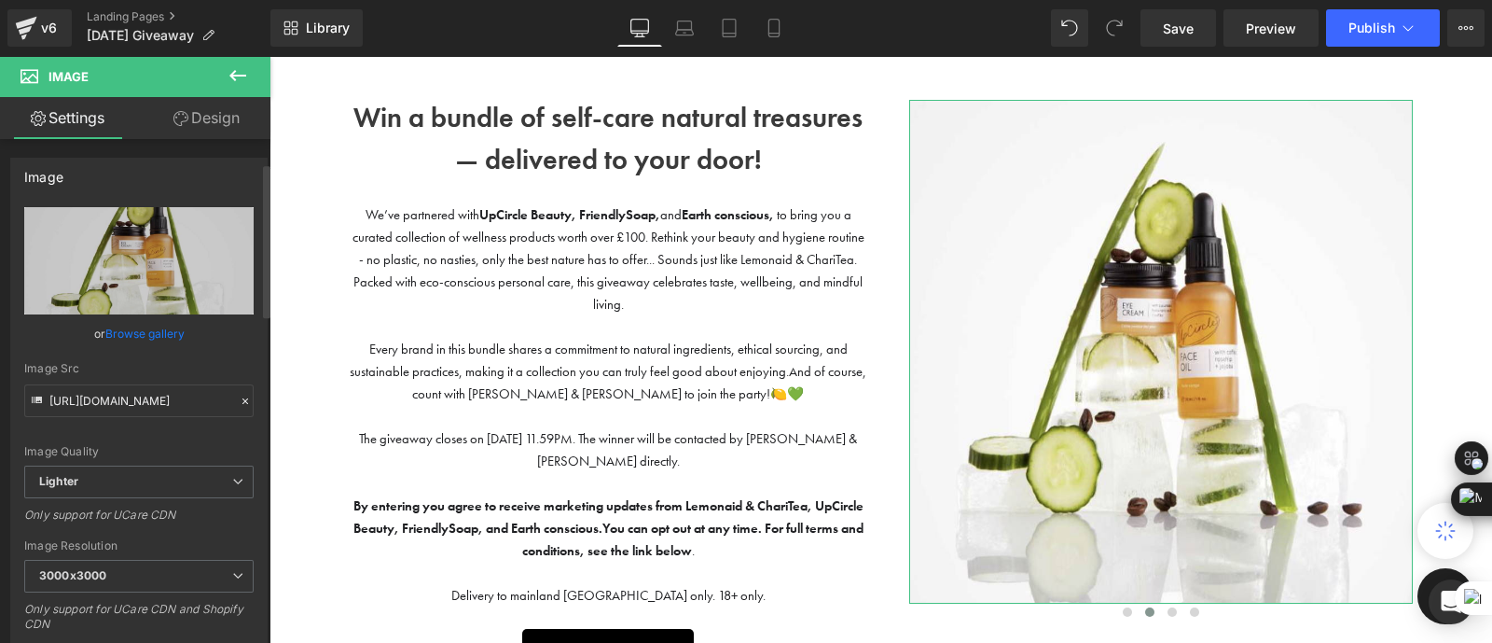
scroll to position [375, 0]
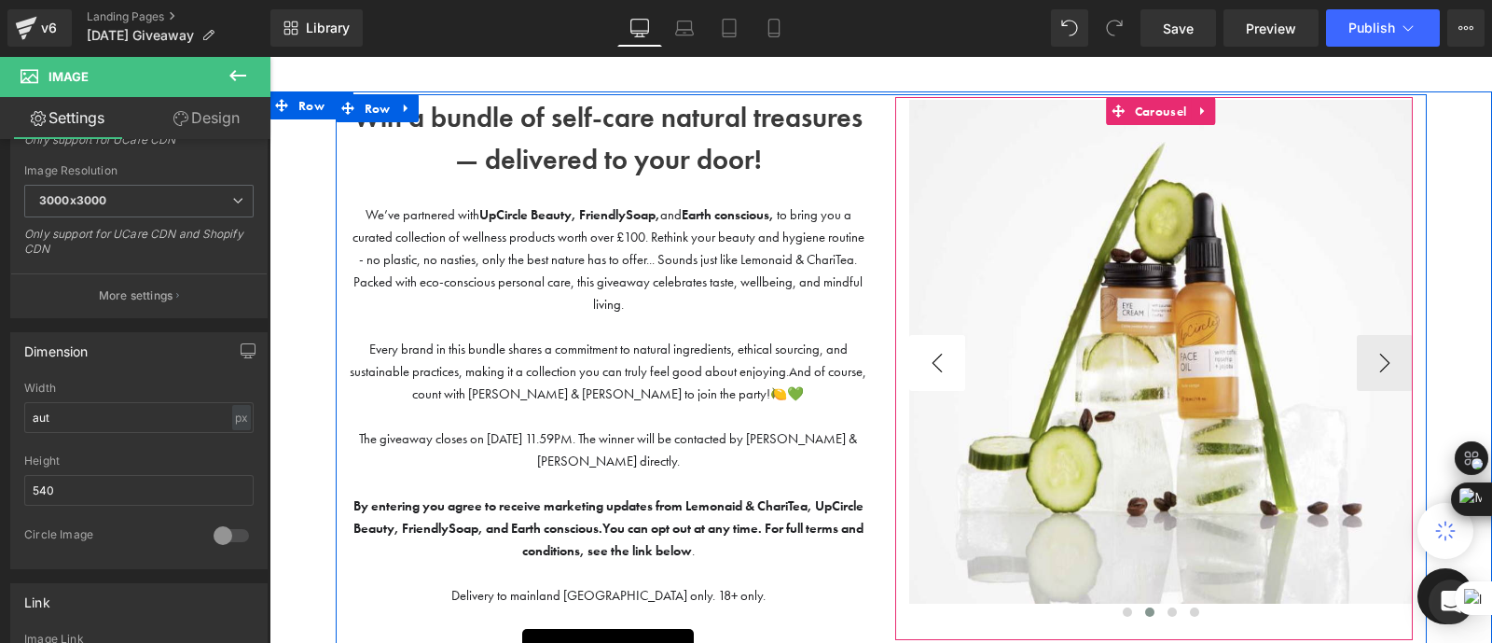
click at [931, 367] on button "‹" at bounding box center [937, 363] width 56 height 56
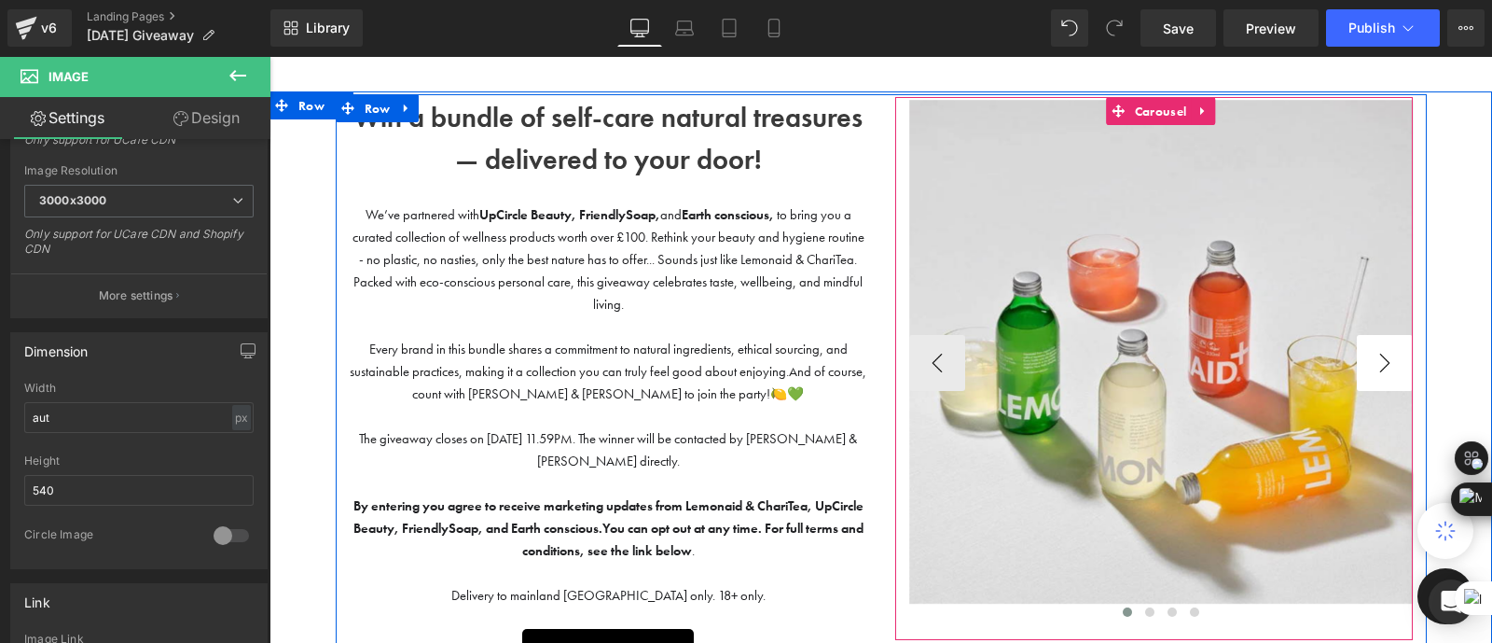
click at [1415, 356] on div "Image Text Block Image Text Block Image ‹ › [GEOGRAPHIC_DATA]" at bounding box center [1154, 424] width 546 height 655
click at [1395, 356] on button "›" at bounding box center [1385, 363] width 56 height 56
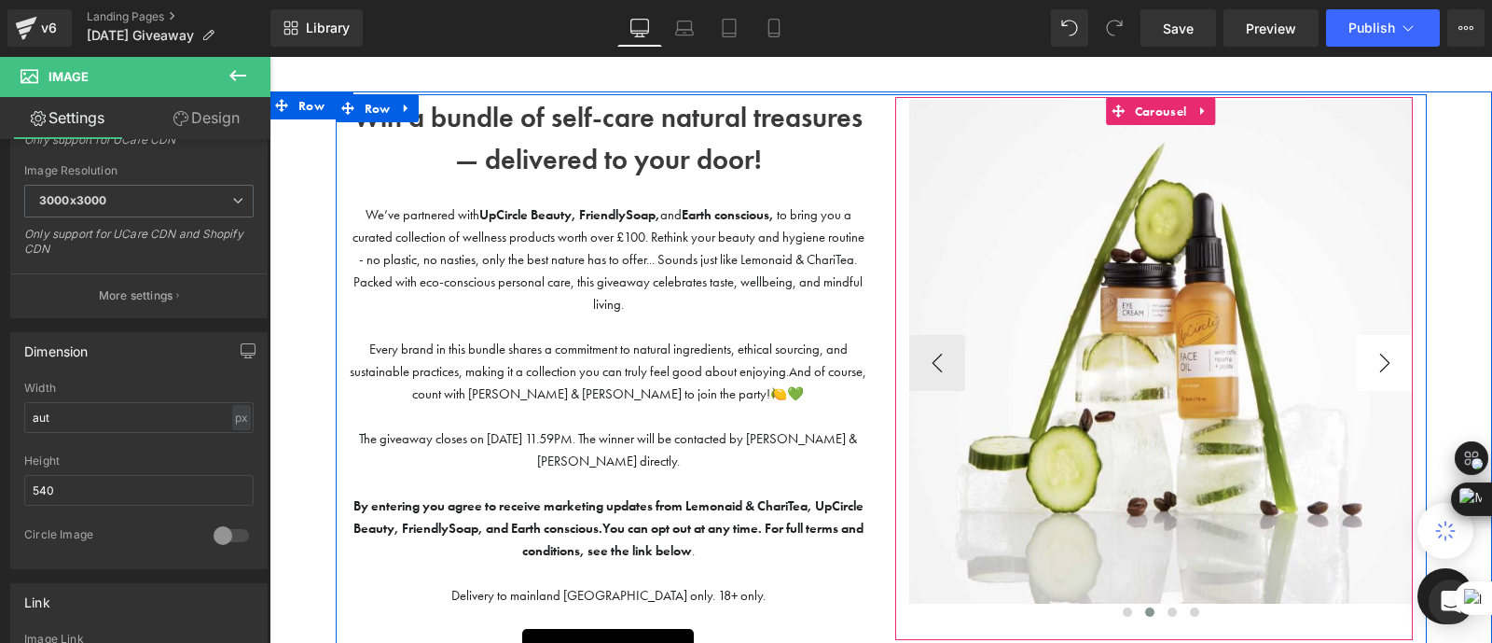
click at [1374, 366] on button "›" at bounding box center [1385, 363] width 56 height 56
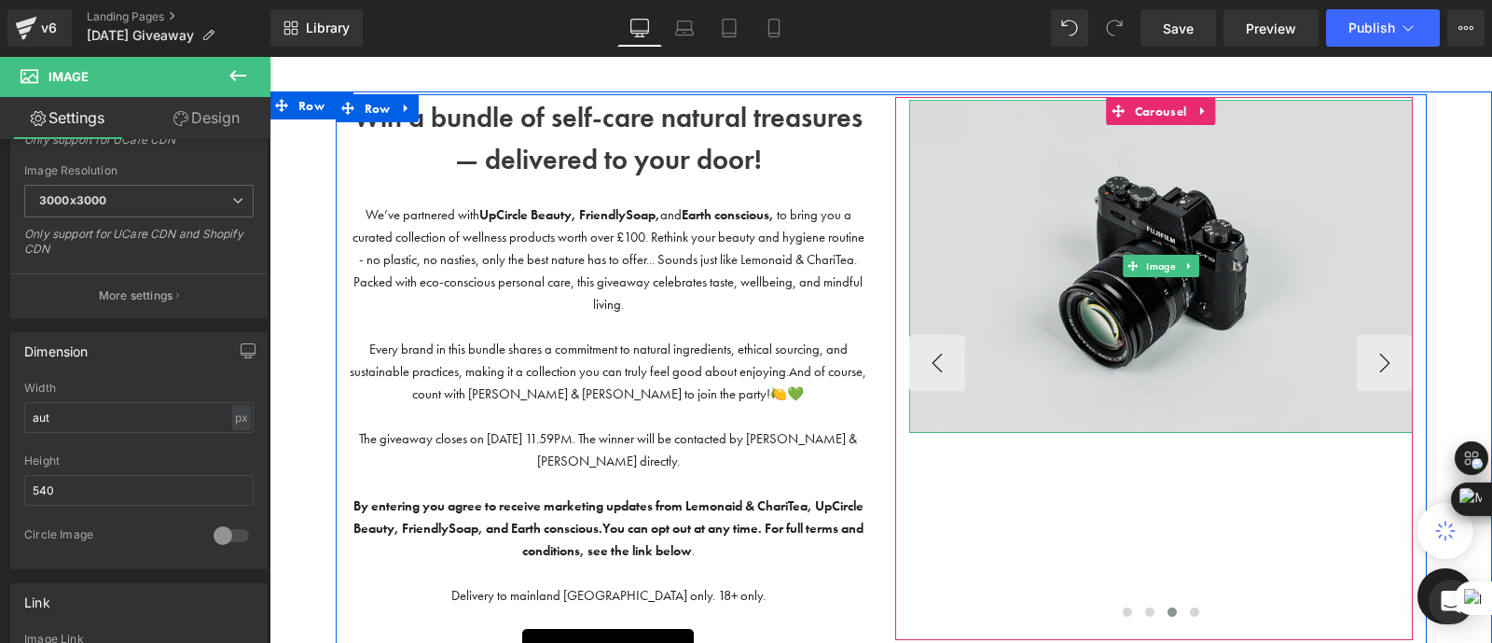
click at [1207, 380] on img at bounding box center [1161, 267] width 504 height 334
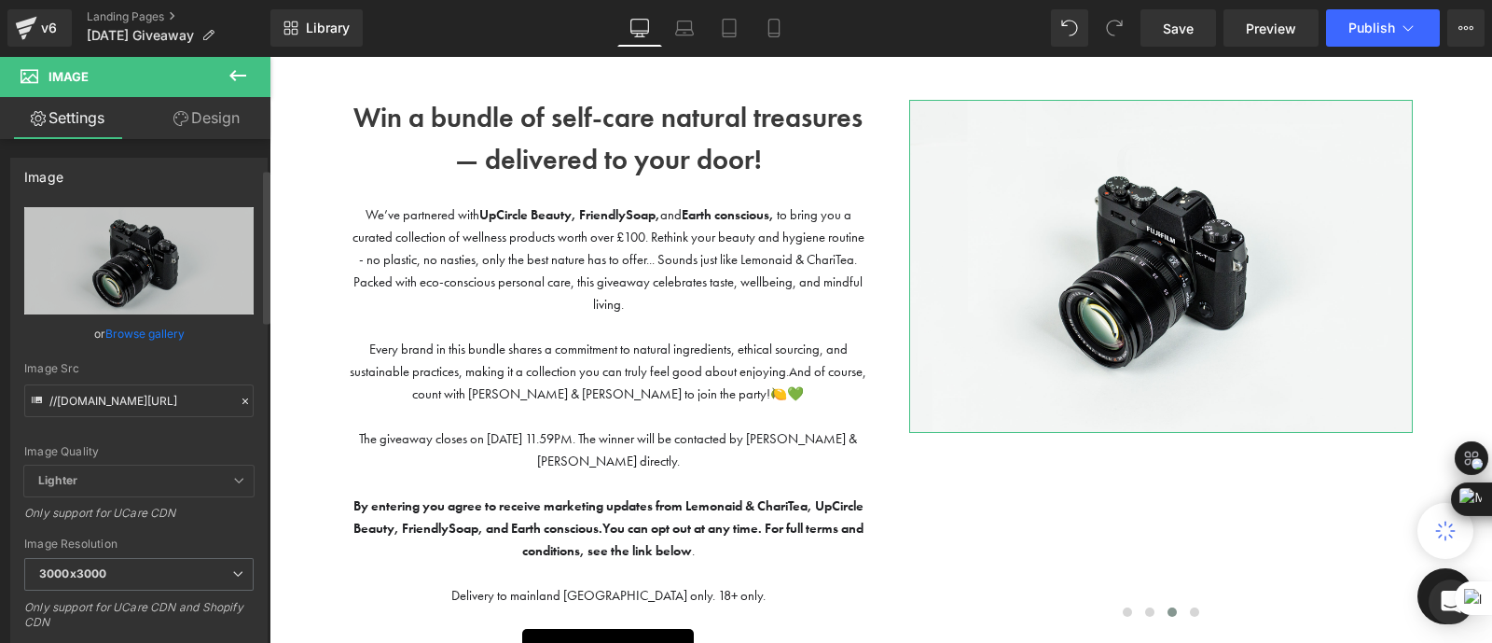
scroll to position [336, 0]
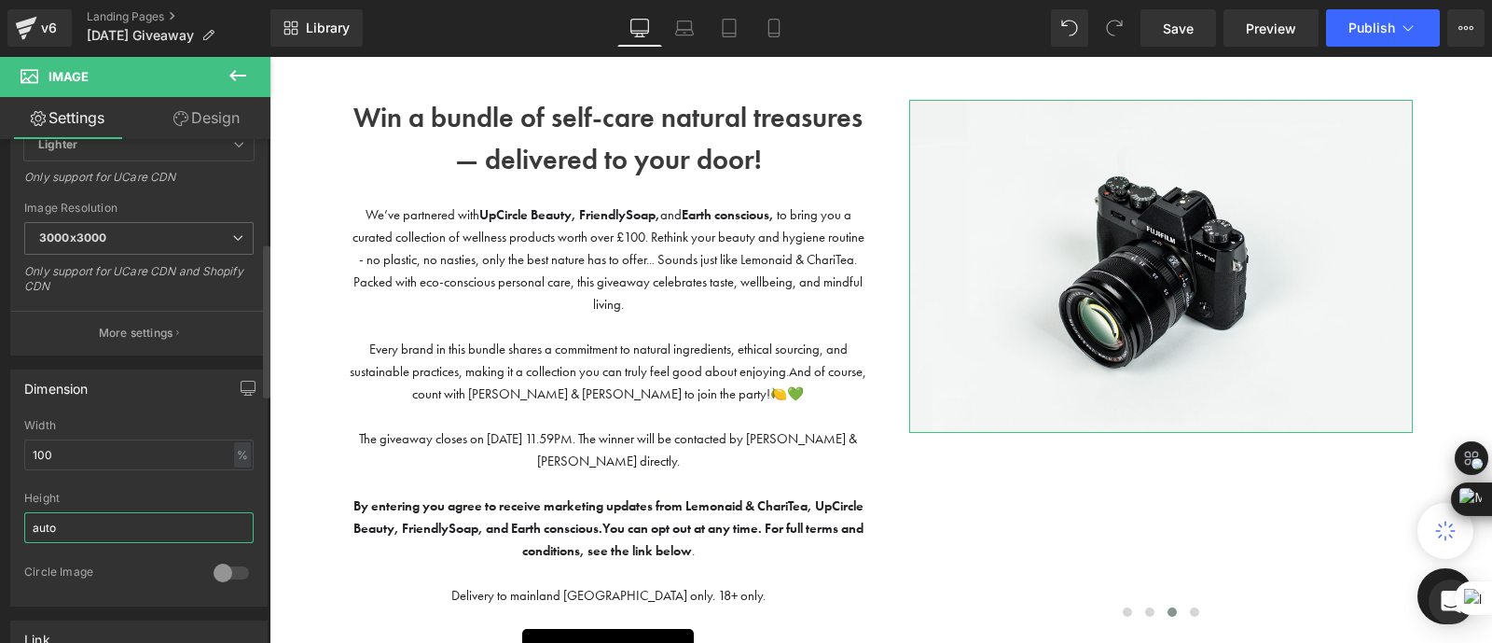
click at [109, 520] on input "auto" at bounding box center [138, 527] width 229 height 31
type input "a"
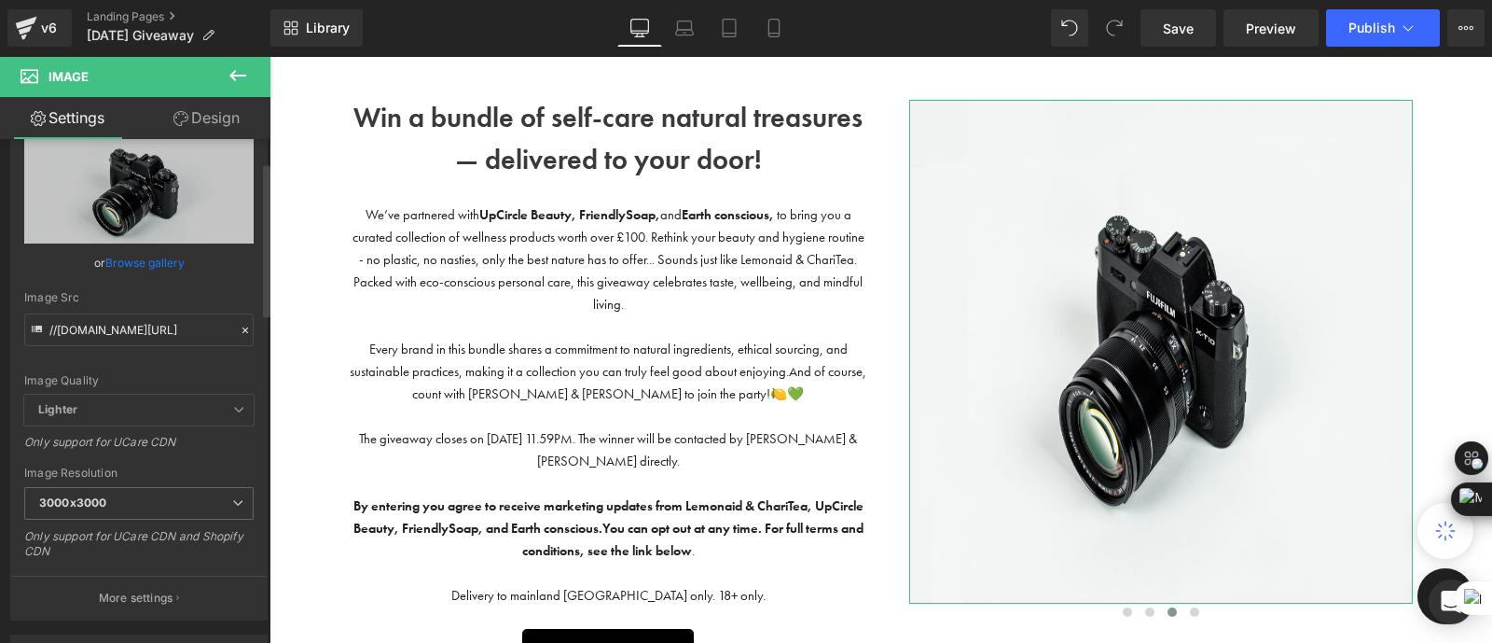
scroll to position [62, 0]
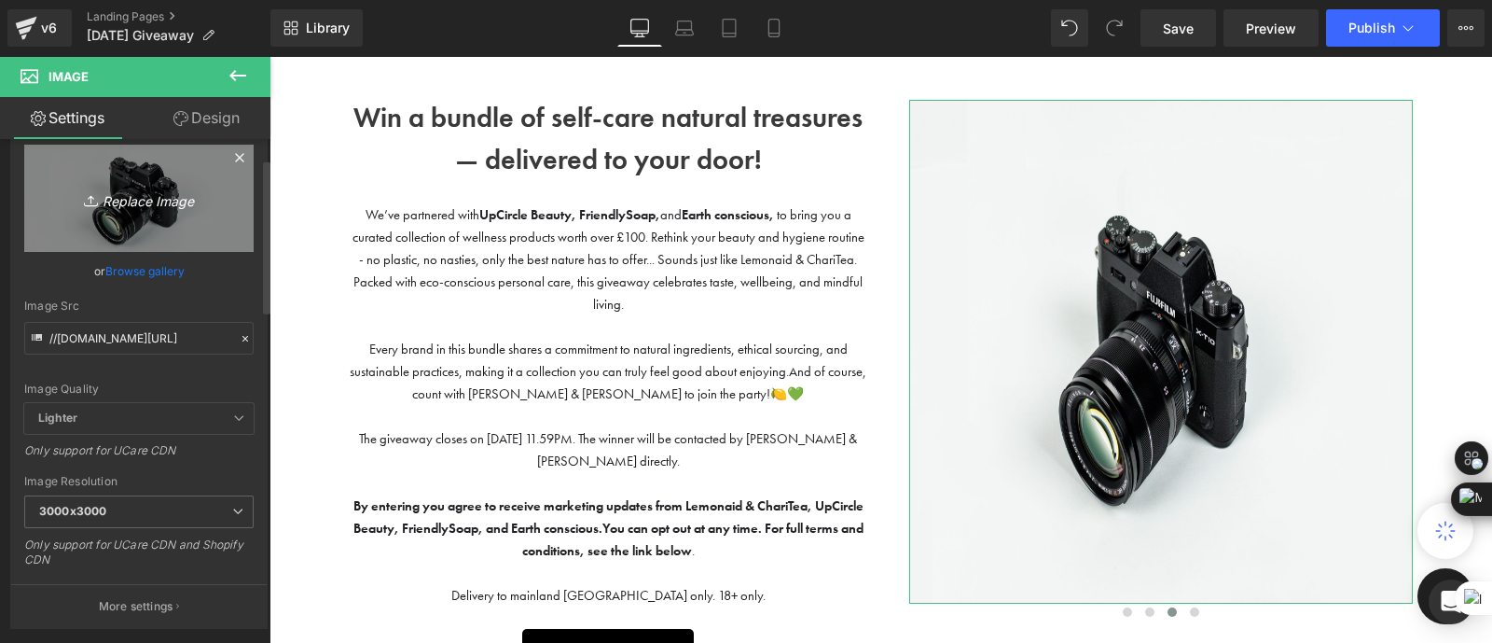
type input "540"
click at [151, 206] on icon "Replace Image" at bounding box center [138, 198] width 149 height 23
type input "C:\fakepath\naturally.webp"
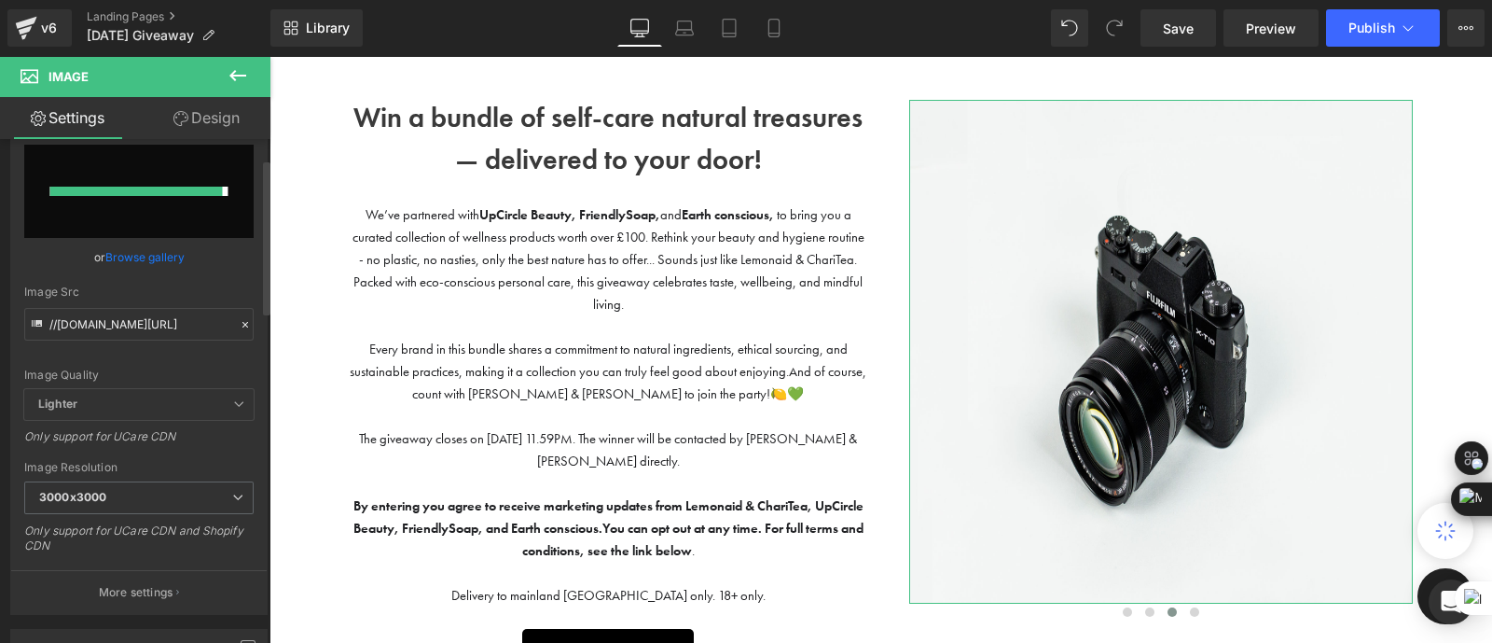
type input "[URL][DOMAIN_NAME]"
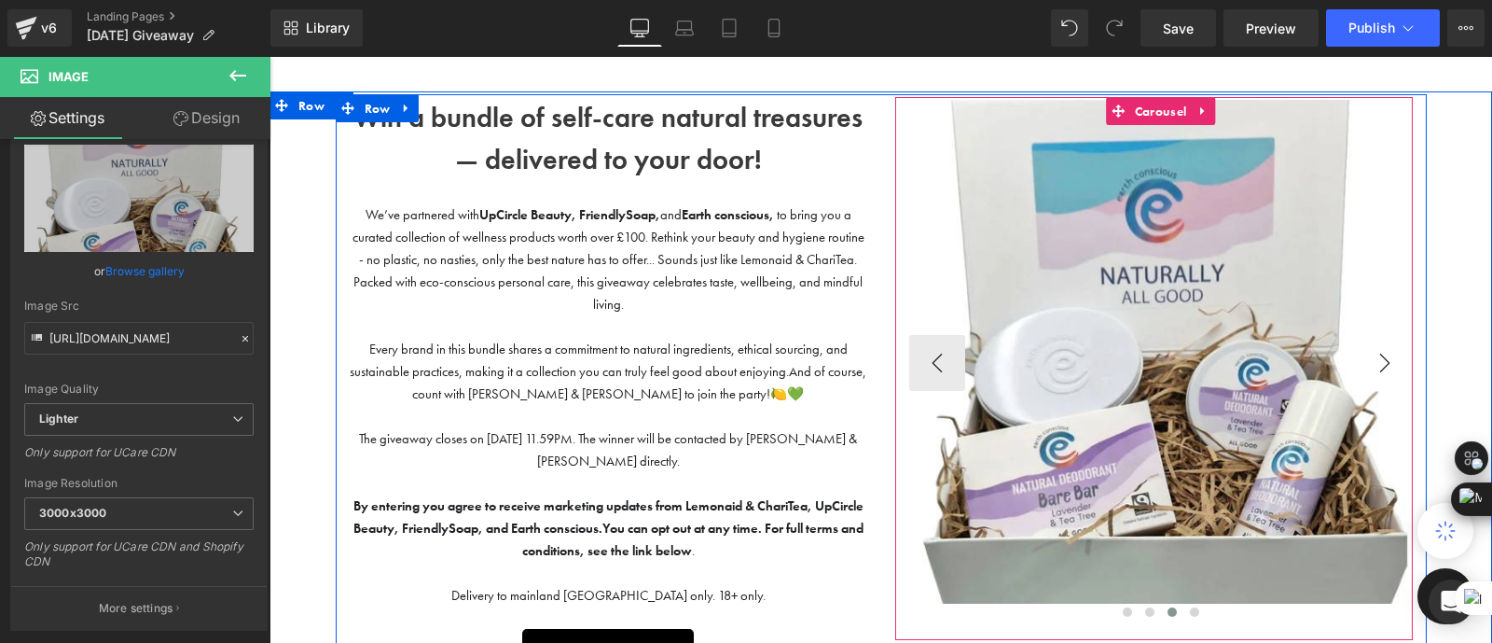
click at [1393, 368] on button "›" at bounding box center [1385, 363] width 56 height 56
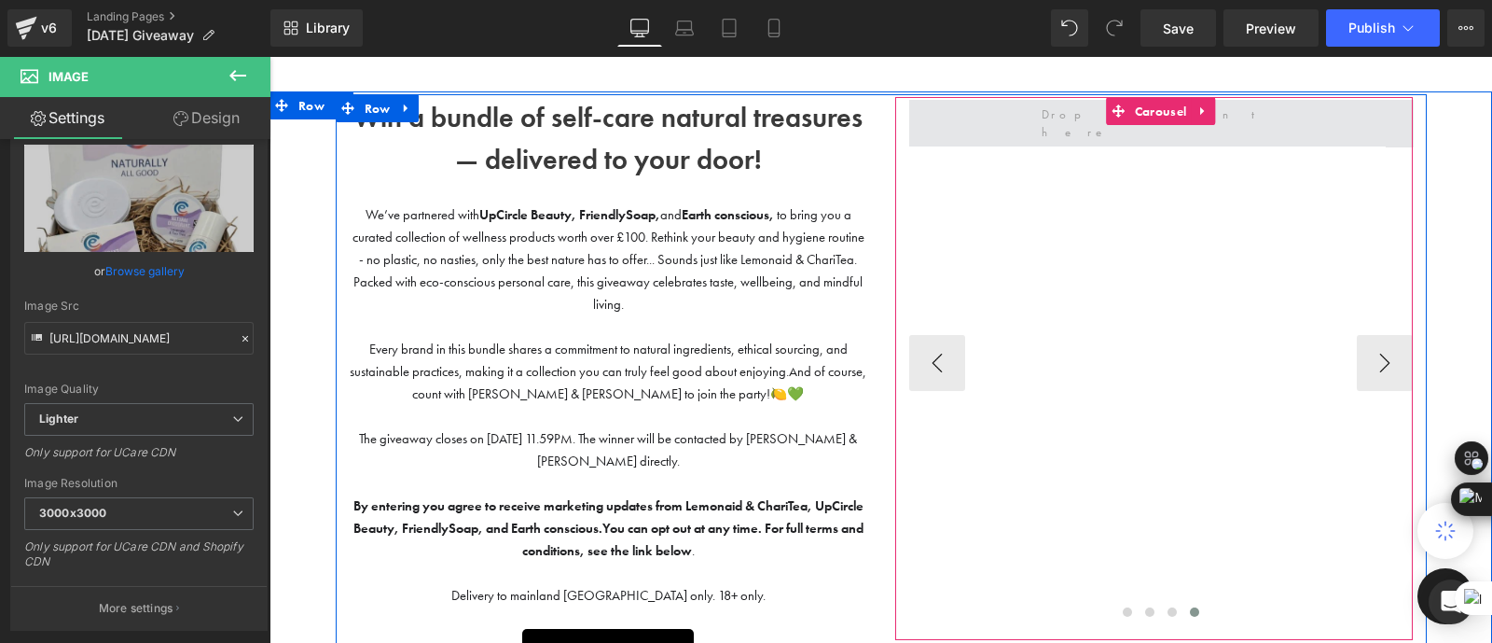
click at [1034, 114] on span at bounding box center [1161, 123] width 504 height 47
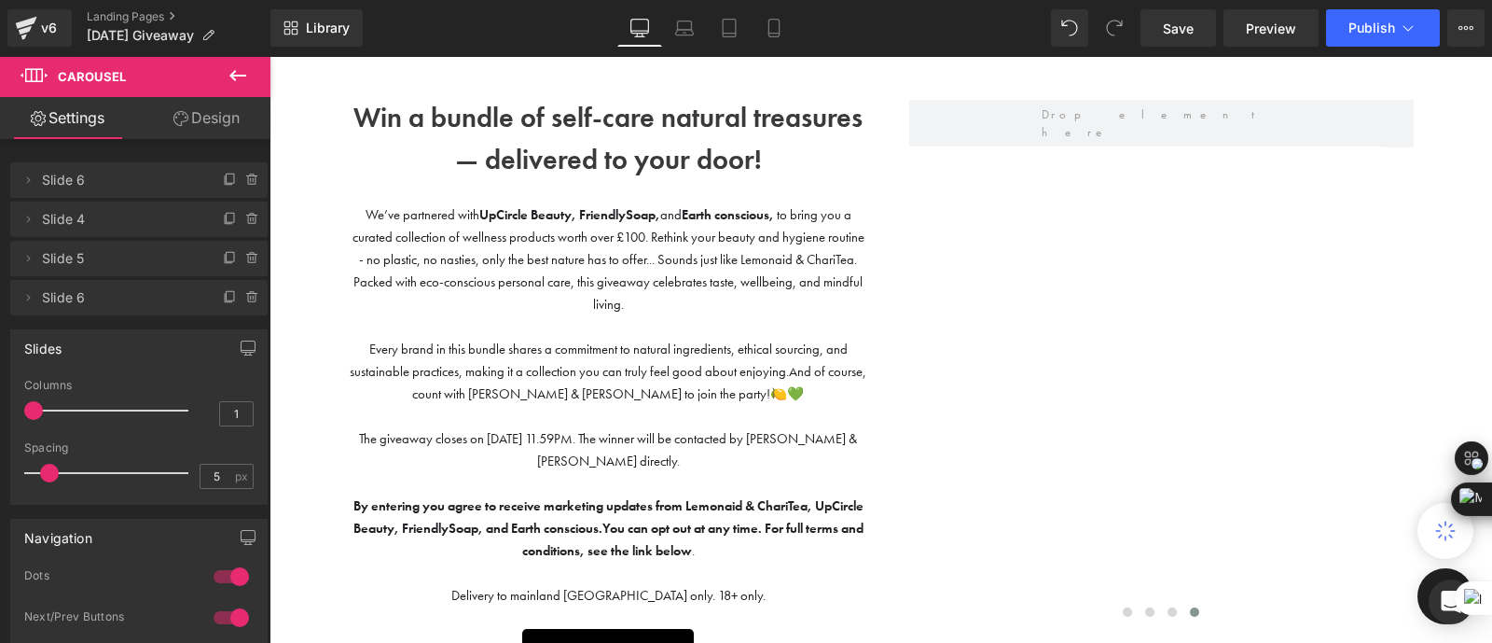
click at [238, 79] on icon at bounding box center [238, 75] width 22 height 22
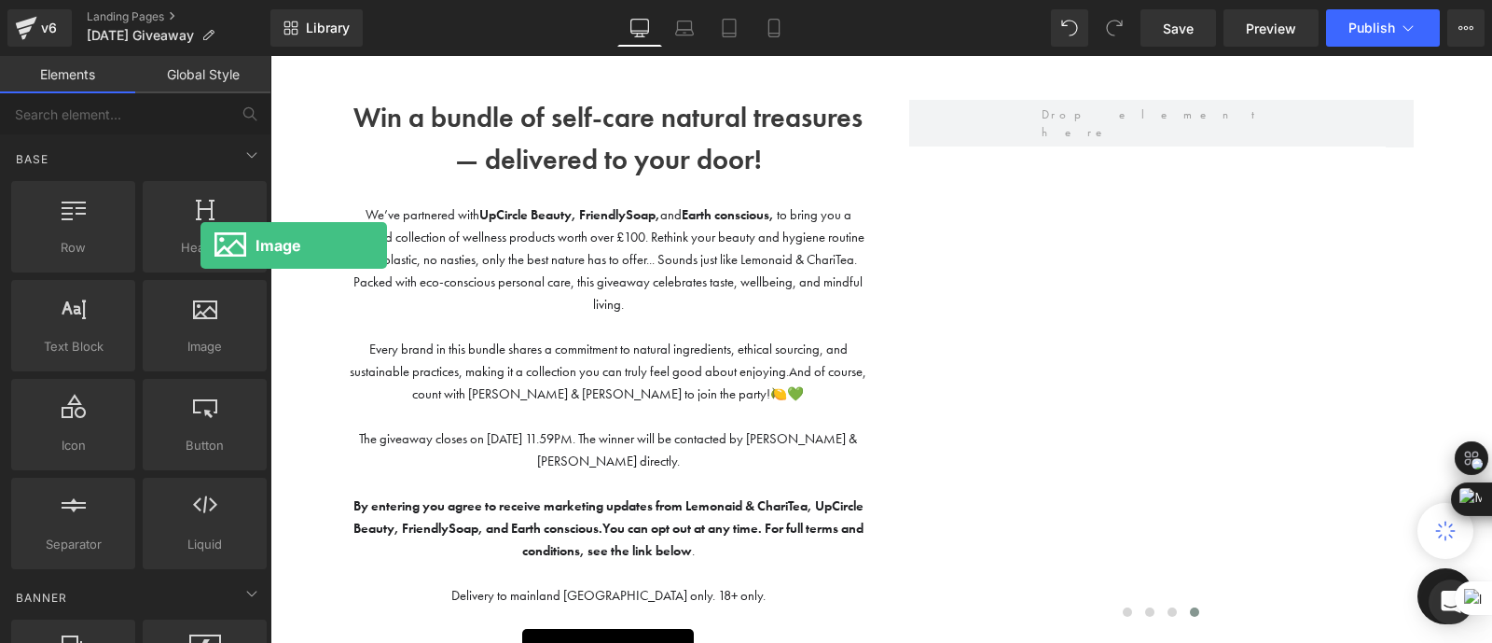
scroll to position [0, 0]
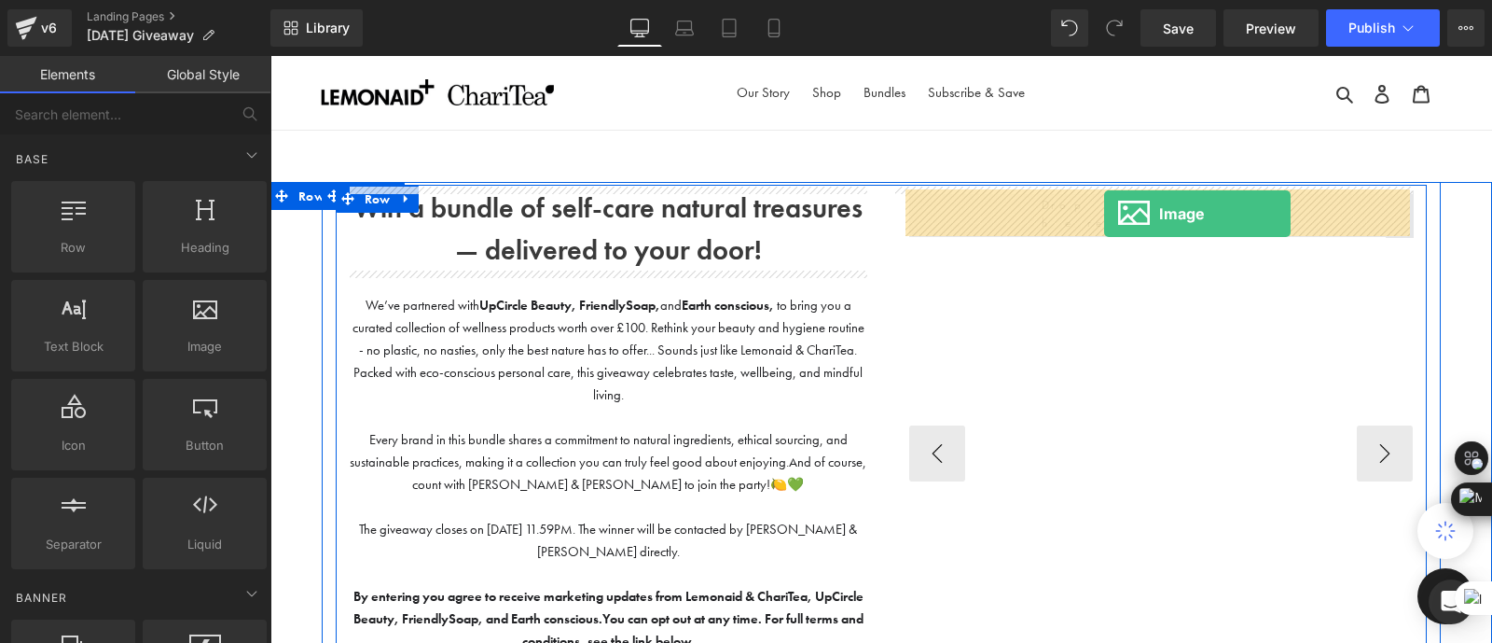
drag, startPoint x: 470, startPoint y: 392, endPoint x: 1104, endPoint y: 215, distance: 658.5
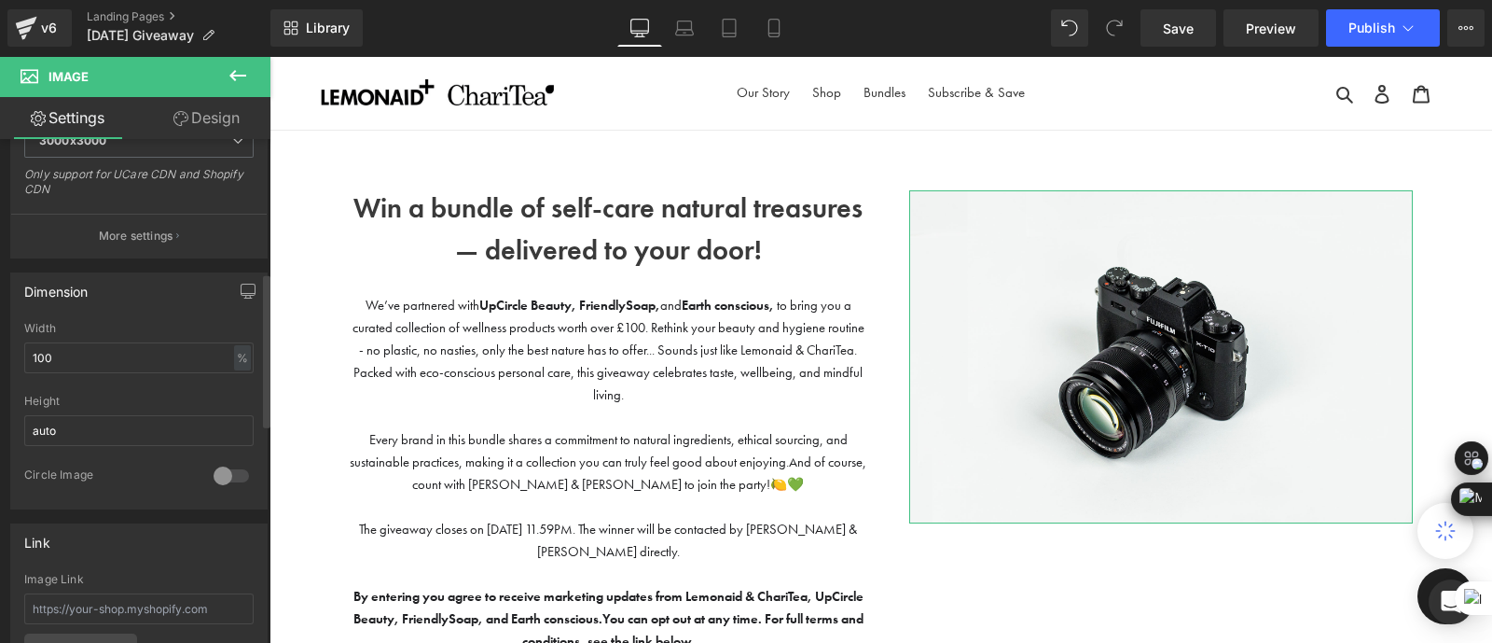
scroll to position [447, 0]
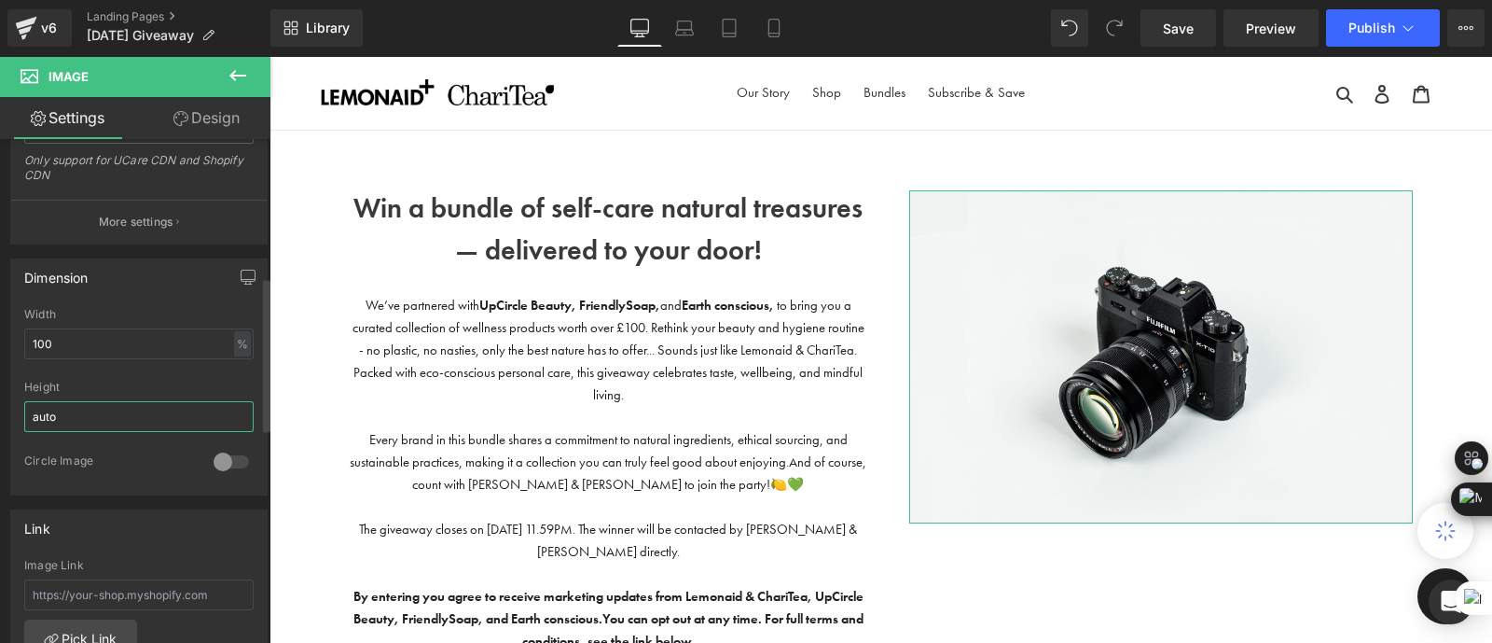
click at [89, 409] on input "auto" at bounding box center [138, 416] width 229 height 31
type input "a"
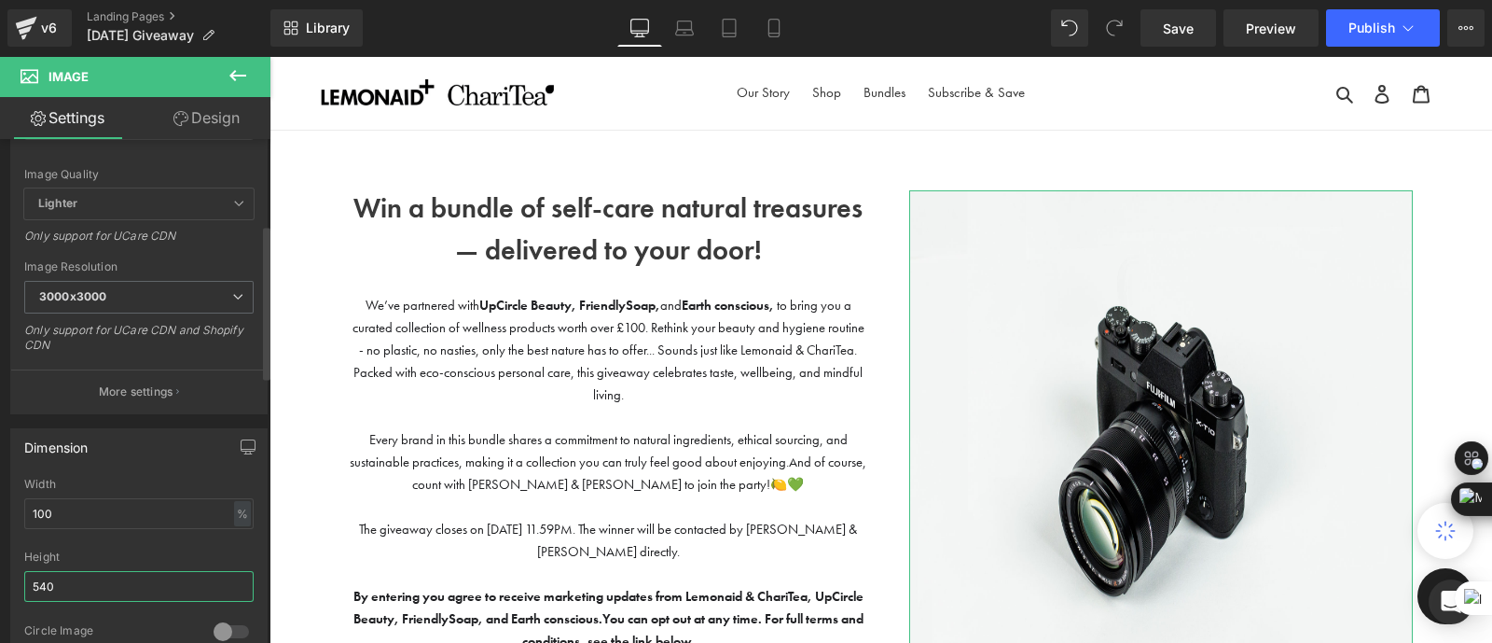
scroll to position [0, 0]
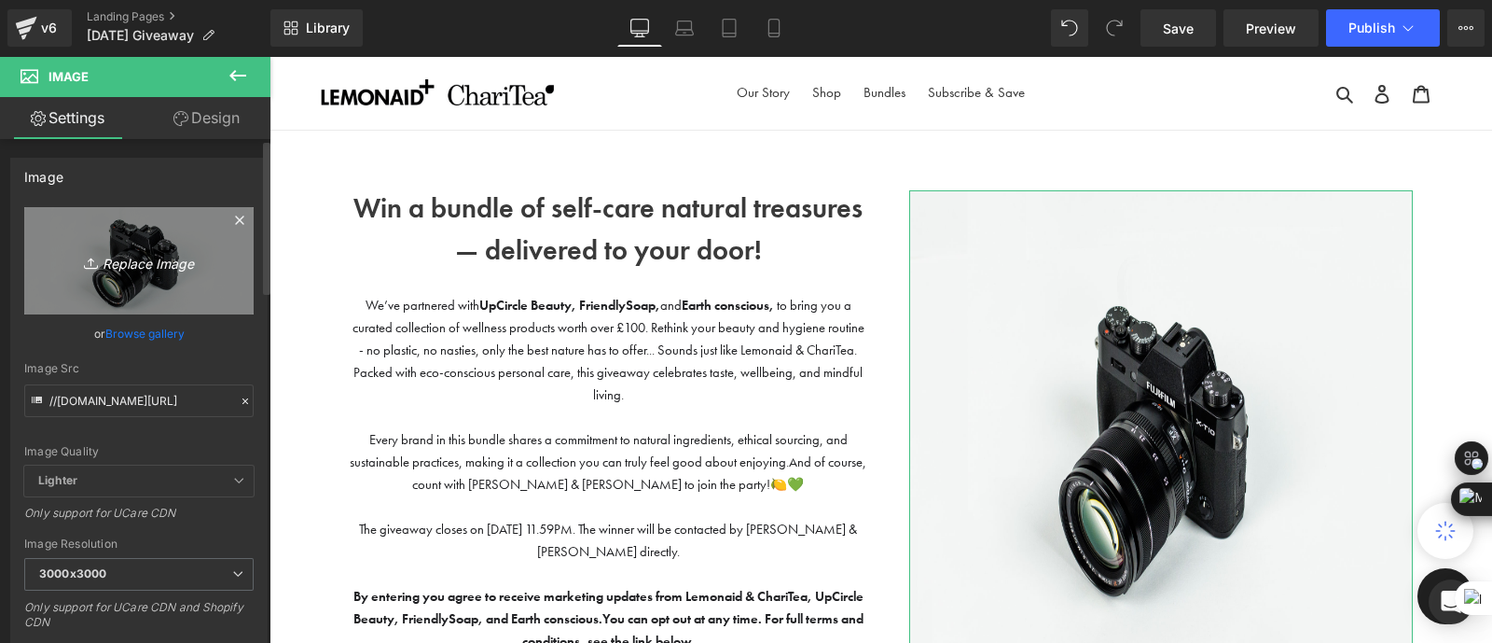
type input "540"
click at [140, 277] on link "Replace Image" at bounding box center [138, 260] width 229 height 107
type input "C:\fakepath\soappp.webp"
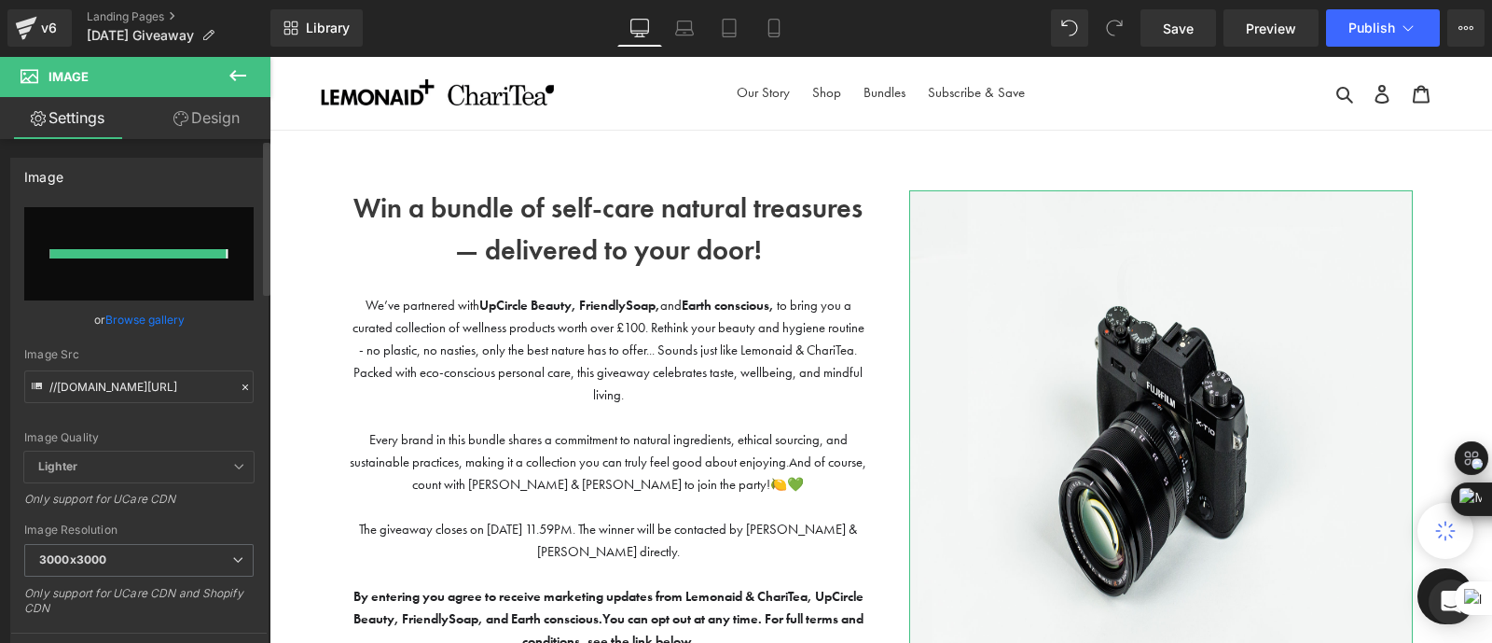
type input "[URL][DOMAIN_NAME]"
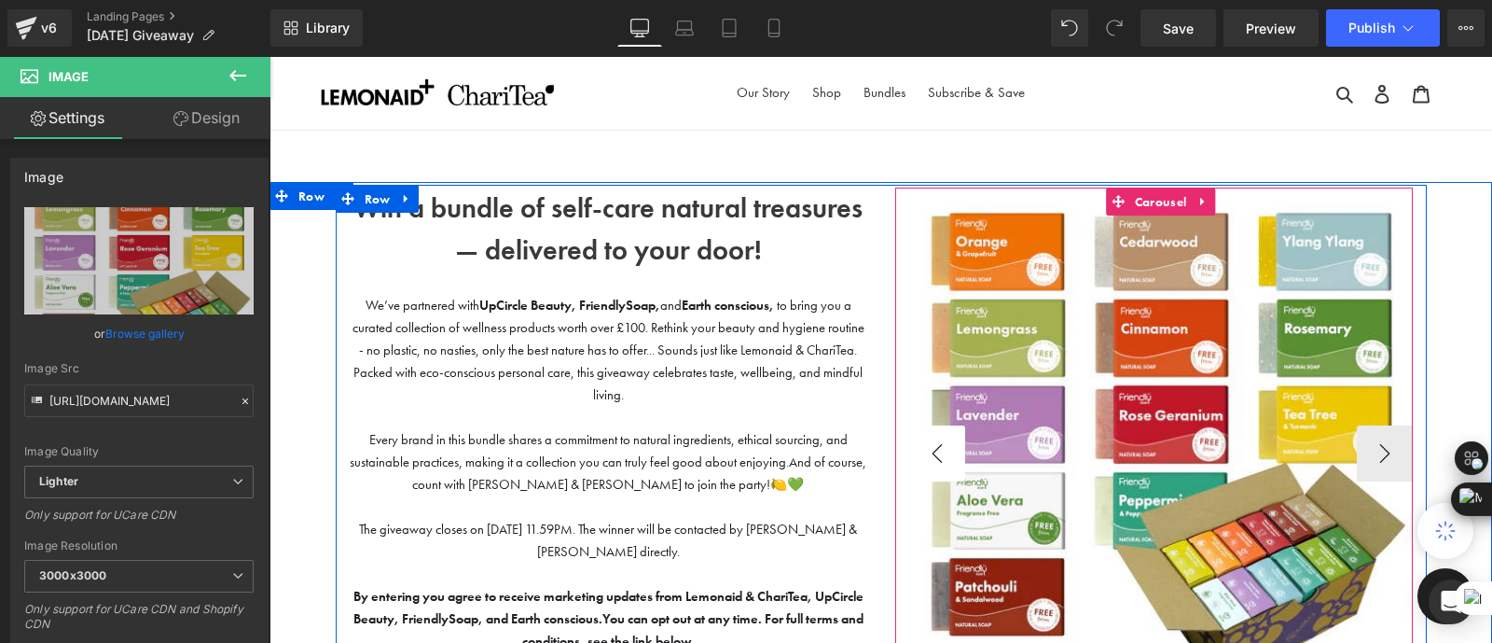
click at [944, 454] on button "‹" at bounding box center [937, 453] width 56 height 56
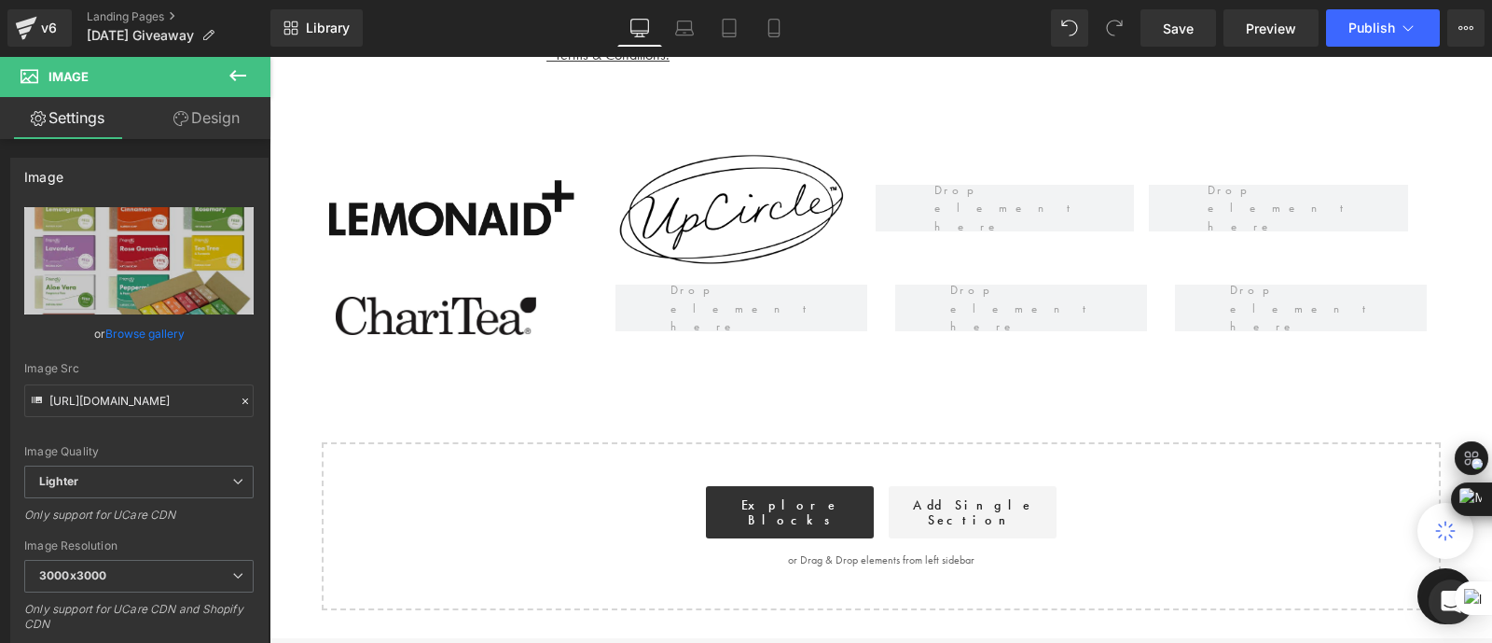
scroll to position [731, 0]
click at [961, 213] on span at bounding box center [1005, 208] width 154 height 64
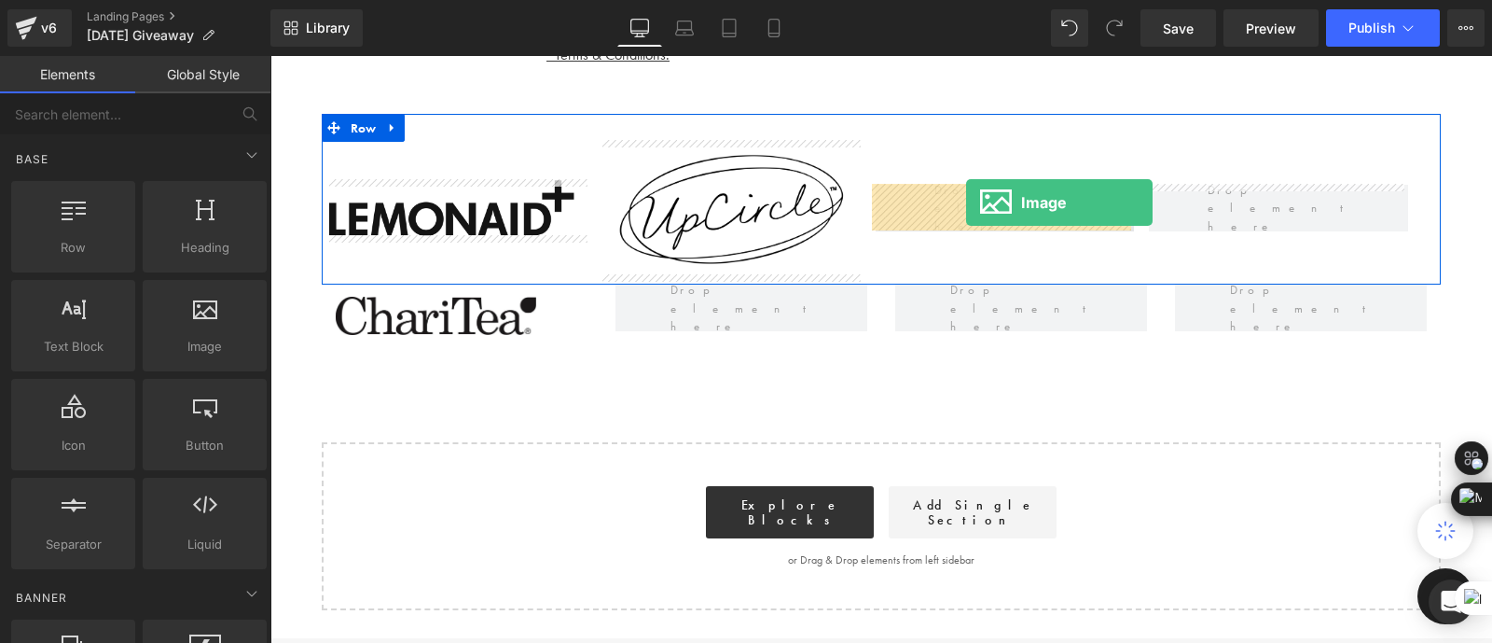
drag, startPoint x: 456, startPoint y: 376, endPoint x: 965, endPoint y: 201, distance: 538.6
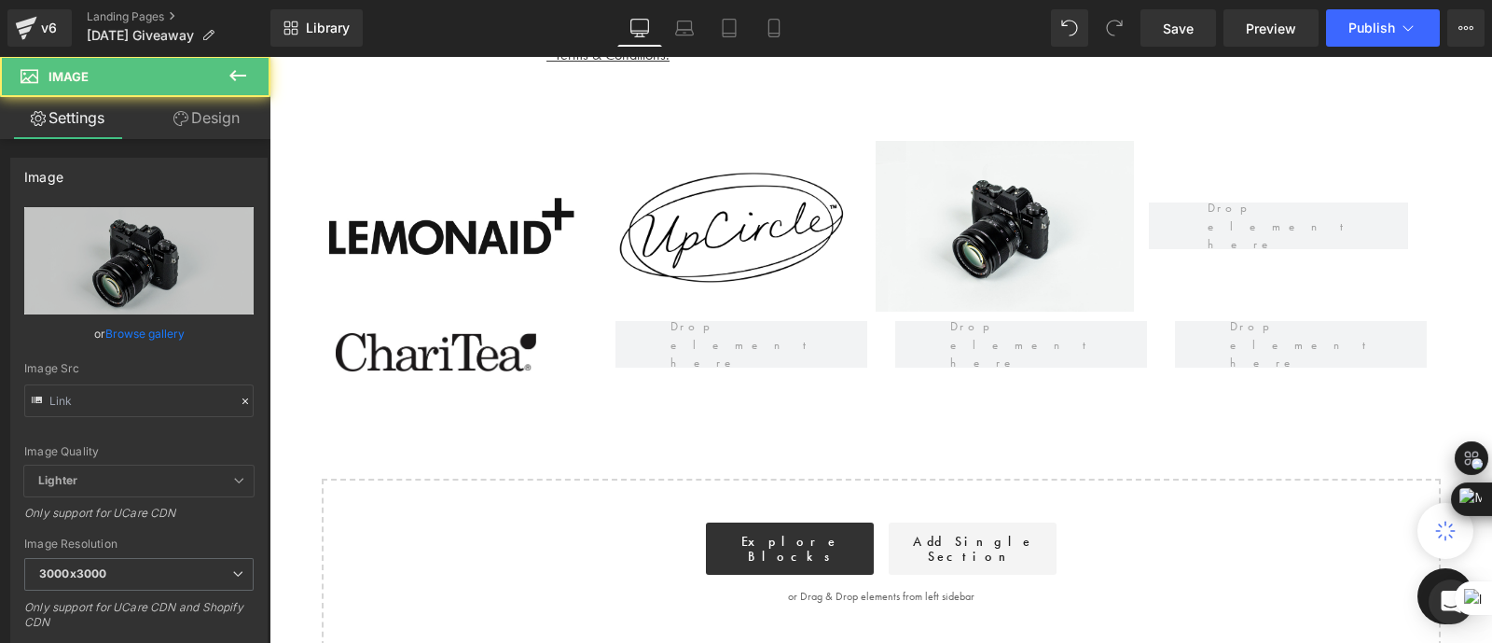
type input "//[DOMAIN_NAME][URL]"
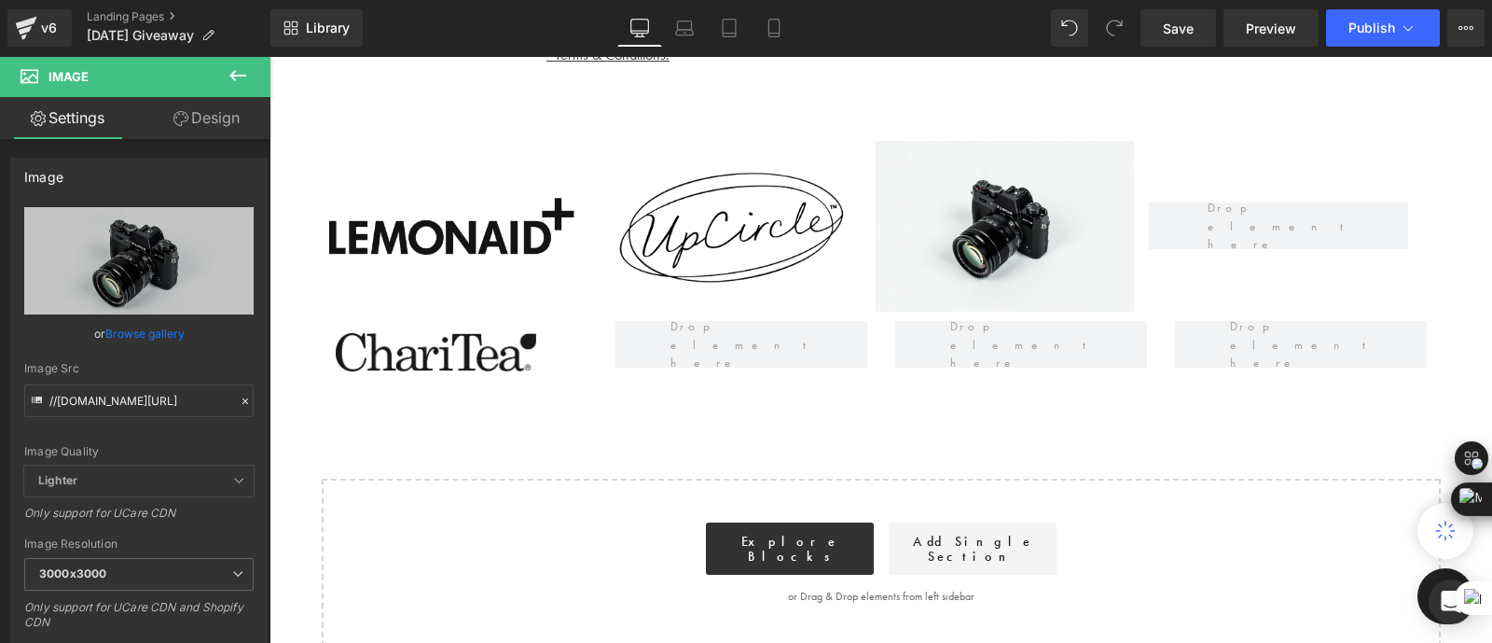
click at [907, 443] on div "Win a bundle of self-care natural treasures — delivered to your door! Text Bloc…" at bounding box center [881, 49] width 1223 height 1197
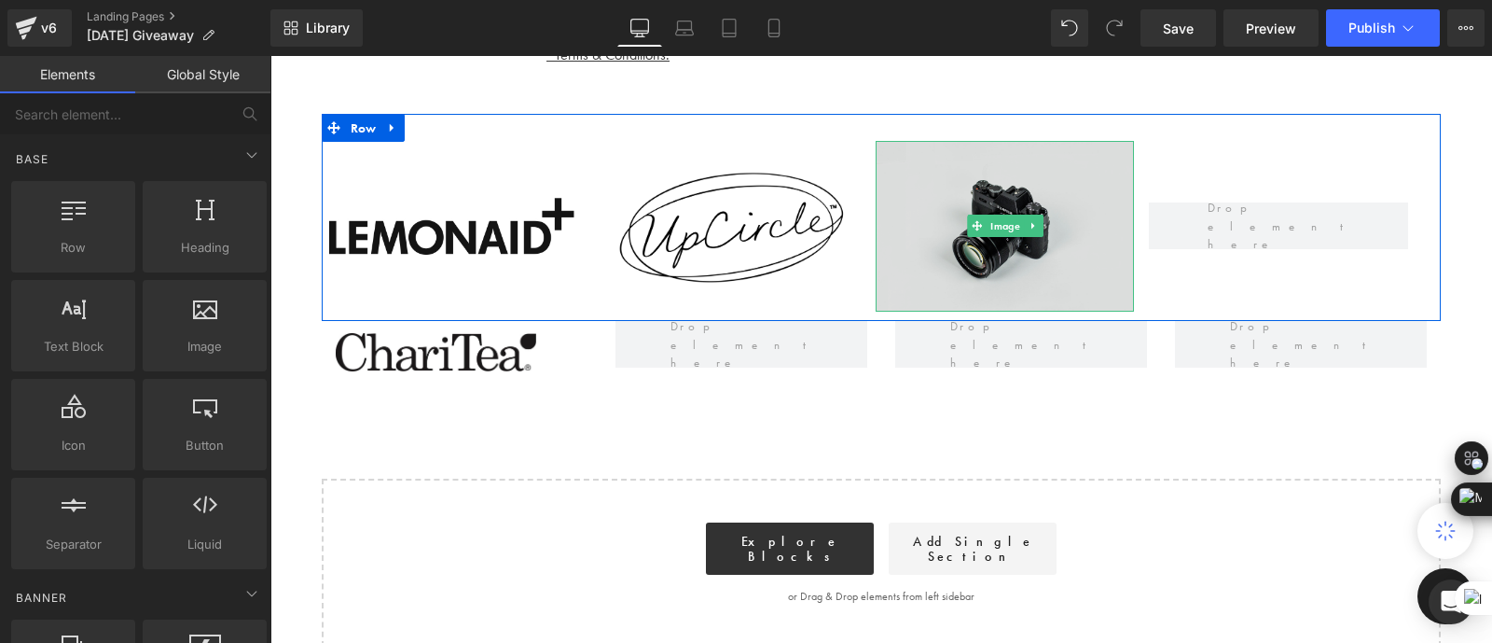
click at [959, 211] on img at bounding box center [1005, 227] width 258 height 172
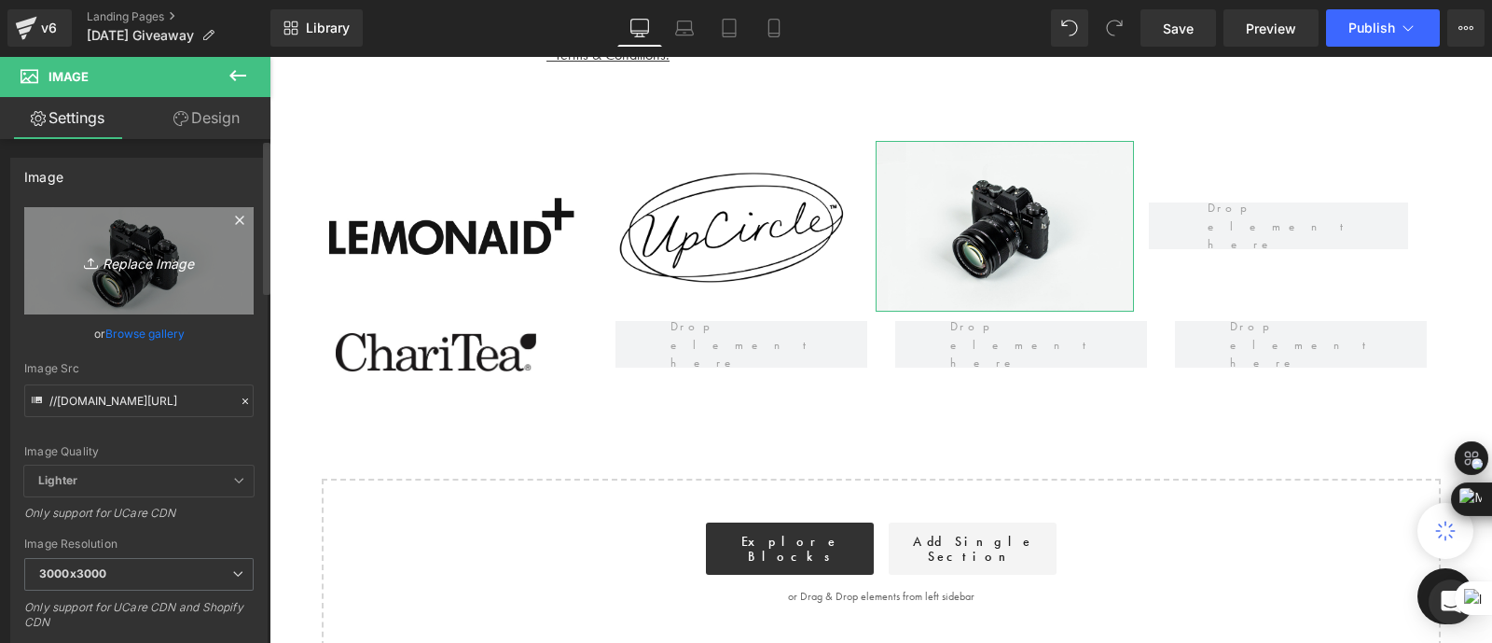
click at [142, 257] on icon "Replace Image" at bounding box center [138, 260] width 149 height 23
type input "C:\fakepath\images.png"
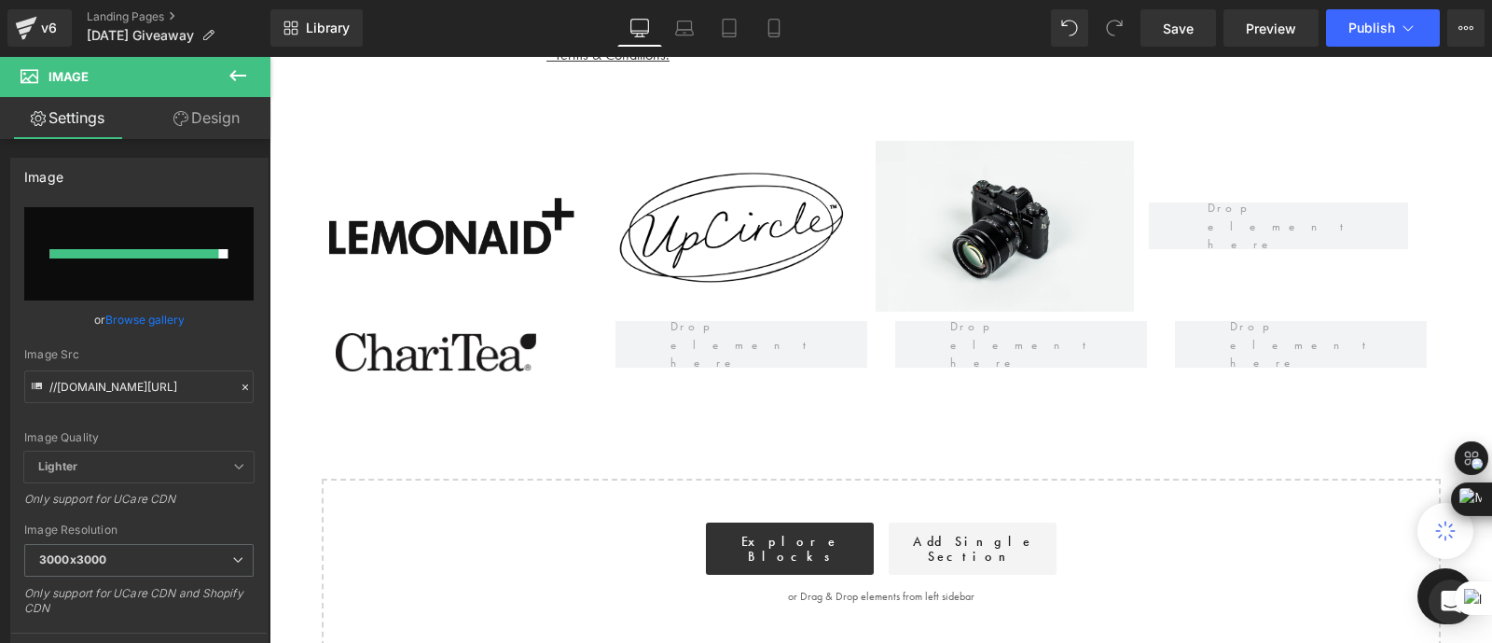
type input "[URL][DOMAIN_NAME]"
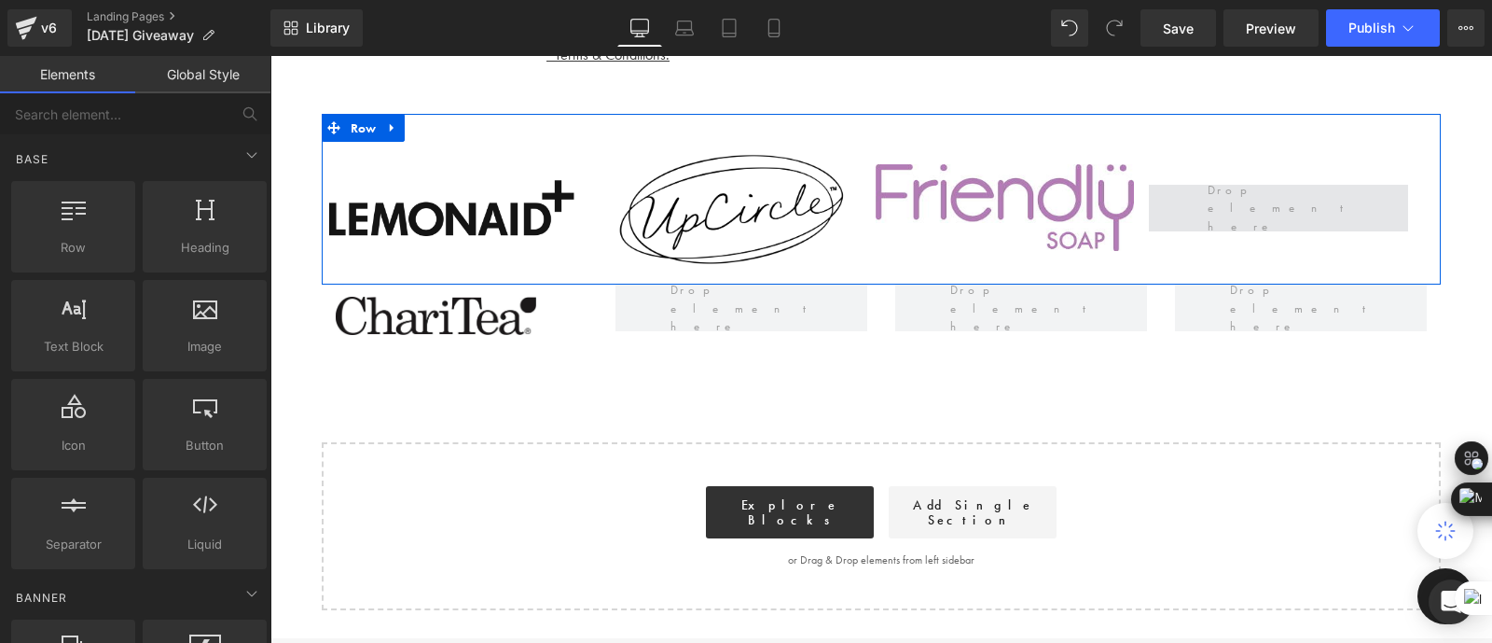
click at [1269, 201] on span at bounding box center [1278, 208] width 154 height 64
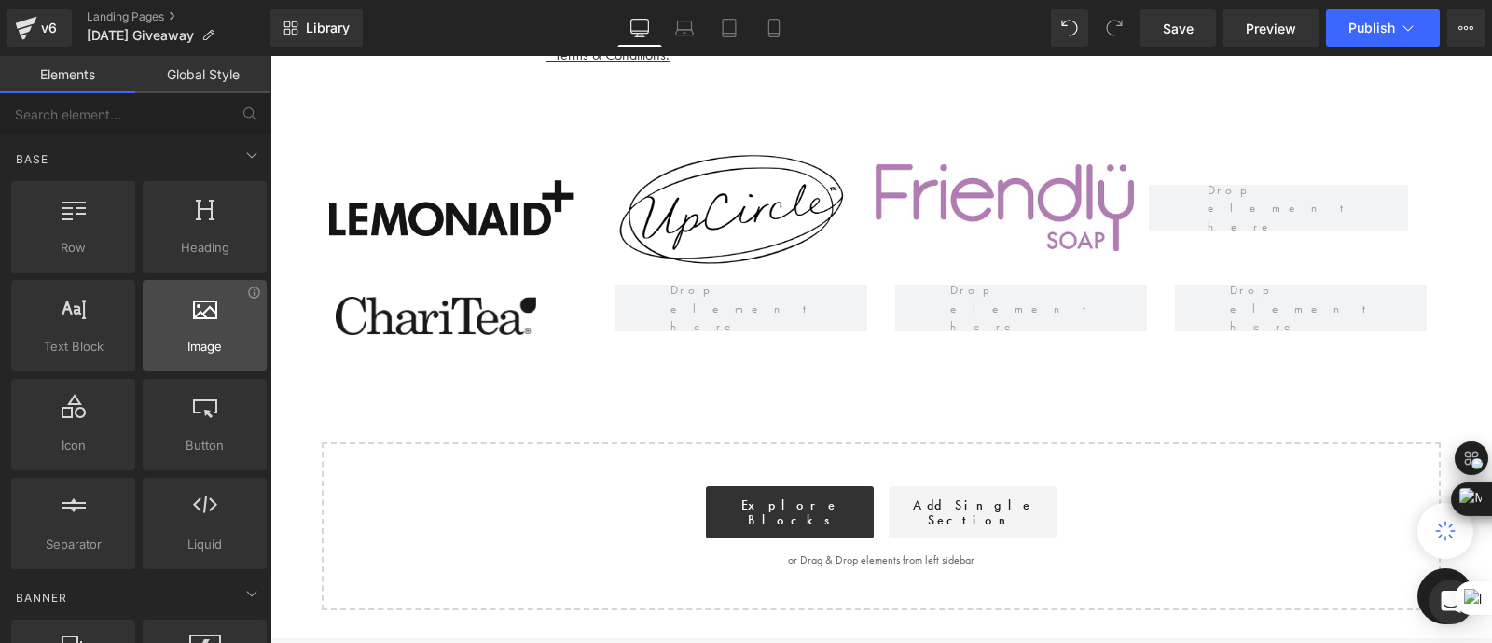
click at [212, 350] on span "Image" at bounding box center [204, 347] width 113 height 20
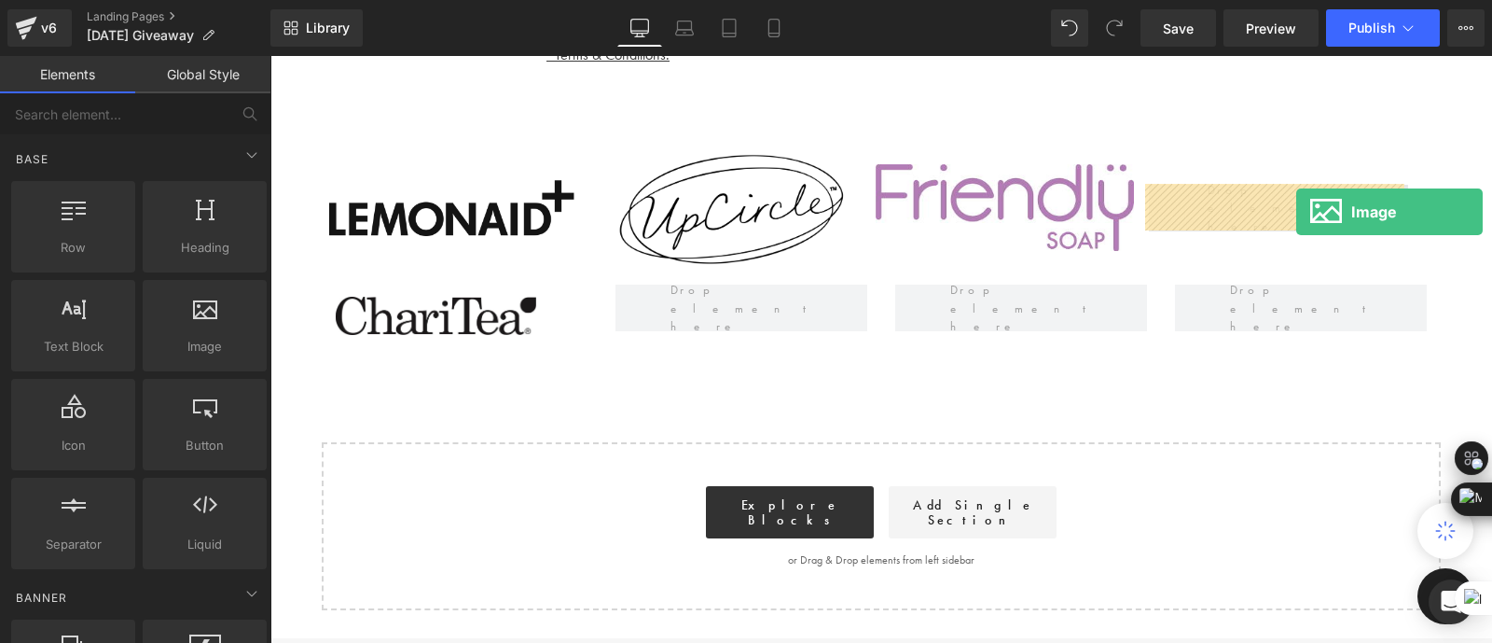
drag, startPoint x: 467, startPoint y: 407, endPoint x: 1276, endPoint y: 212, distance: 831.8
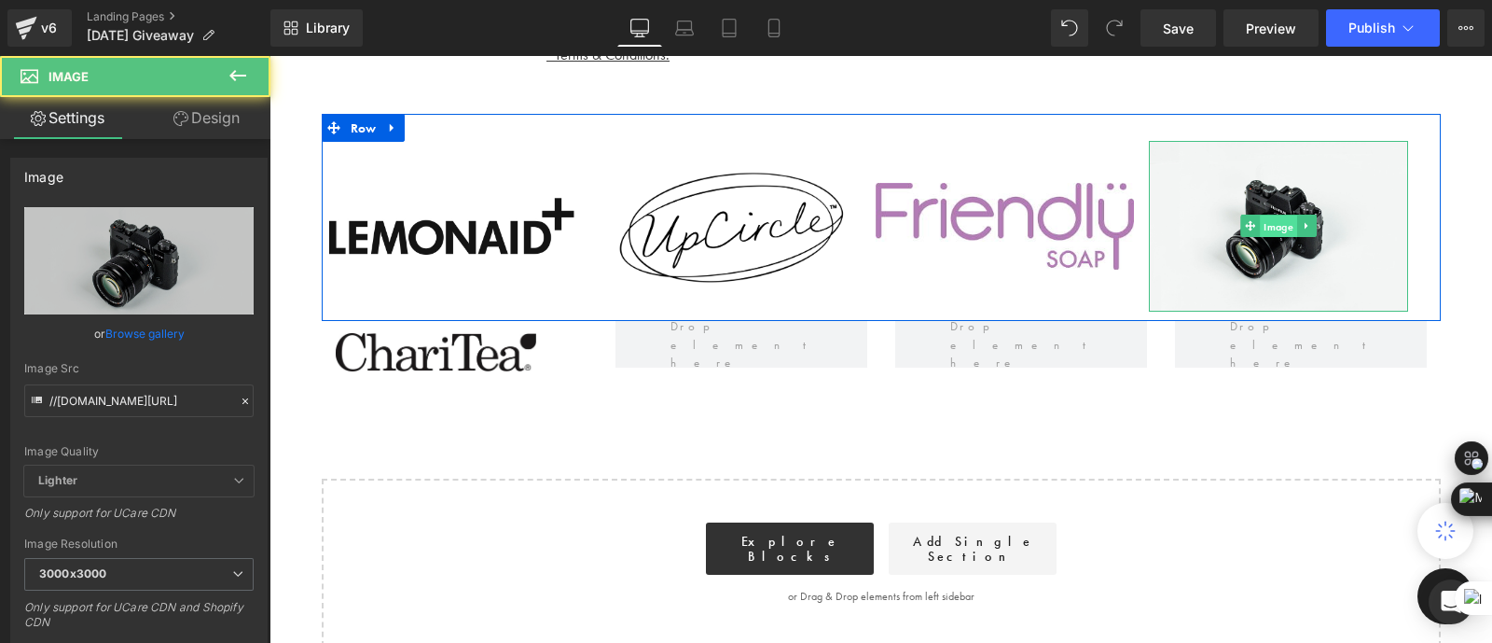
click at [1274, 221] on span "Image" at bounding box center [1278, 226] width 37 height 22
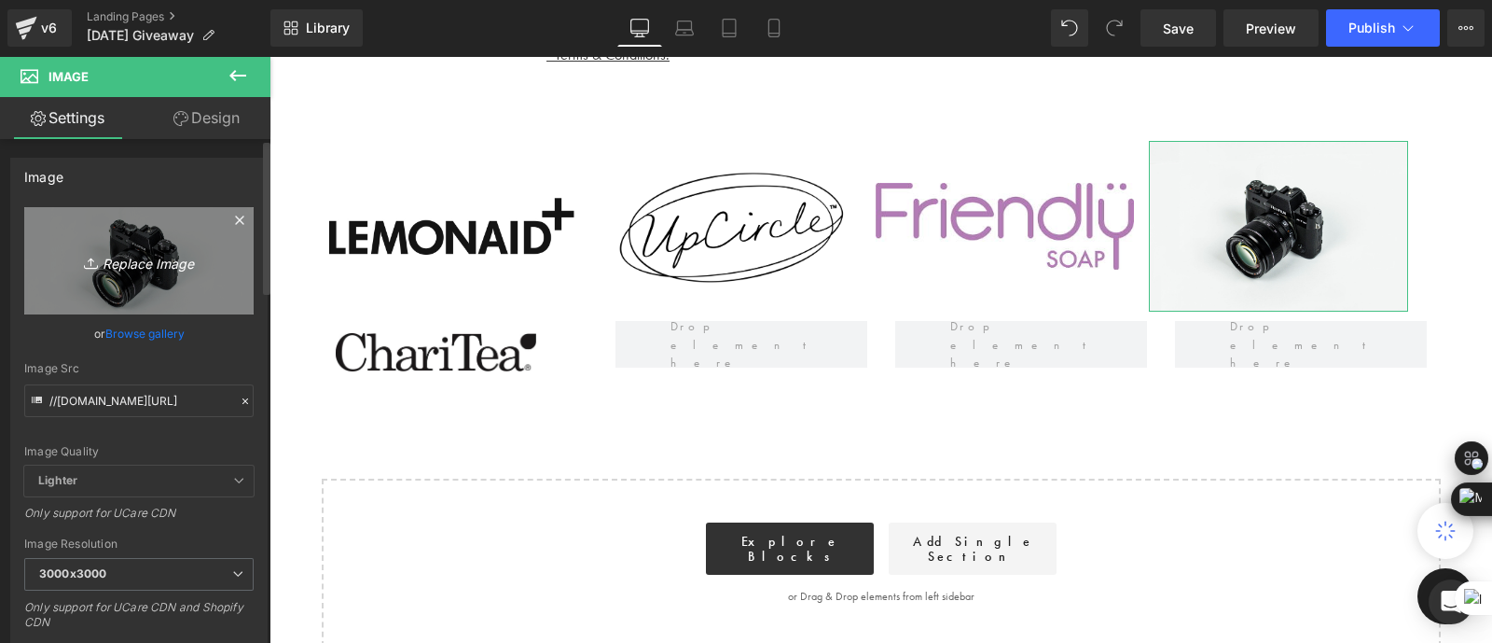
click at [179, 257] on icon "Replace Image" at bounding box center [138, 260] width 149 height 23
type input "C:\fakepath\download.jpg"
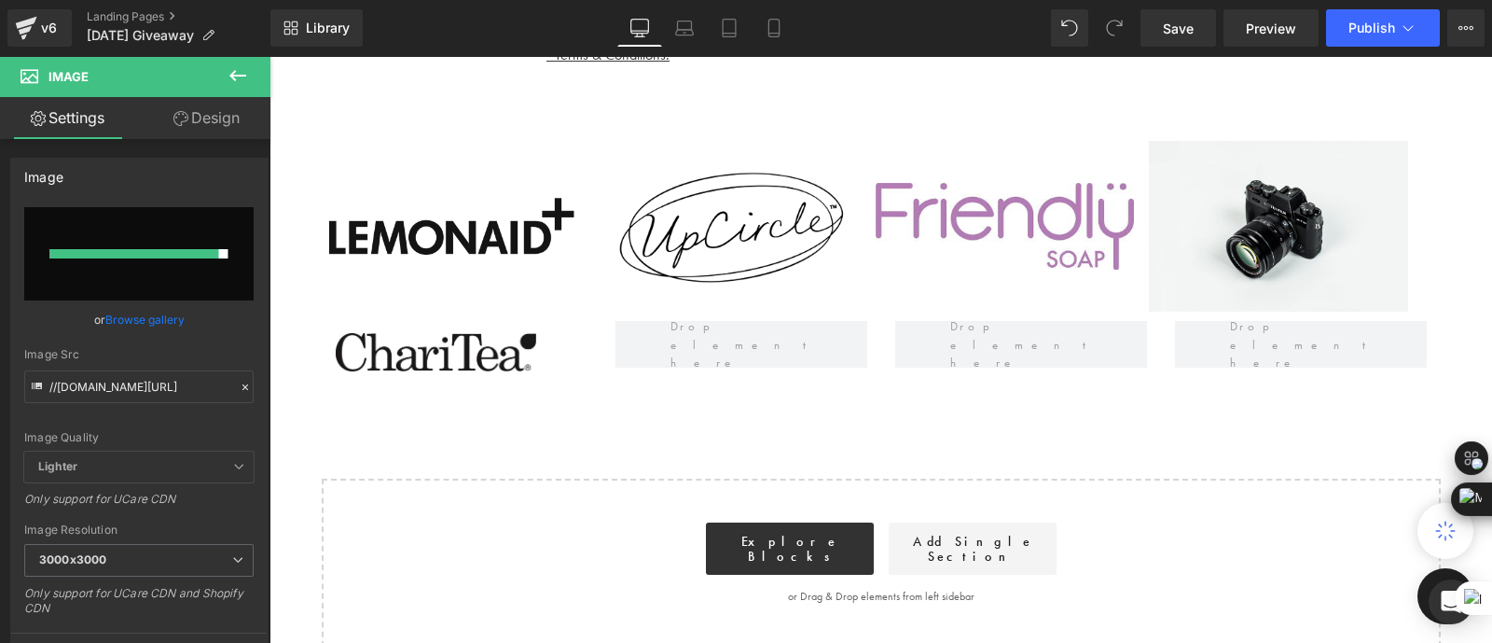
type input "[URL][DOMAIN_NAME]"
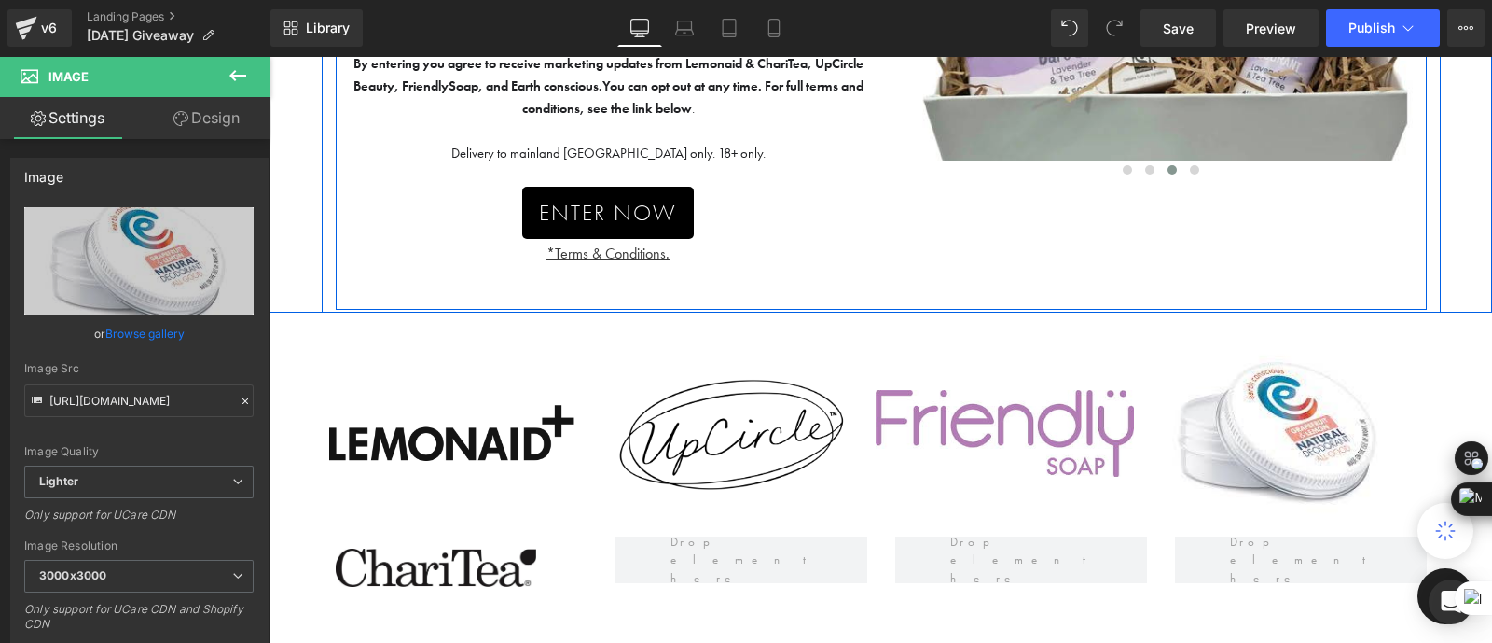
scroll to position [598, 0]
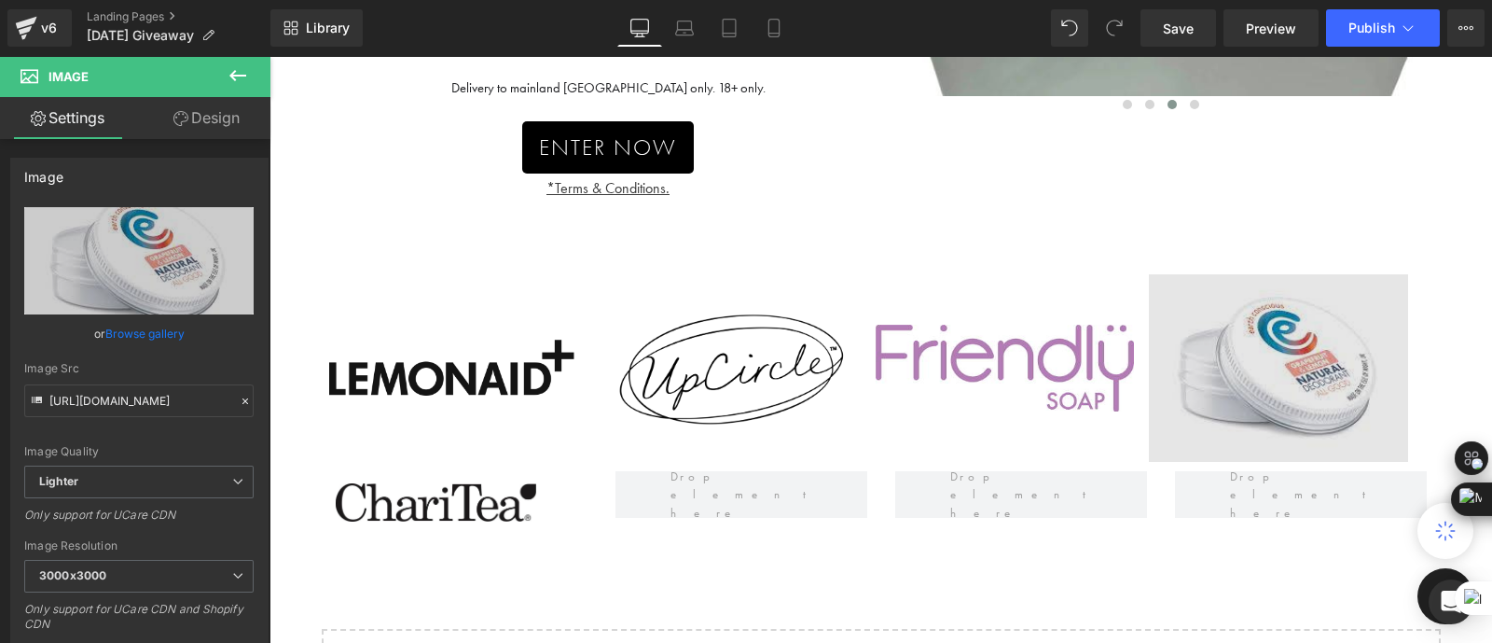
click at [1282, 362] on div "Image" at bounding box center [1278, 367] width 258 height 187
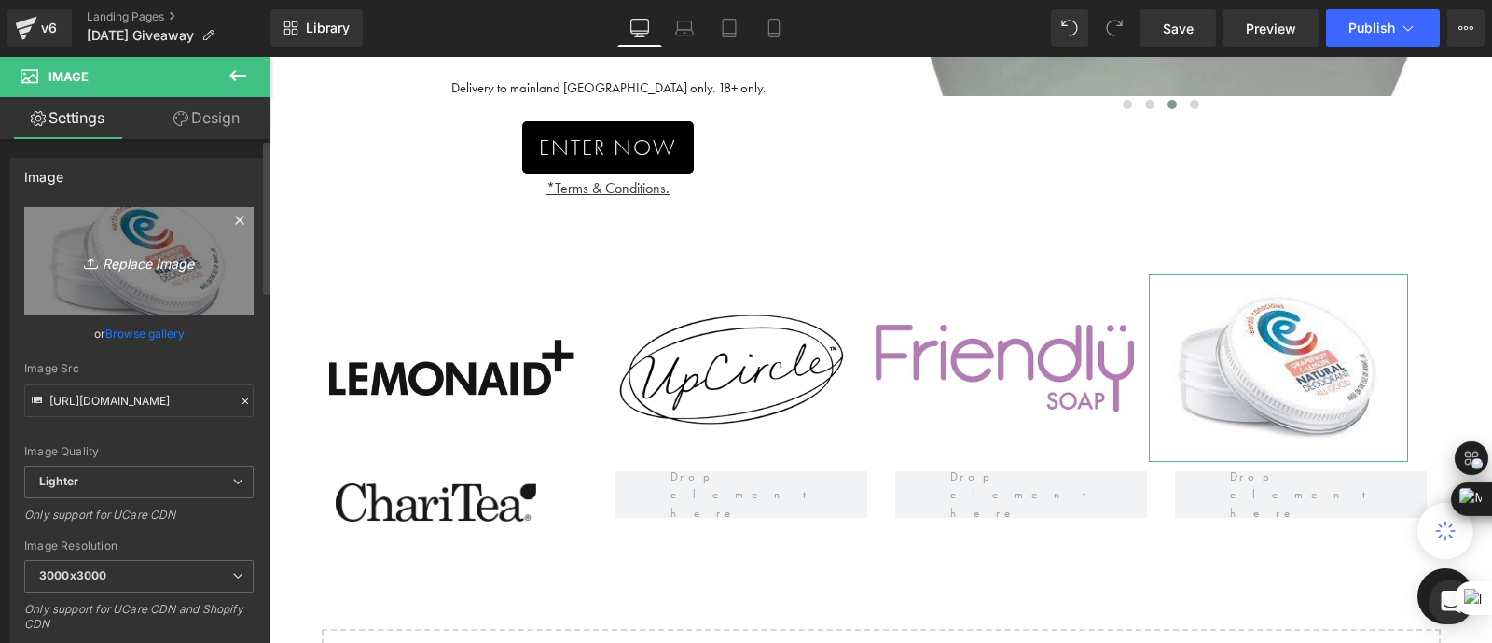
click at [142, 267] on icon "Replace Image" at bounding box center [138, 260] width 149 height 23
type input "C:\fakepath\images (1).jpg"
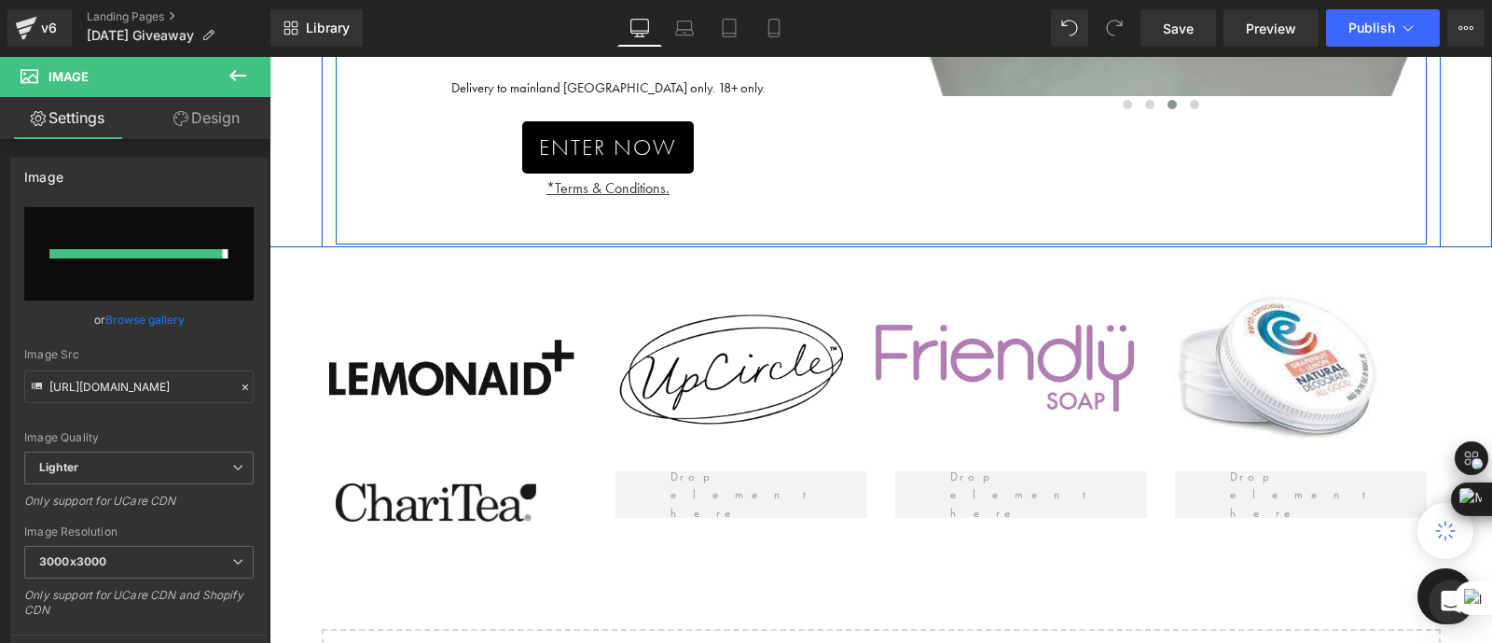
type input "[URL][DOMAIN_NAME]"
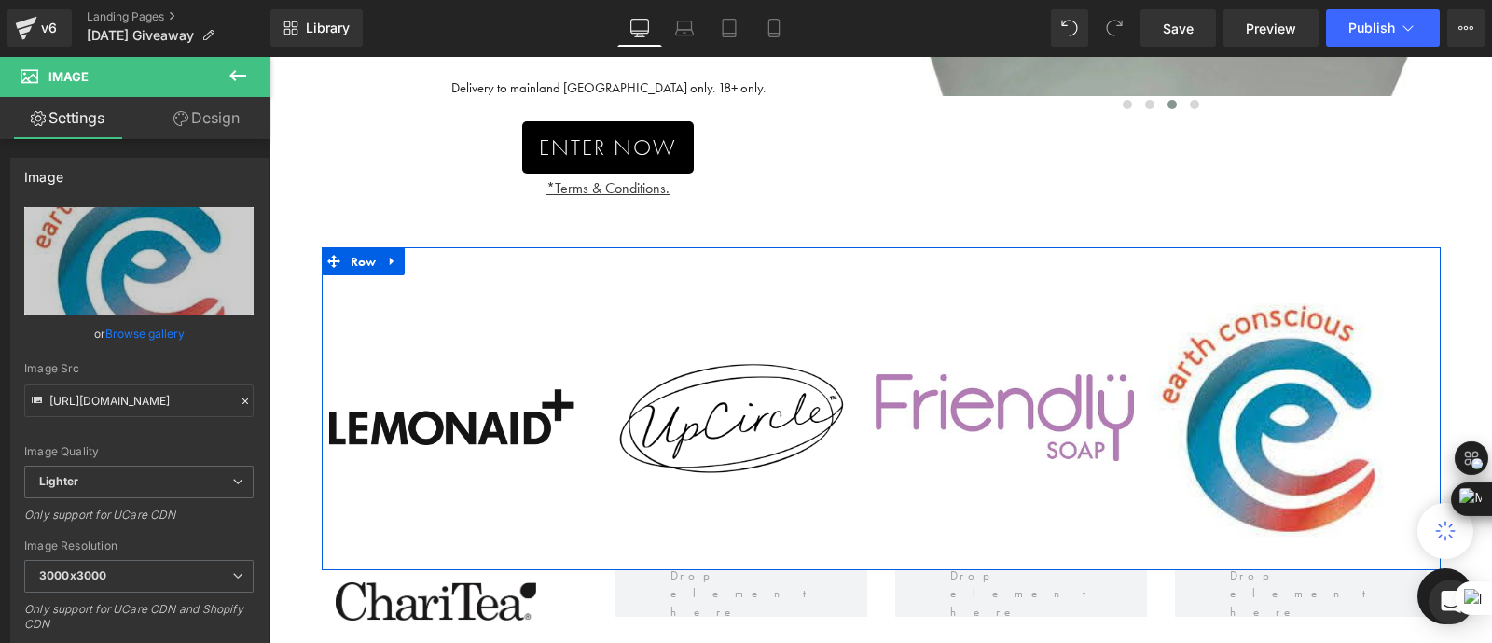
scroll to position [666, 0]
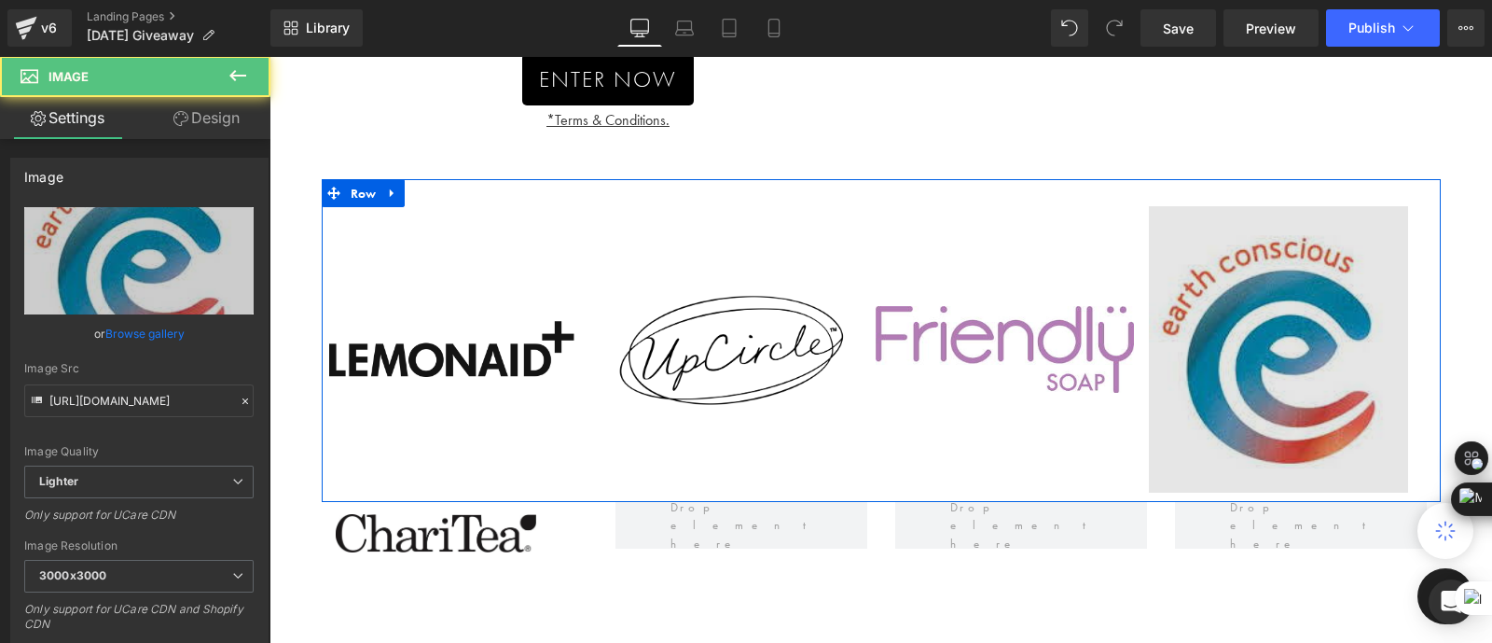
click at [1246, 411] on img at bounding box center [1278, 349] width 258 height 286
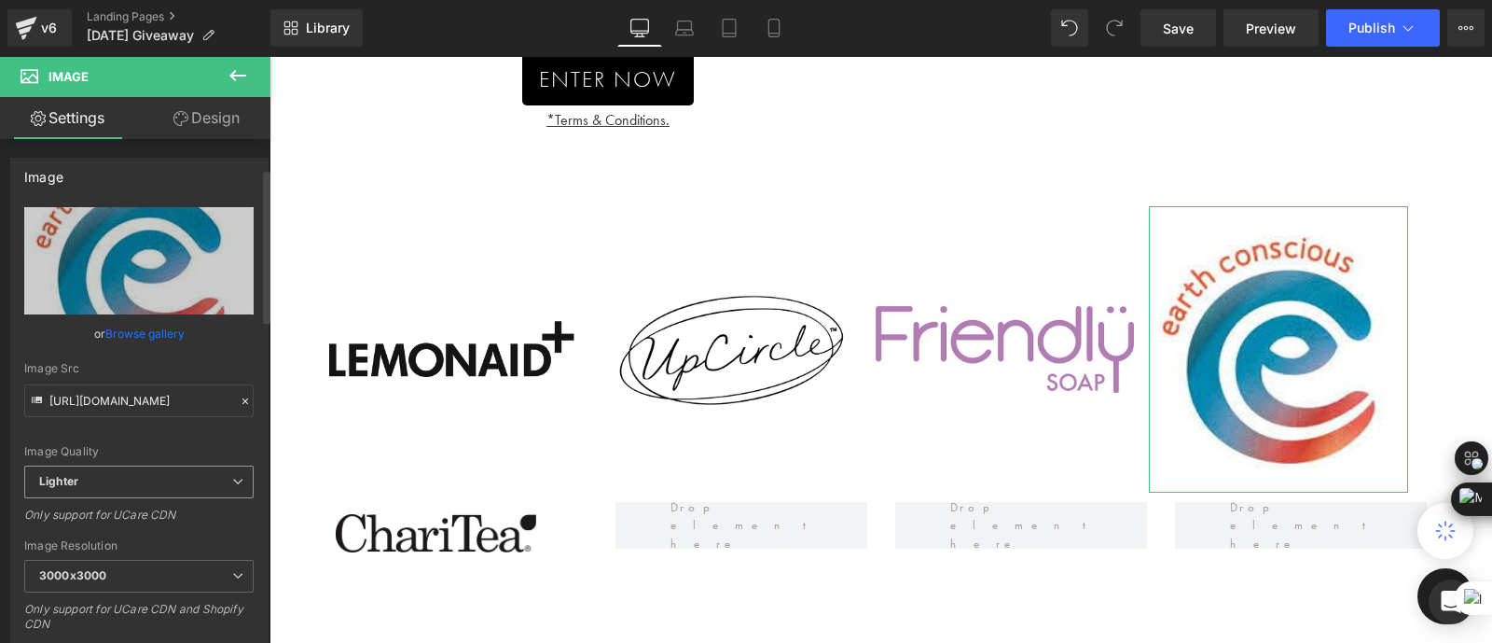
scroll to position [437, 0]
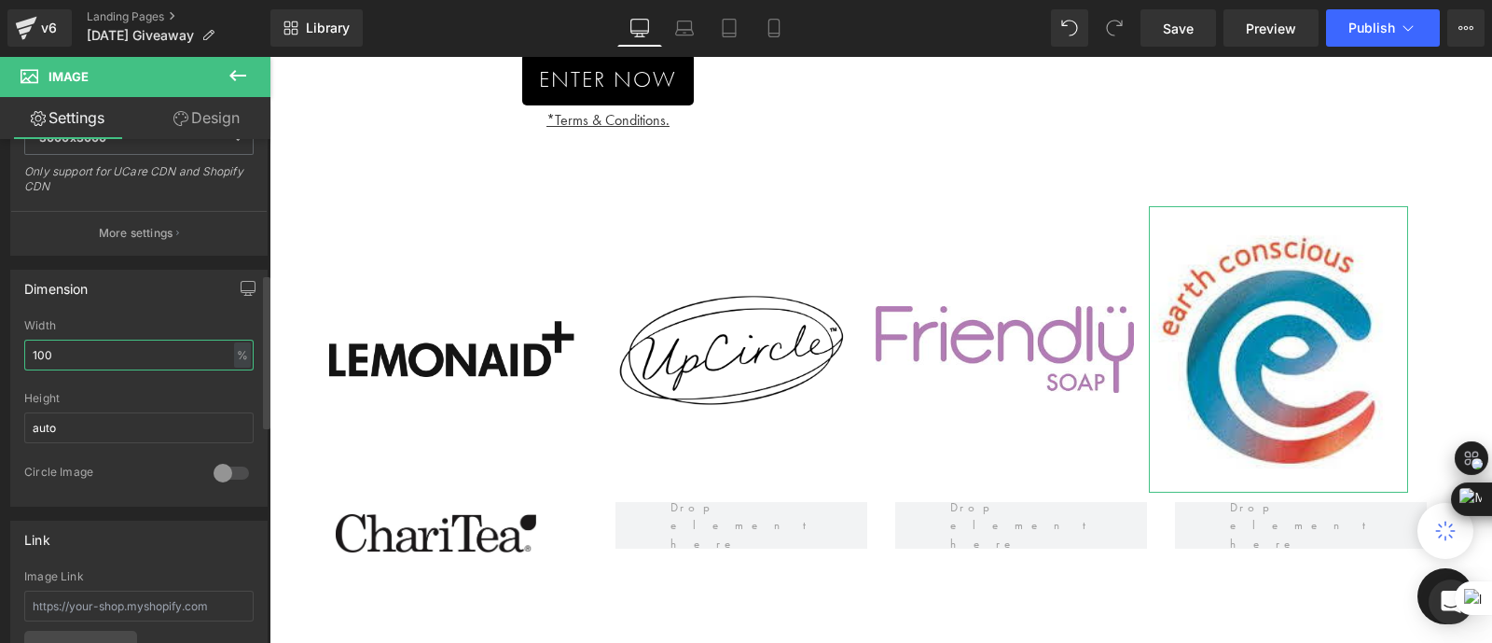
click at [79, 356] on input "100" at bounding box center [138, 355] width 229 height 31
type input "1"
type input "60"
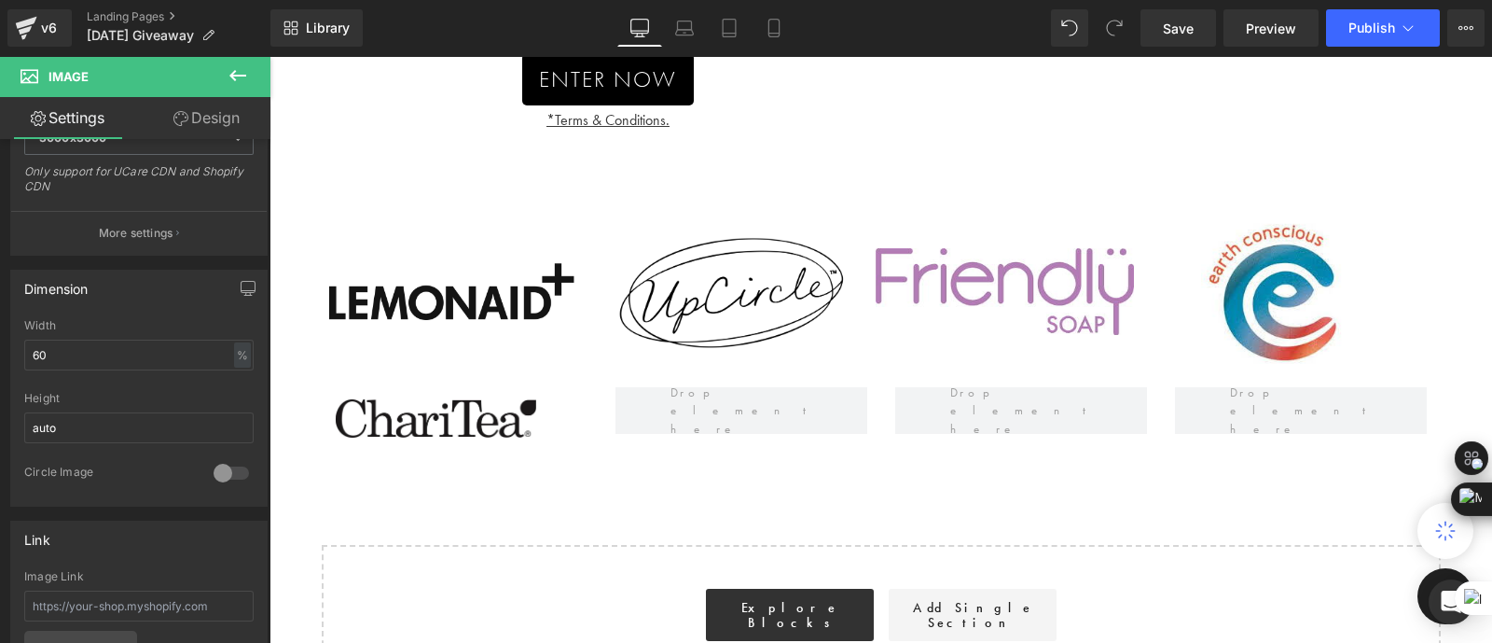
click at [631, 509] on div "Win a bundle of self-care natural treasures — delivered to your door! Text Bloc…" at bounding box center [881, 115] width 1223 height 1198
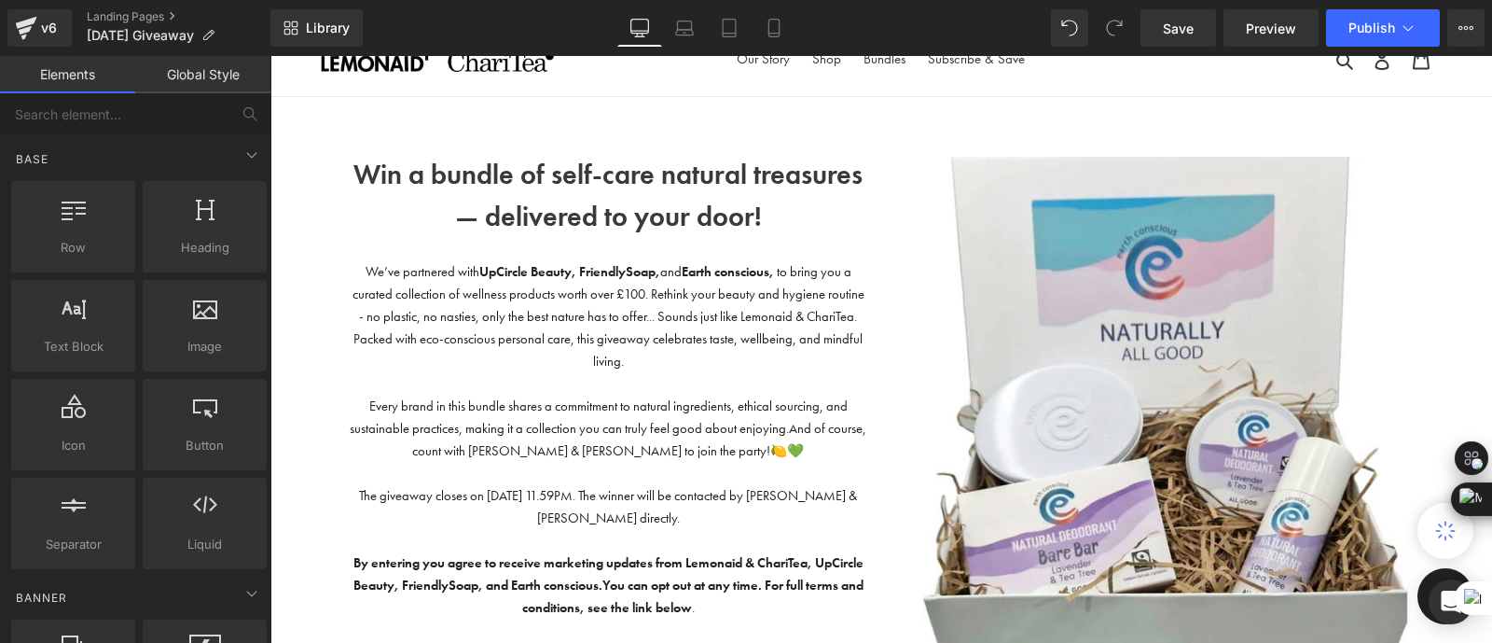
scroll to position [29, 0]
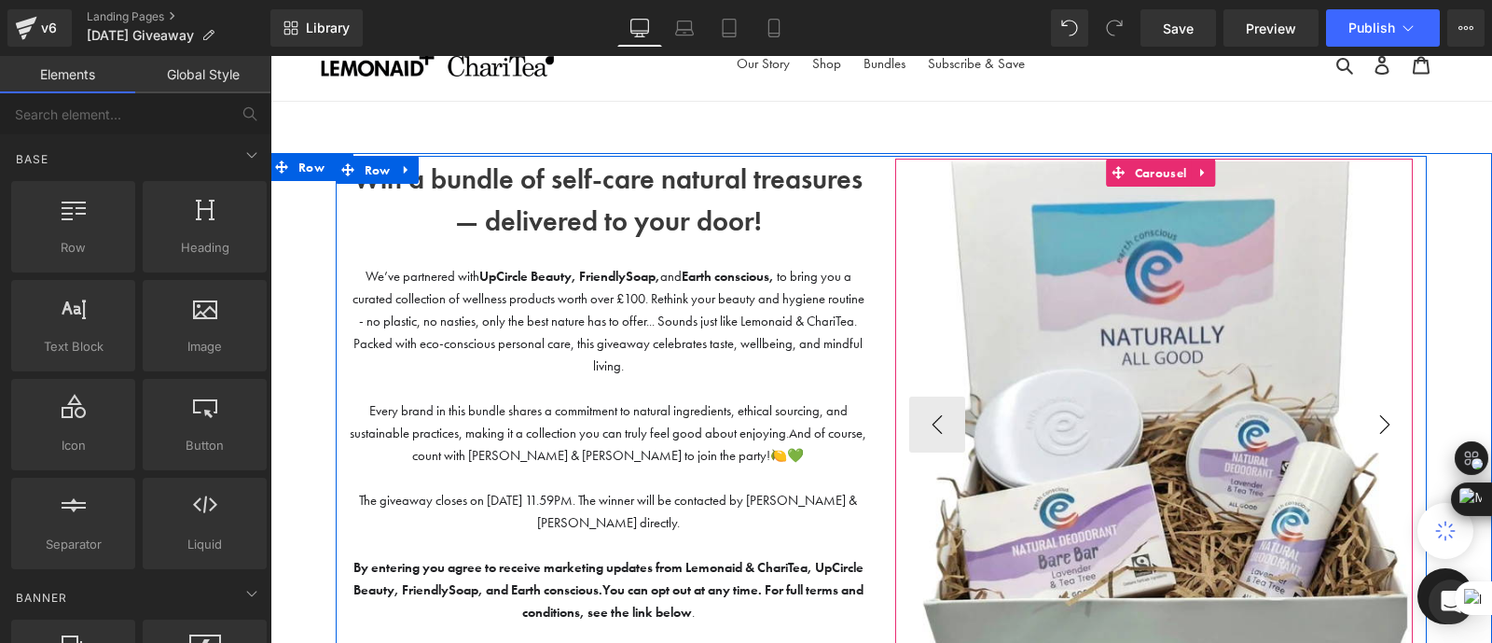
click at [1387, 423] on button "›" at bounding box center [1385, 424] width 56 height 56
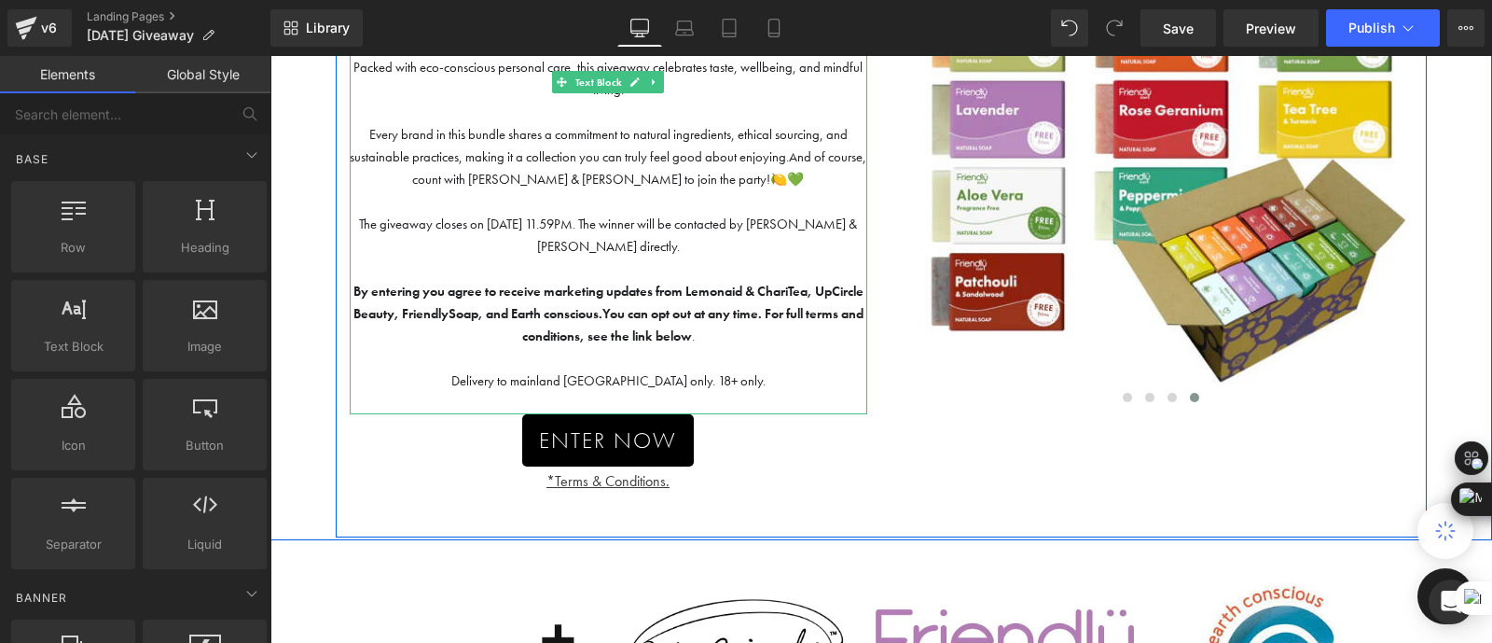
scroll to position [312, 0]
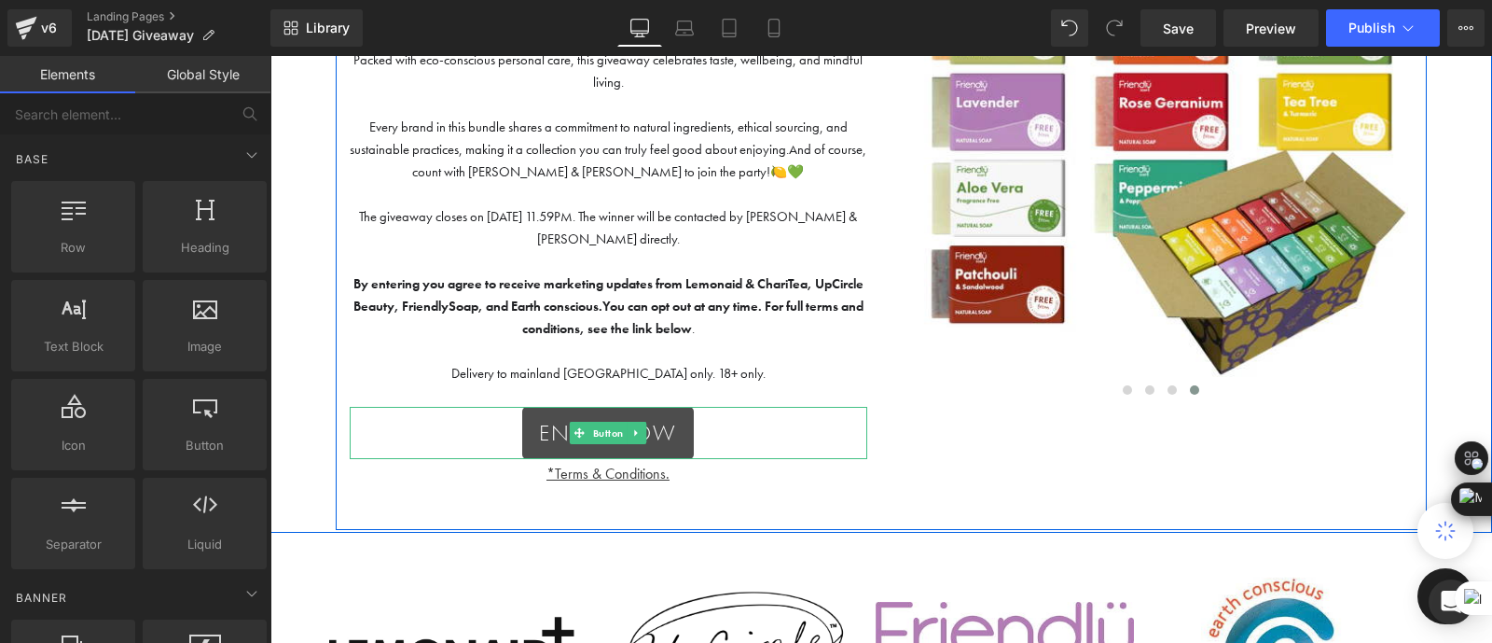
click at [599, 417] on span "ENTER NOW" at bounding box center [607, 433] width 137 height 34
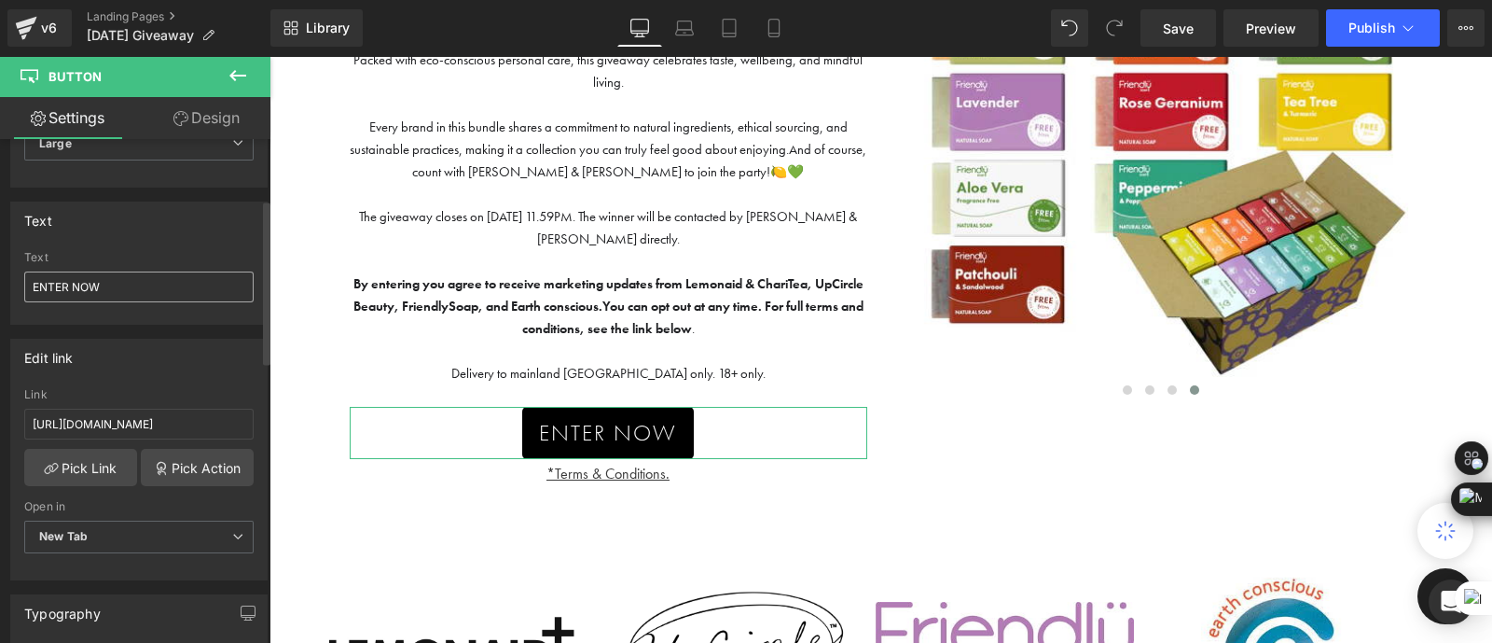
scroll to position [209, 0]
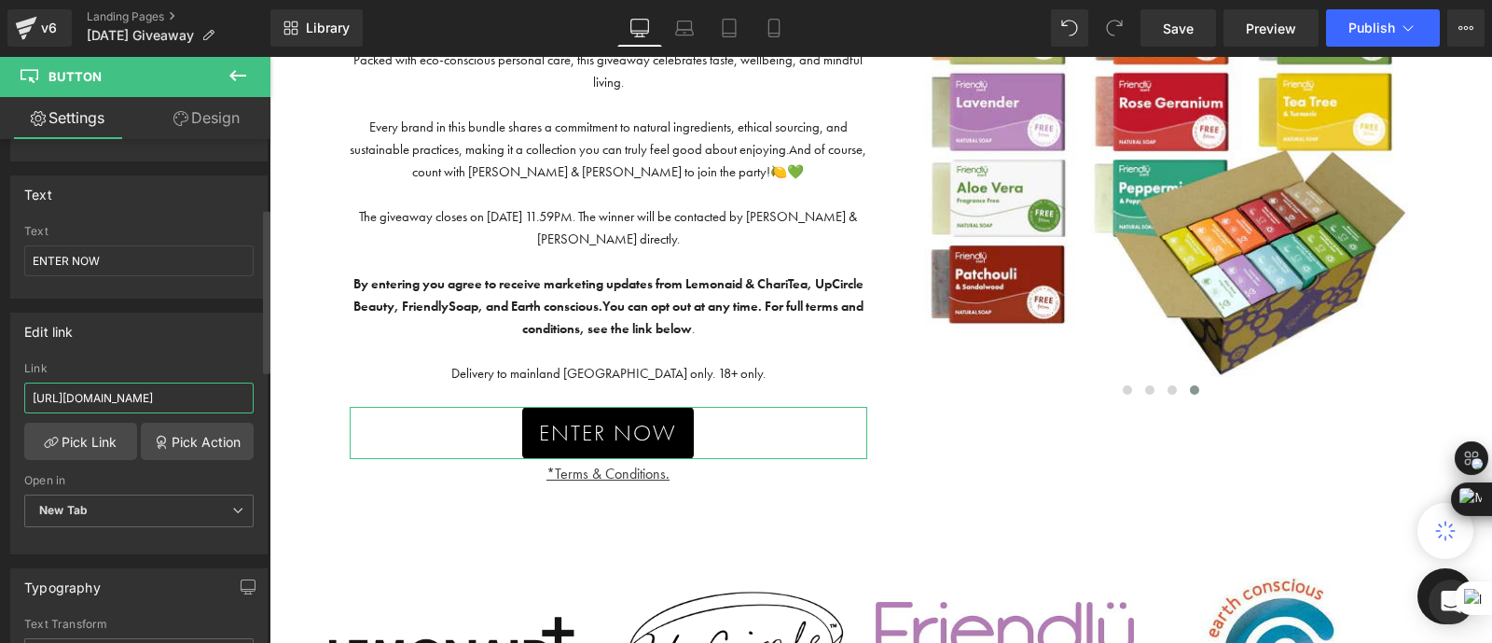
click at [148, 395] on input "[URL][DOMAIN_NAME]" at bounding box center [138, 397] width 229 height 31
click at [1197, 27] on link "Save" at bounding box center [1179, 27] width 76 height 37
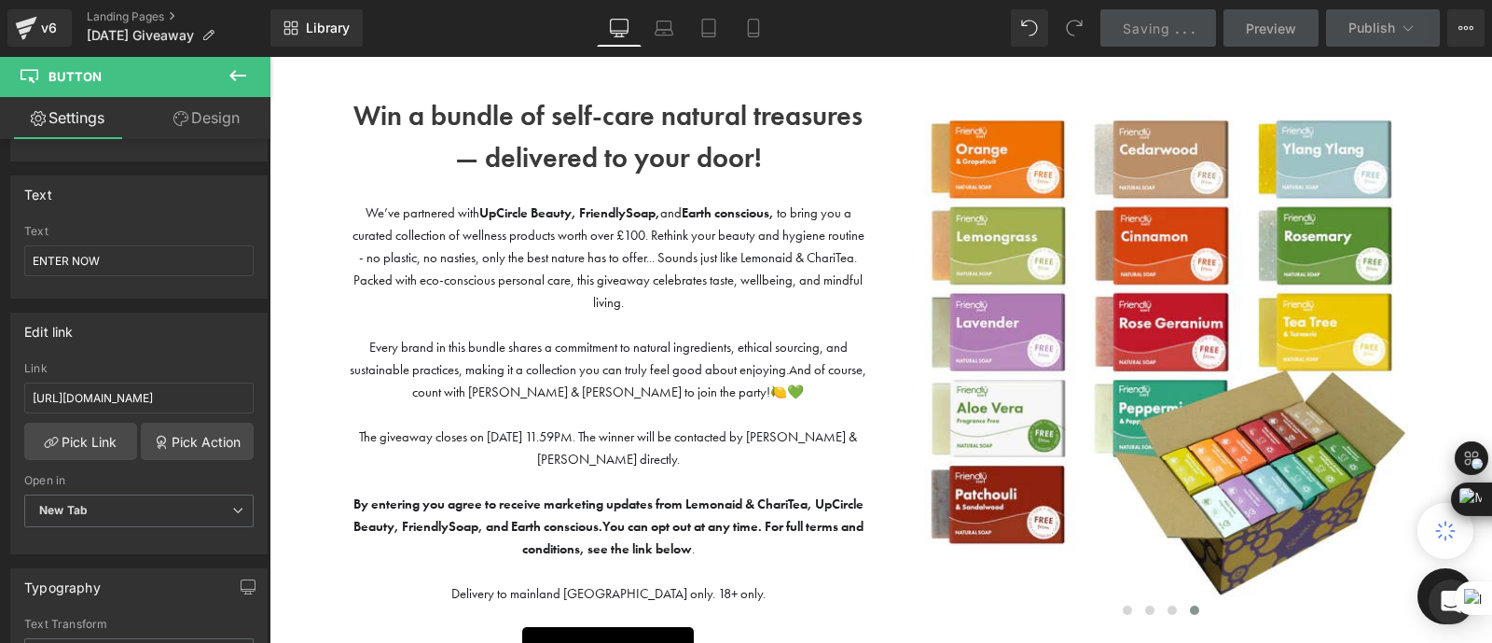
scroll to position [85, 0]
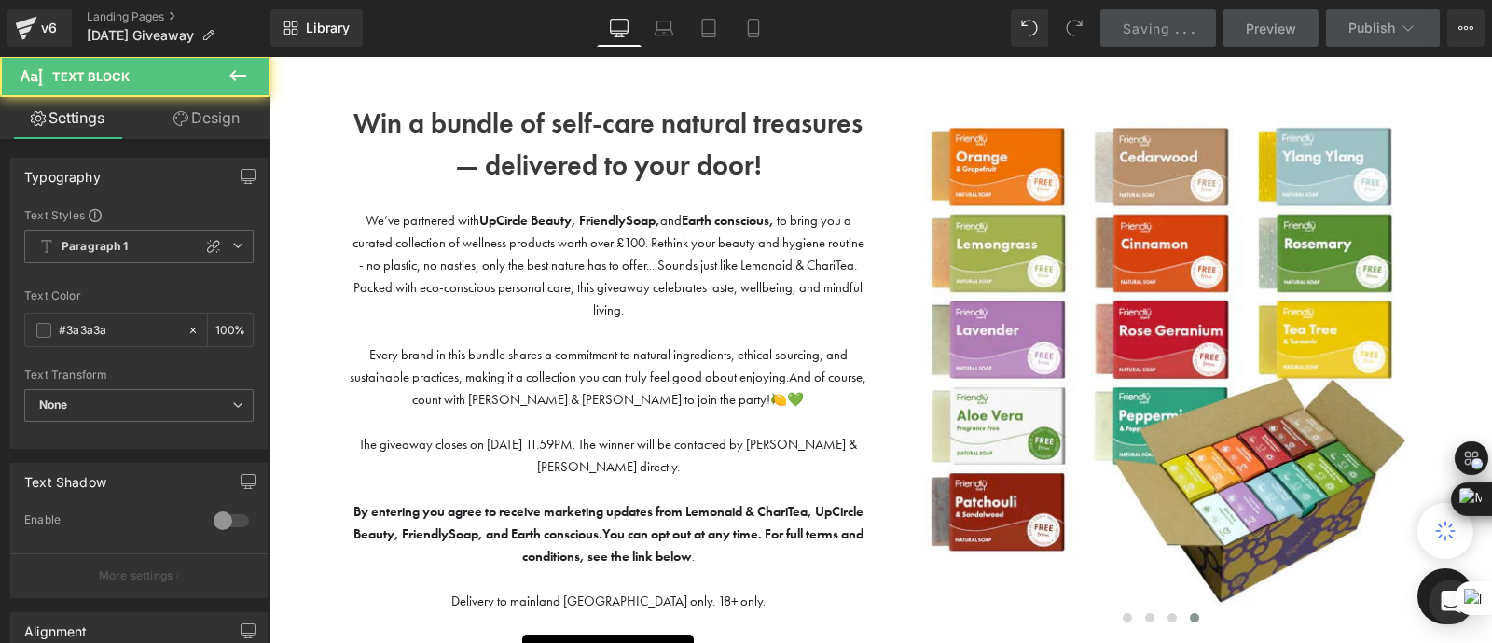
click at [358, 218] on span "We’ve partnered with UpCircle Beauty, FriendlySoap, and Earth conscious, to bri…" at bounding box center [609, 265] width 512 height 106
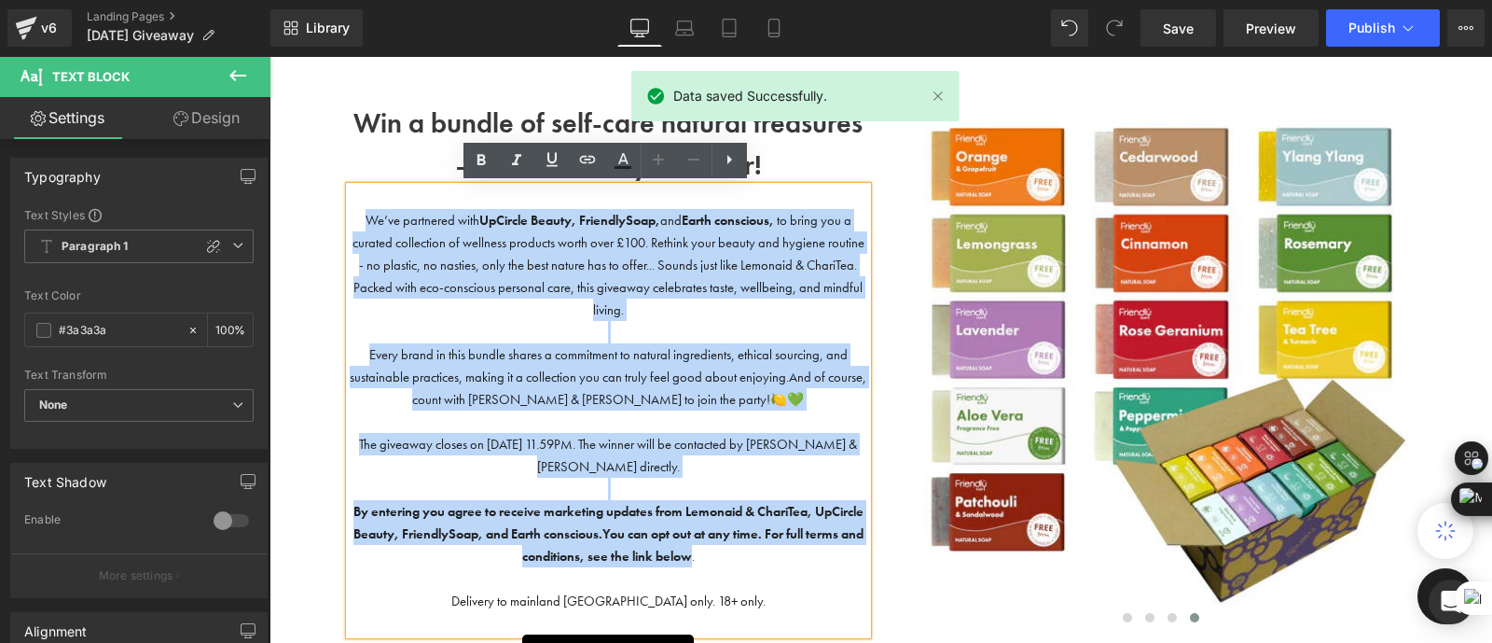
drag, startPoint x: 718, startPoint y: 548, endPoint x: 354, endPoint y: 221, distance: 488.8
click at [354, 221] on div "We’ve partnered with UpCircle Beauty, FriendlySoap, and Earth conscious, to bri…" at bounding box center [609, 411] width 518 height 448
copy div "We’ve partnered with UpCircle Beauty, FriendlySoap, and Earth conscious, to bri…"
click at [675, 428] on p "The giveaway closes on [DATE] 11.59PM. The winner will be contacted by [PERSON_…" at bounding box center [609, 443] width 518 height 67
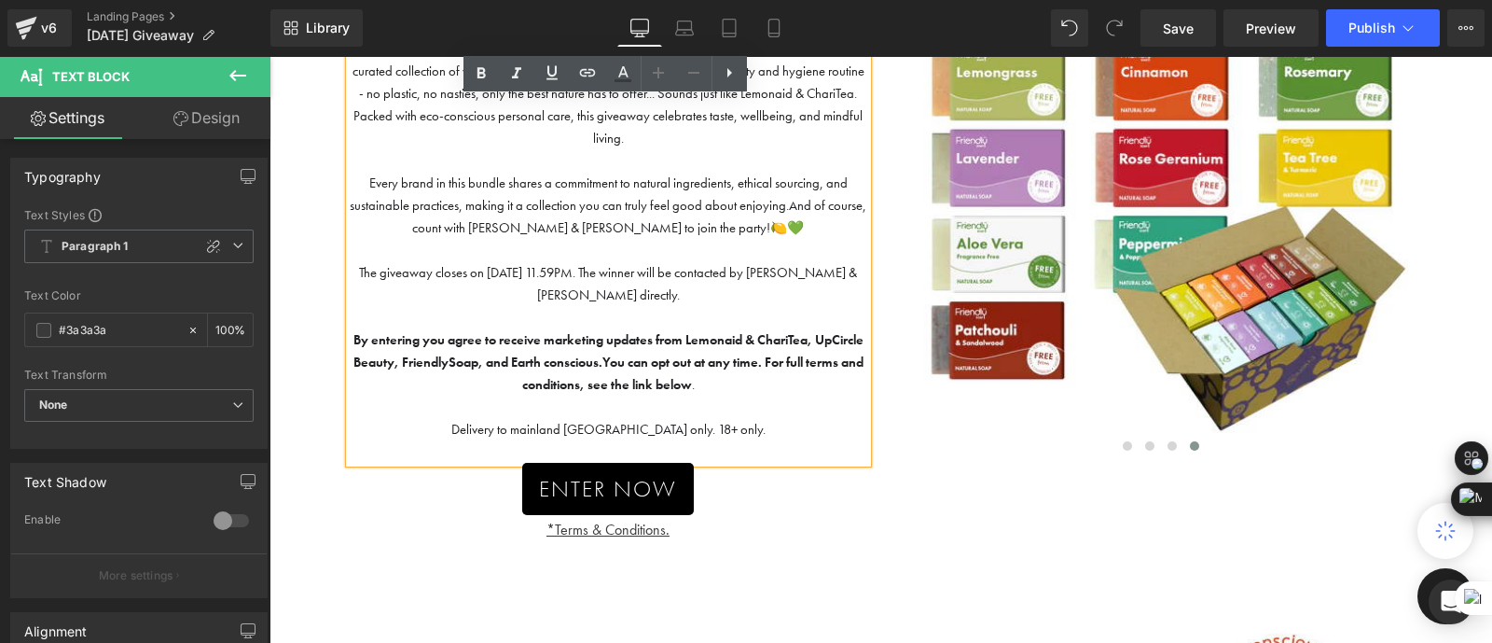
scroll to position [257, 0]
click at [596, 485] on div "ENTER NOW Button" at bounding box center [609, 488] width 518 height 52
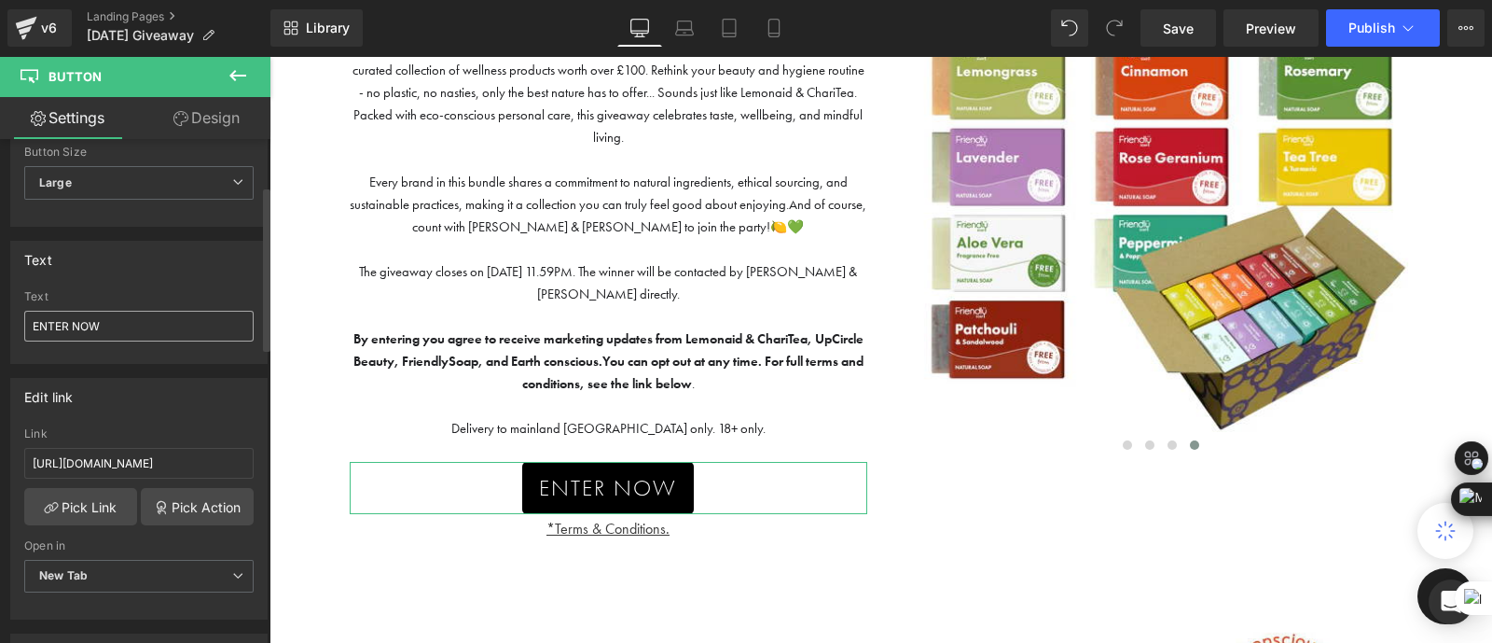
scroll to position [146, 0]
click at [149, 461] on input "[URL][DOMAIN_NAME]" at bounding box center [138, 461] width 229 height 31
type input "[URL][DOMAIN_NAME]"
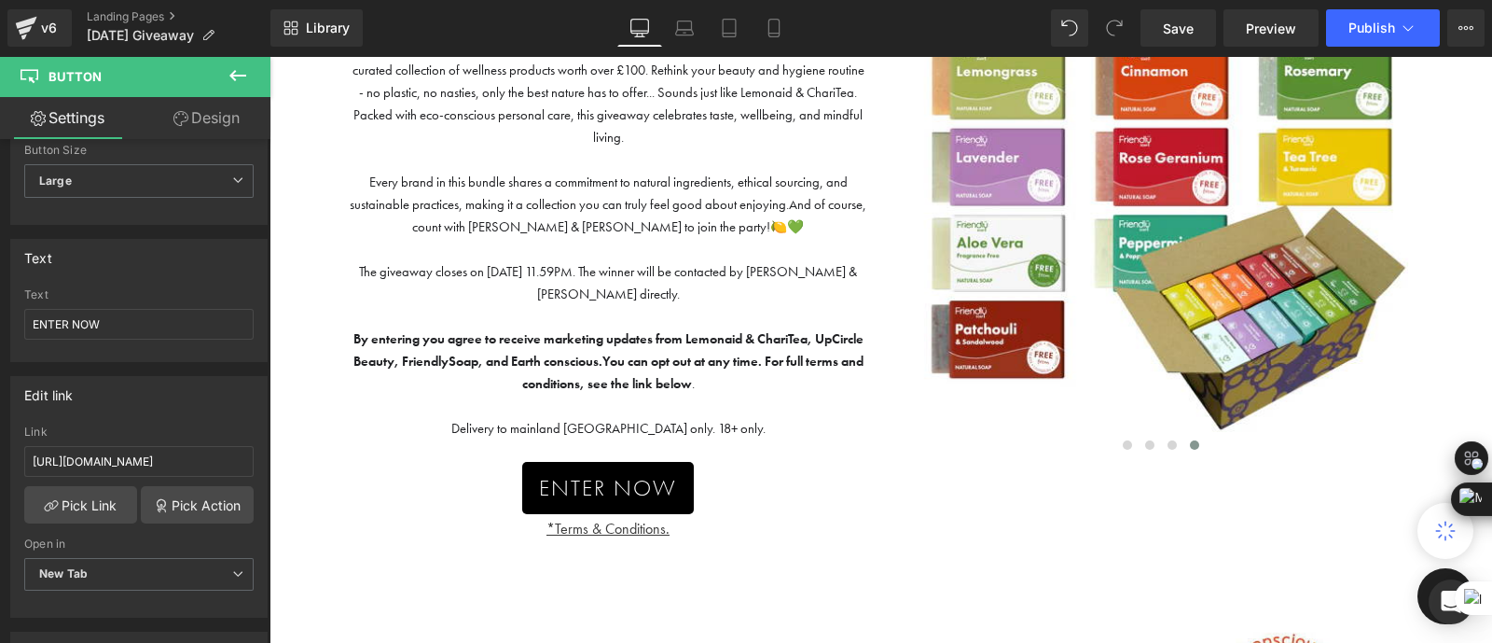
click at [388, 548] on p at bounding box center [609, 551] width 518 height 22
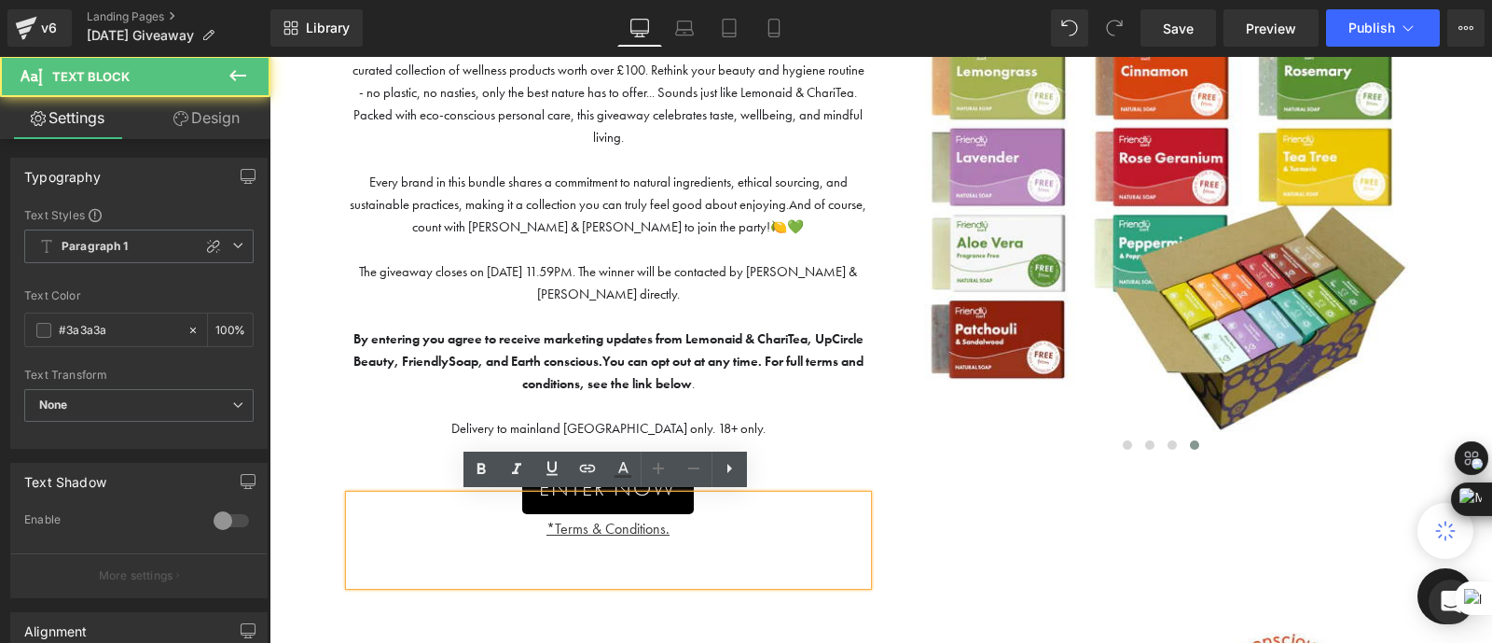
click at [1053, 519] on div "Image Text Block Image Text Block Image Image ‹ › [GEOGRAPHIC_DATA]" at bounding box center [1154, 257] width 546 height 655
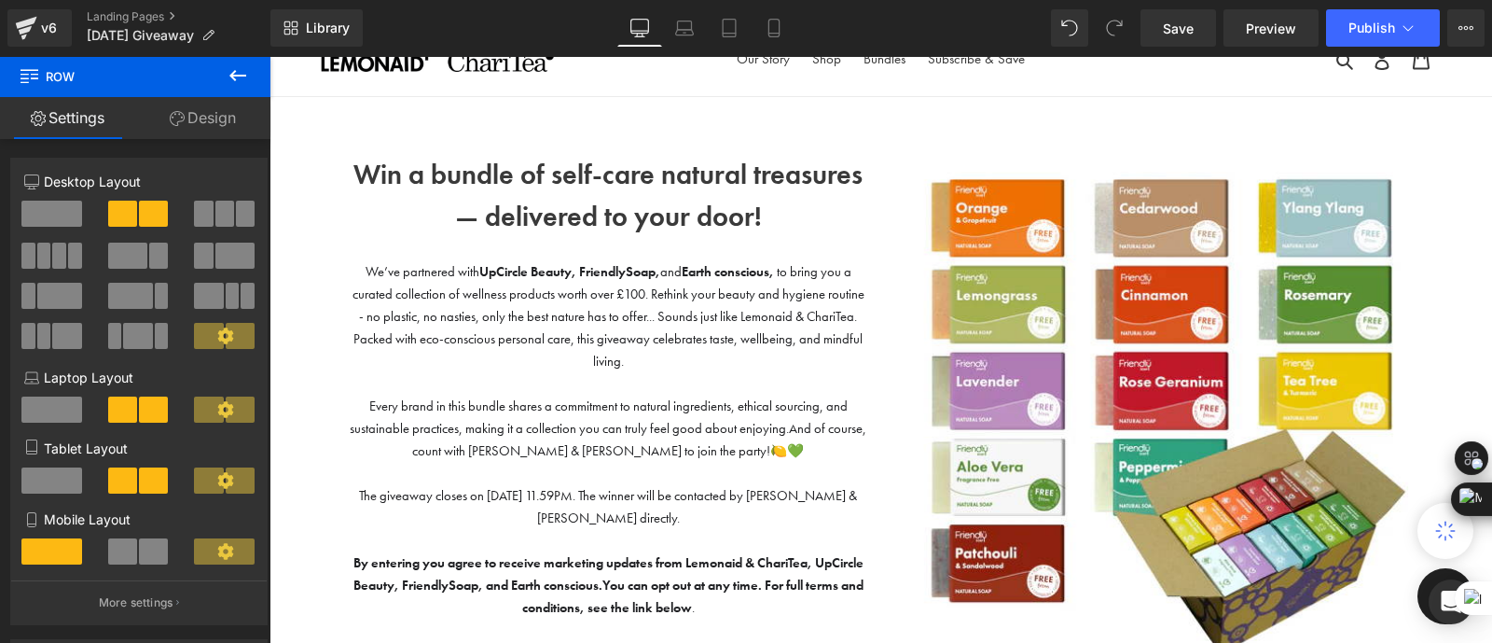
scroll to position [0, 0]
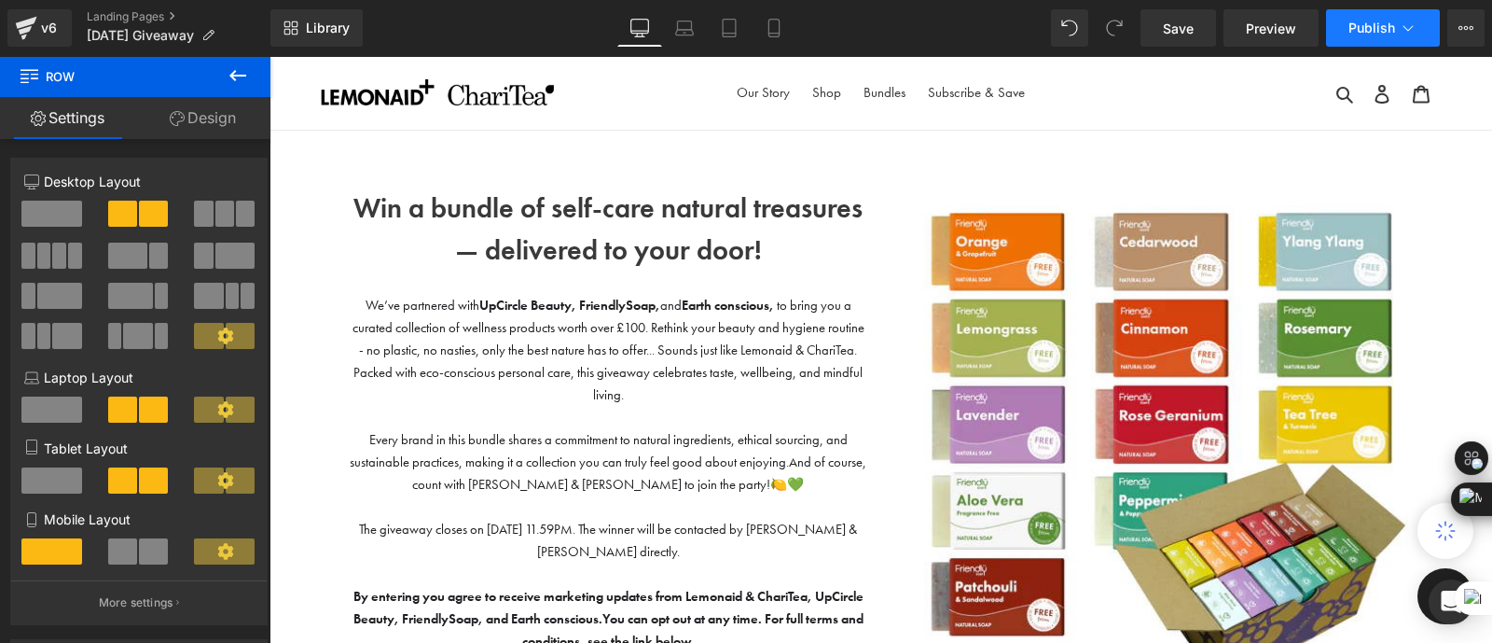
click at [1375, 21] on span "Publish" at bounding box center [1372, 28] width 47 height 15
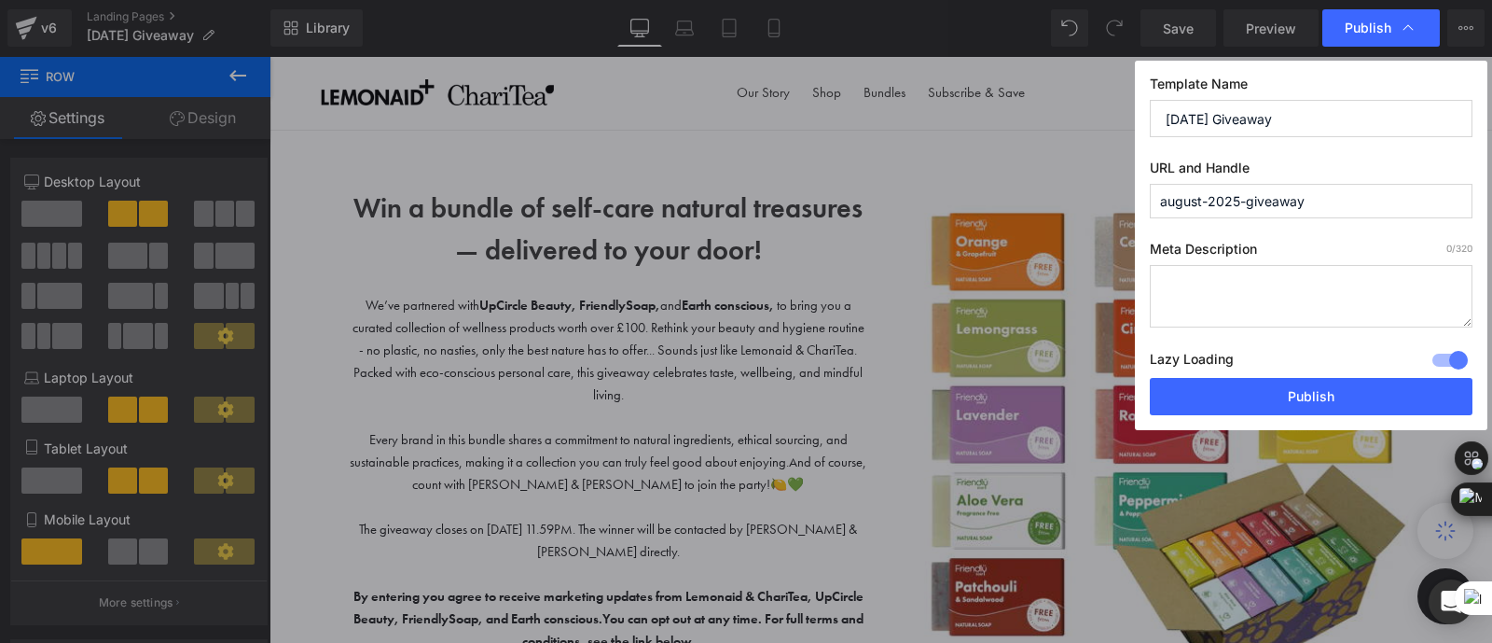
drag, startPoint x: 1202, startPoint y: 200, endPoint x: 1138, endPoint y: 199, distance: 64.4
click at [1138, 199] on div "Template Name [DATE] Giveaway URL and Handle august-2025-giveaway Meta Descript…" at bounding box center [1311, 245] width 353 height 369
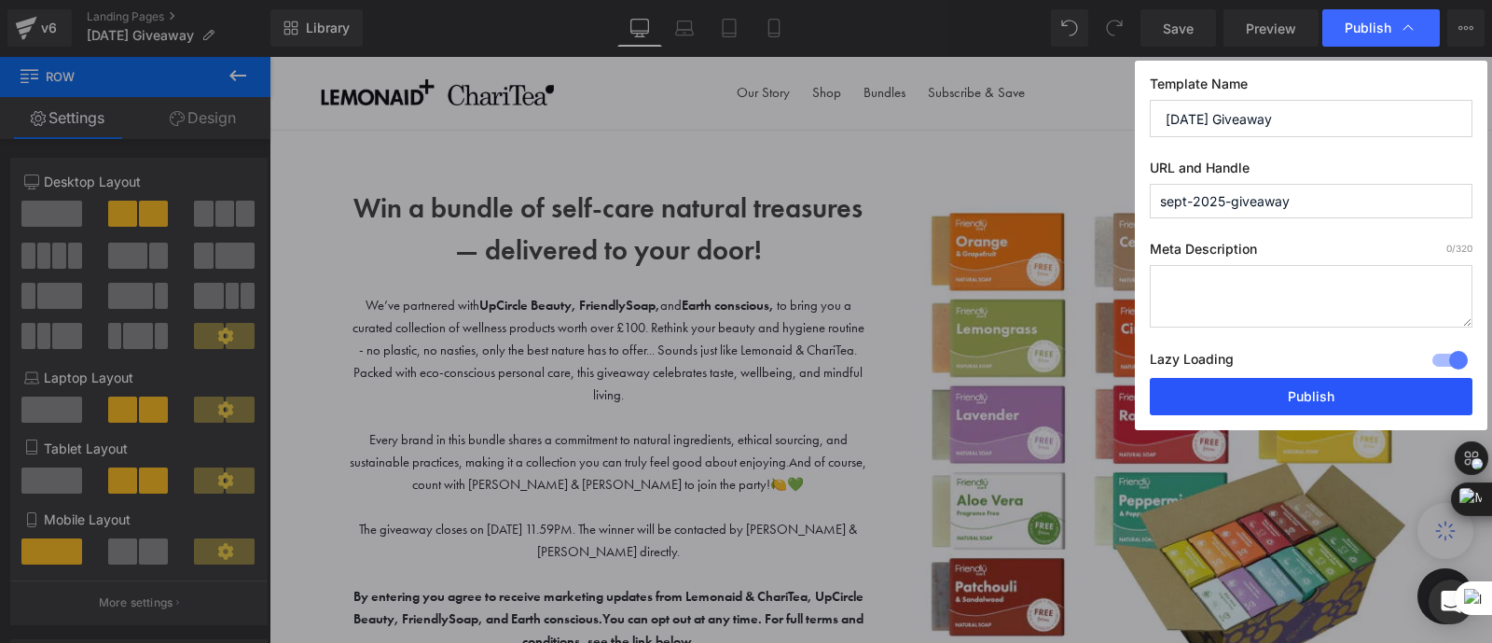
type input "sept-2025-giveaway"
click at [1236, 394] on button "Publish" at bounding box center [1311, 396] width 323 height 37
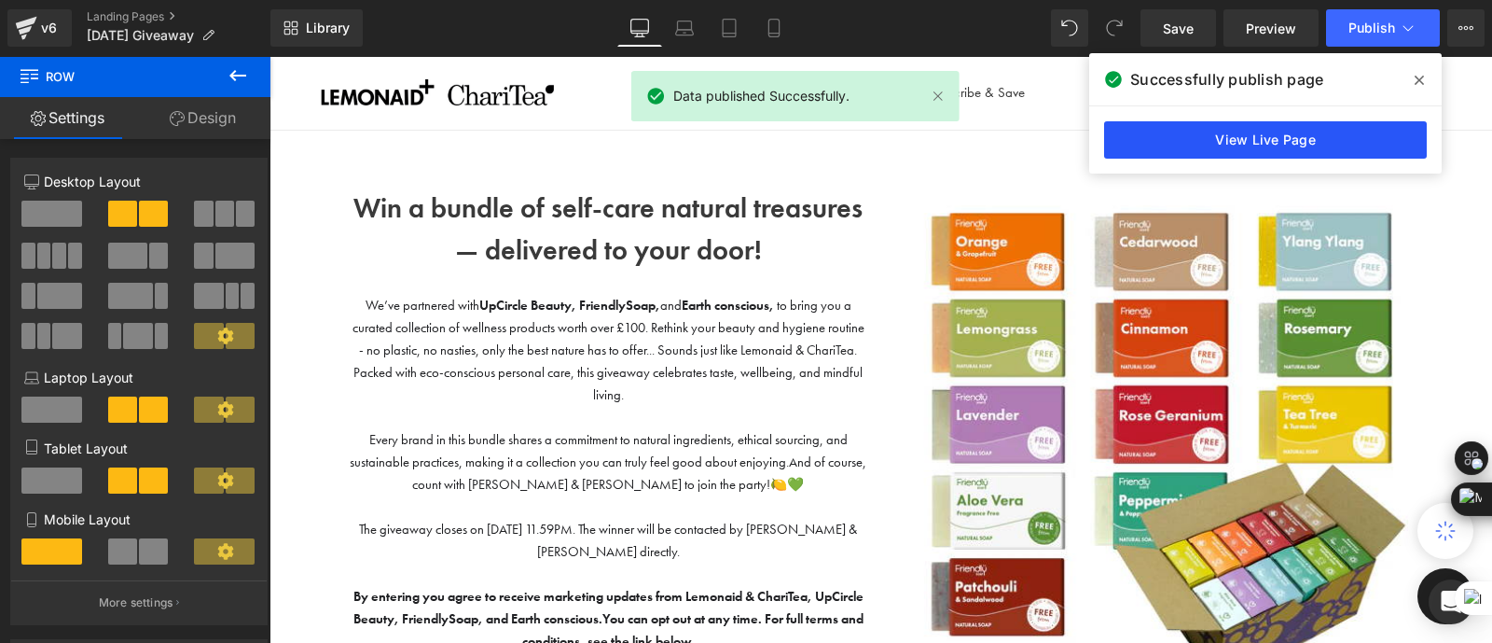
click at [1185, 132] on link "View Live Page" at bounding box center [1265, 139] width 323 height 37
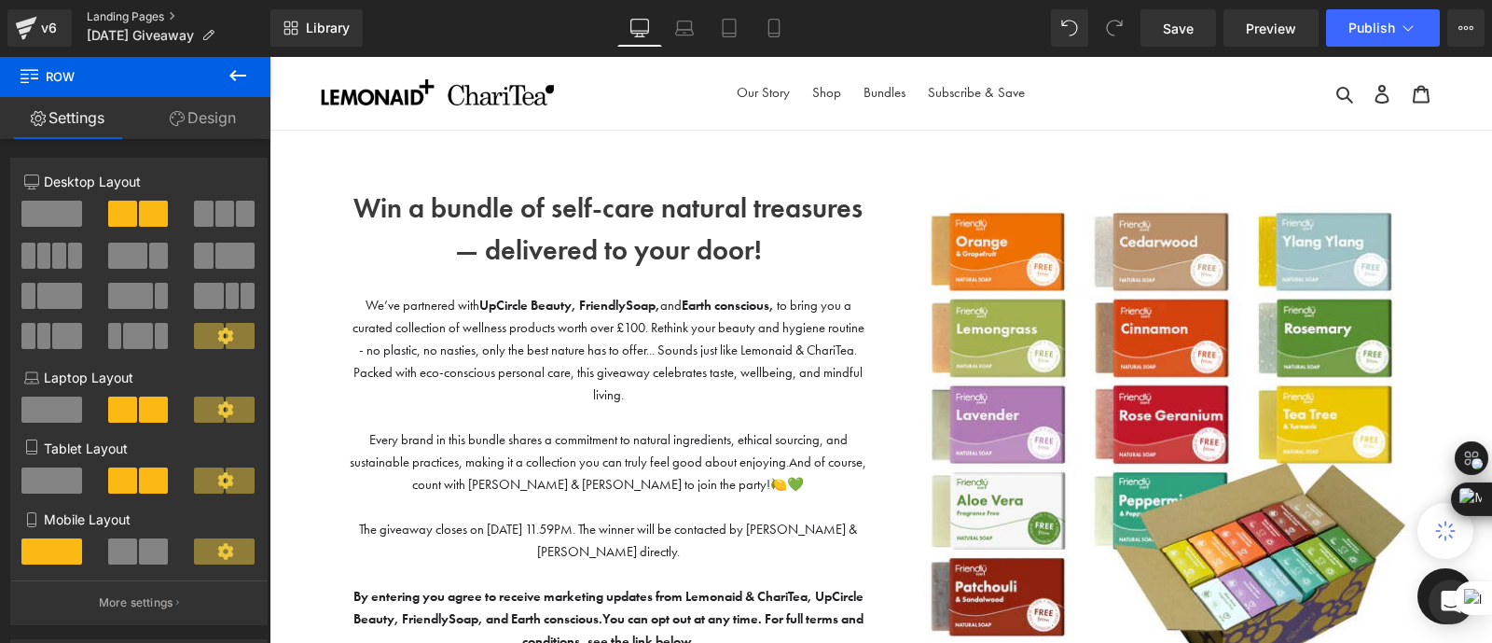
click at [110, 17] on link "Landing Pages" at bounding box center [179, 16] width 184 height 15
click at [134, 15] on link "Landing Pages" at bounding box center [179, 16] width 184 height 15
